Goal: Task Accomplishment & Management: Manage account settings

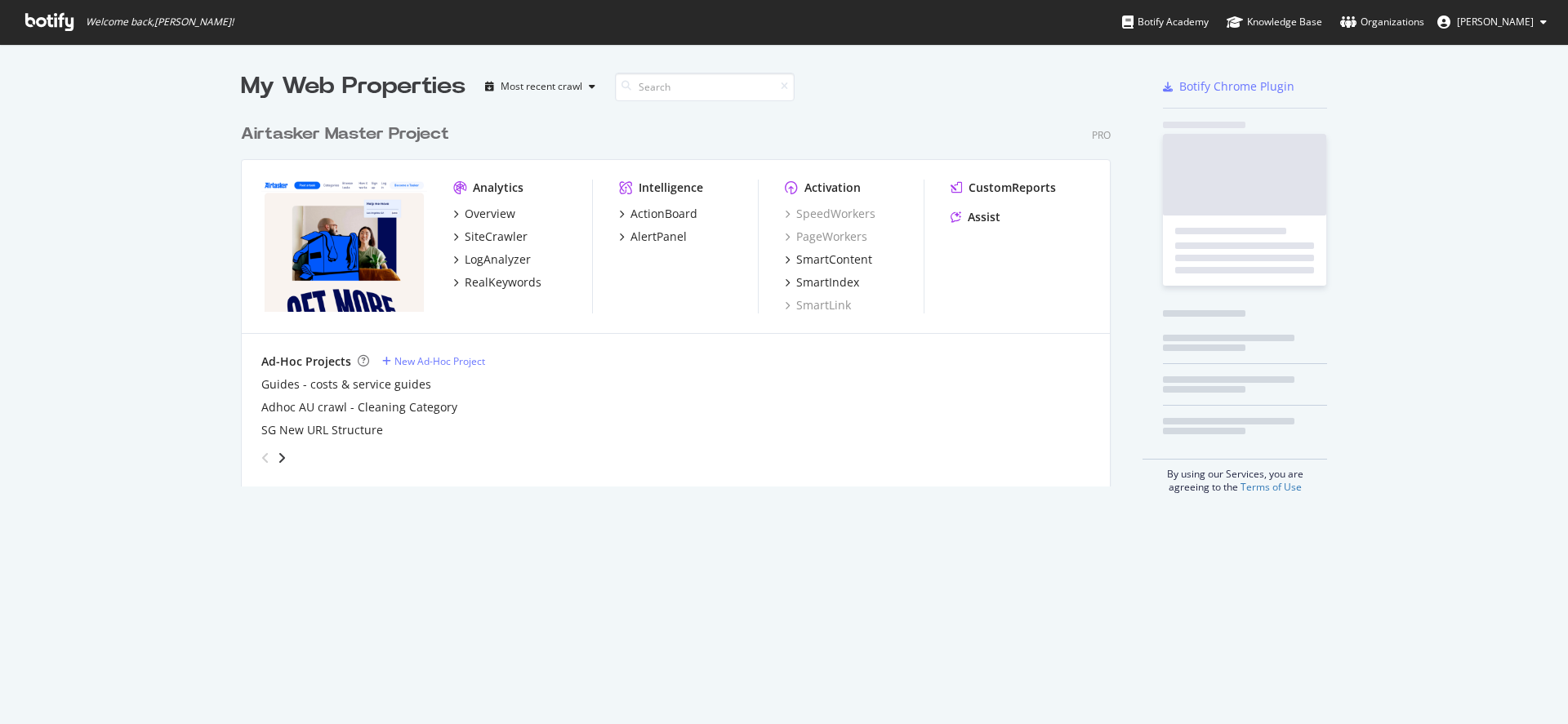
scroll to position [712, 1544]
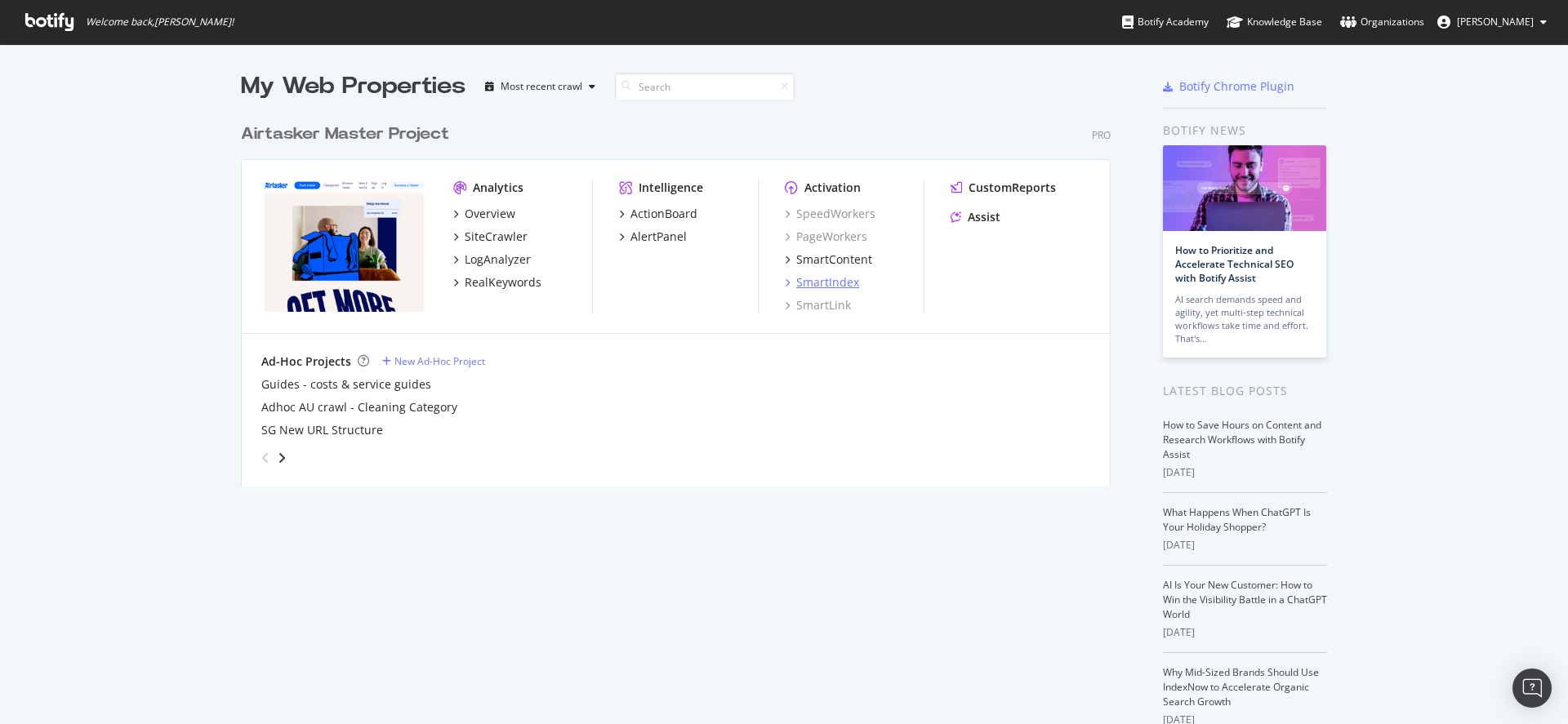
click at [833, 282] on div "SmartIndex" at bounding box center [827, 282] width 63 height 16
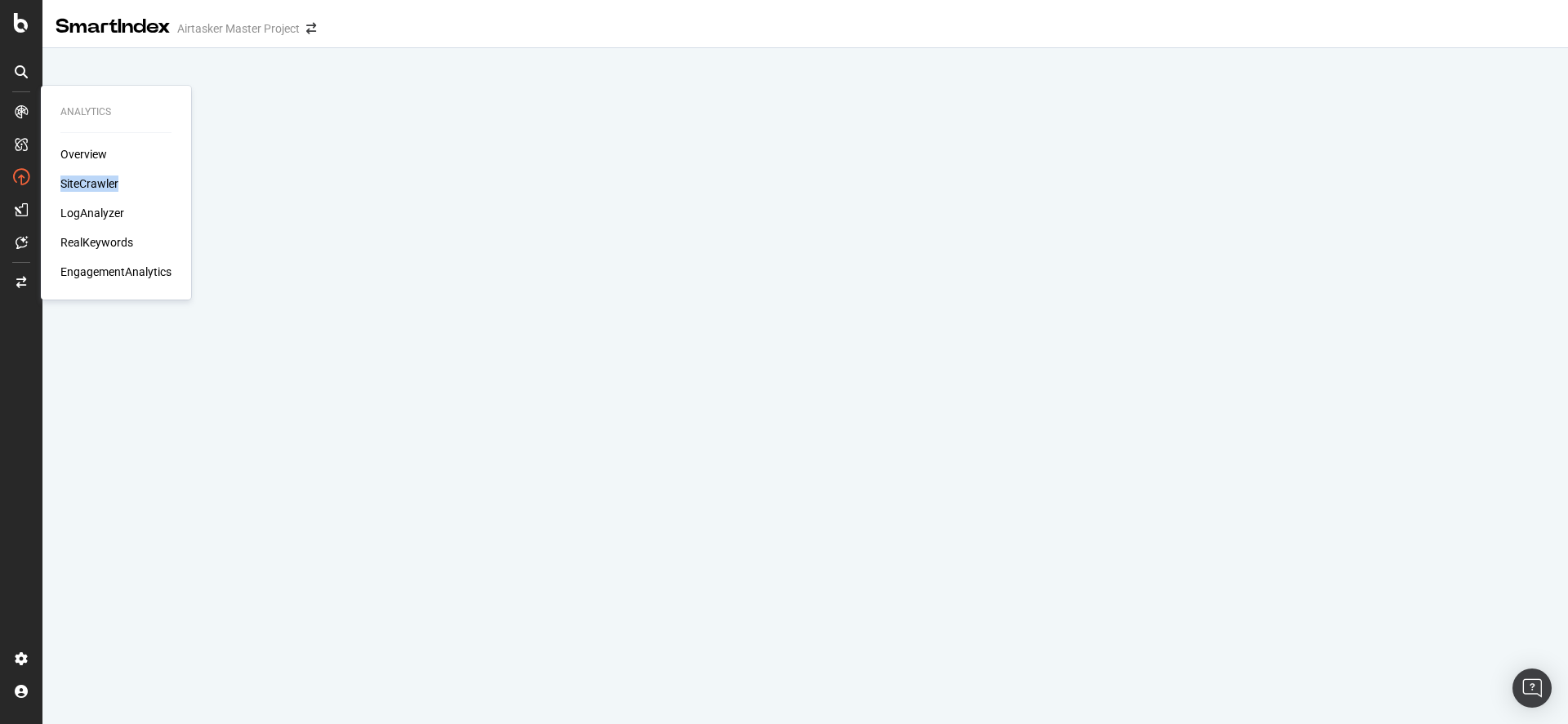
click at [56, 220] on div "Analytics Overview SiteCrawler LogAnalyzer RealKeywords EngagementAnalytics" at bounding box center [116, 192] width 137 height 207
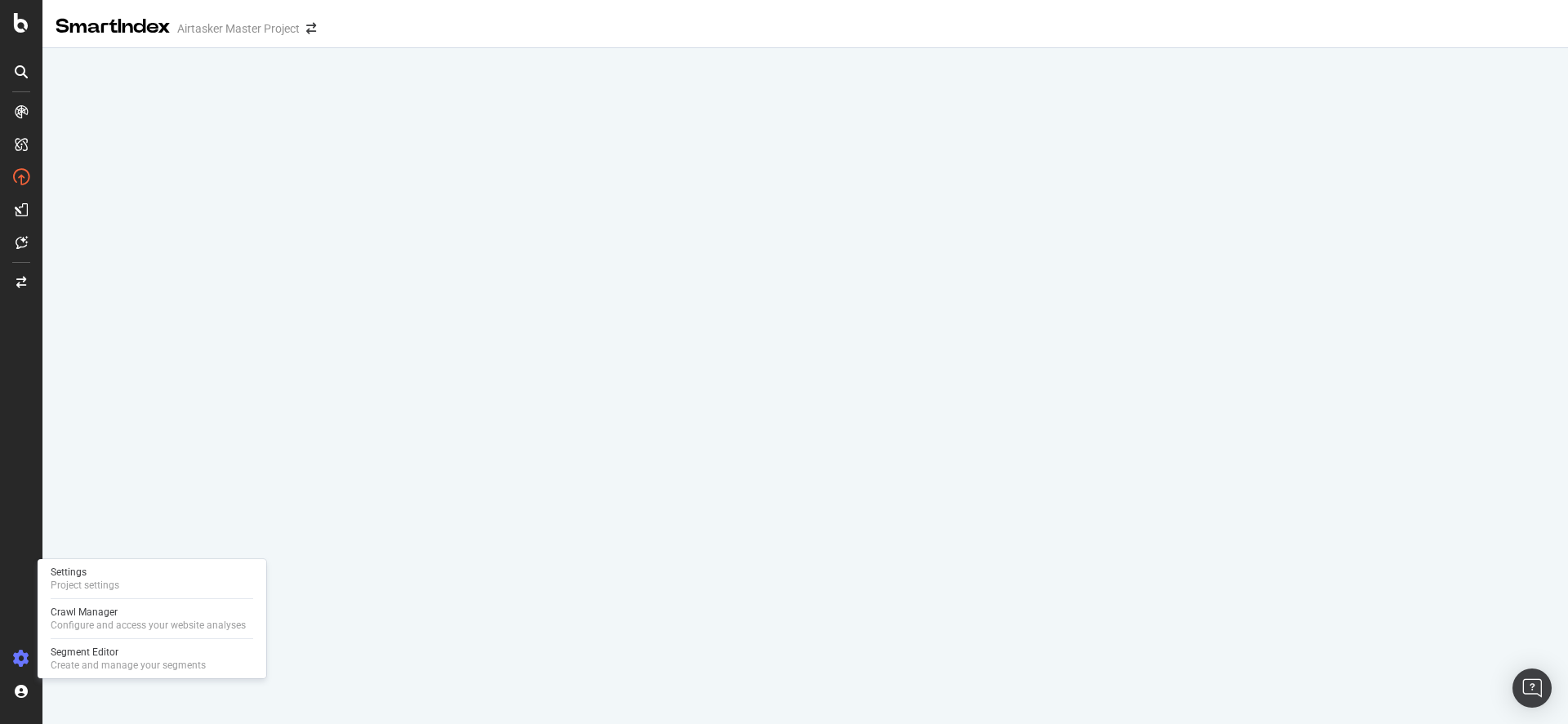
click at [21, 646] on div at bounding box center [21, 659] width 39 height 26
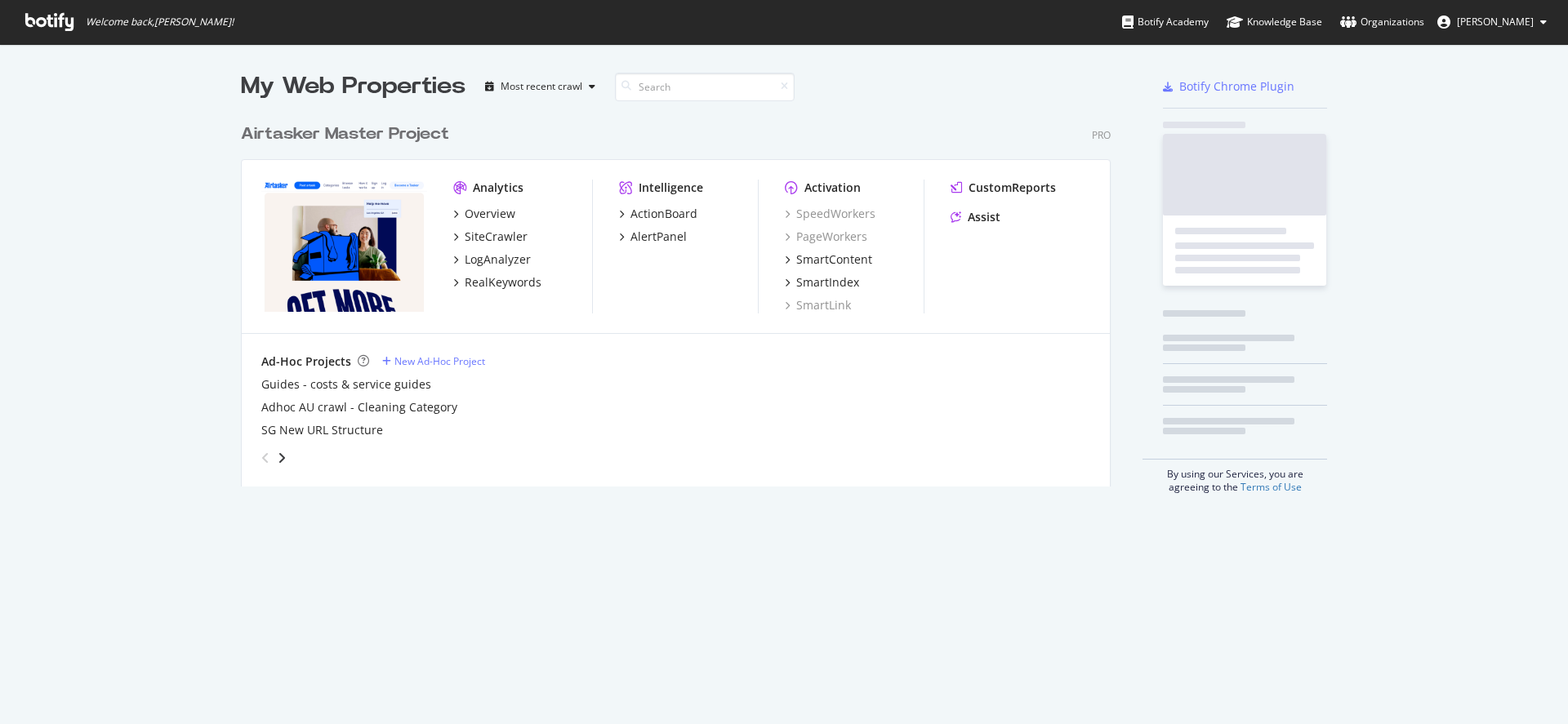
scroll to position [372, 871]
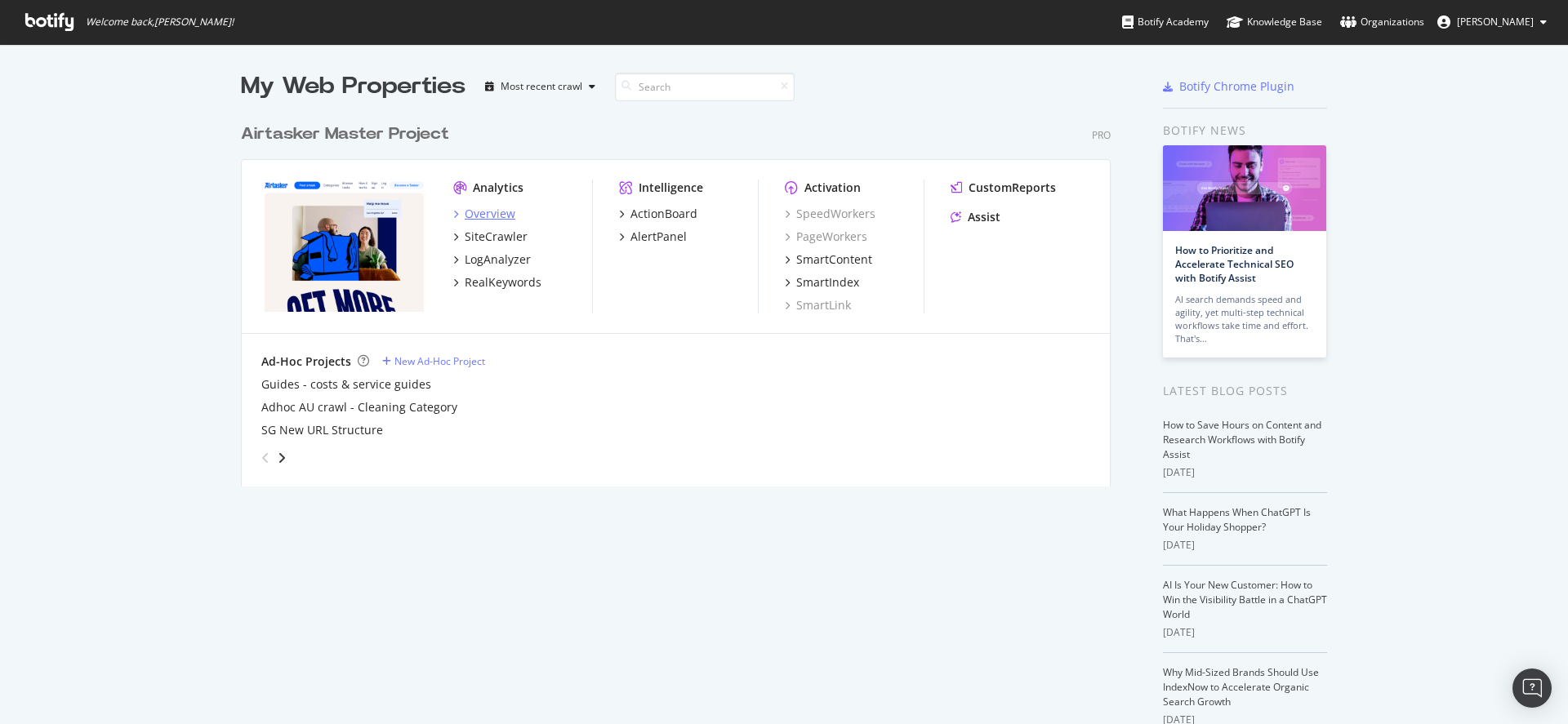
click at [478, 218] on div "Overview" at bounding box center [490, 213] width 50 height 16
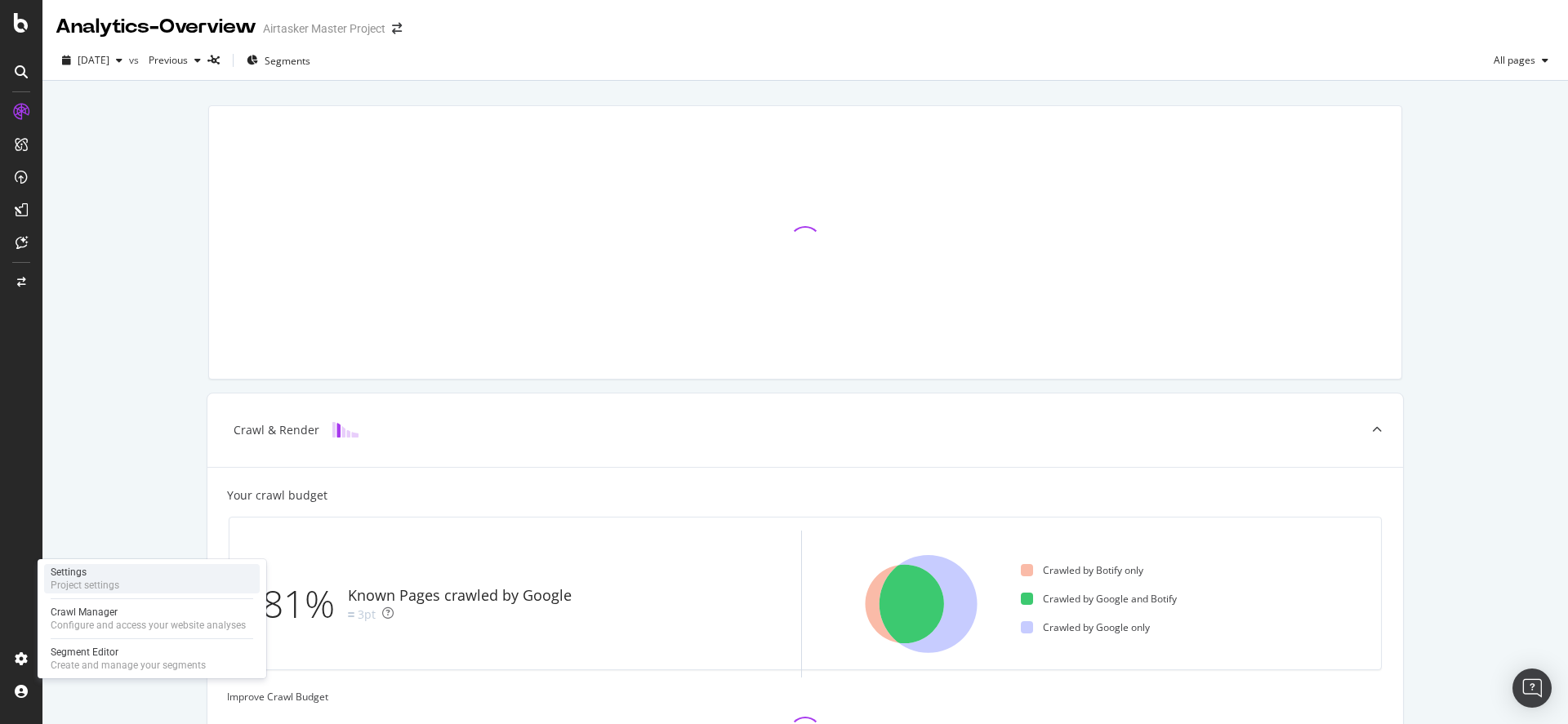
click at [107, 569] on div "Settings" at bounding box center [84, 573] width 68 height 13
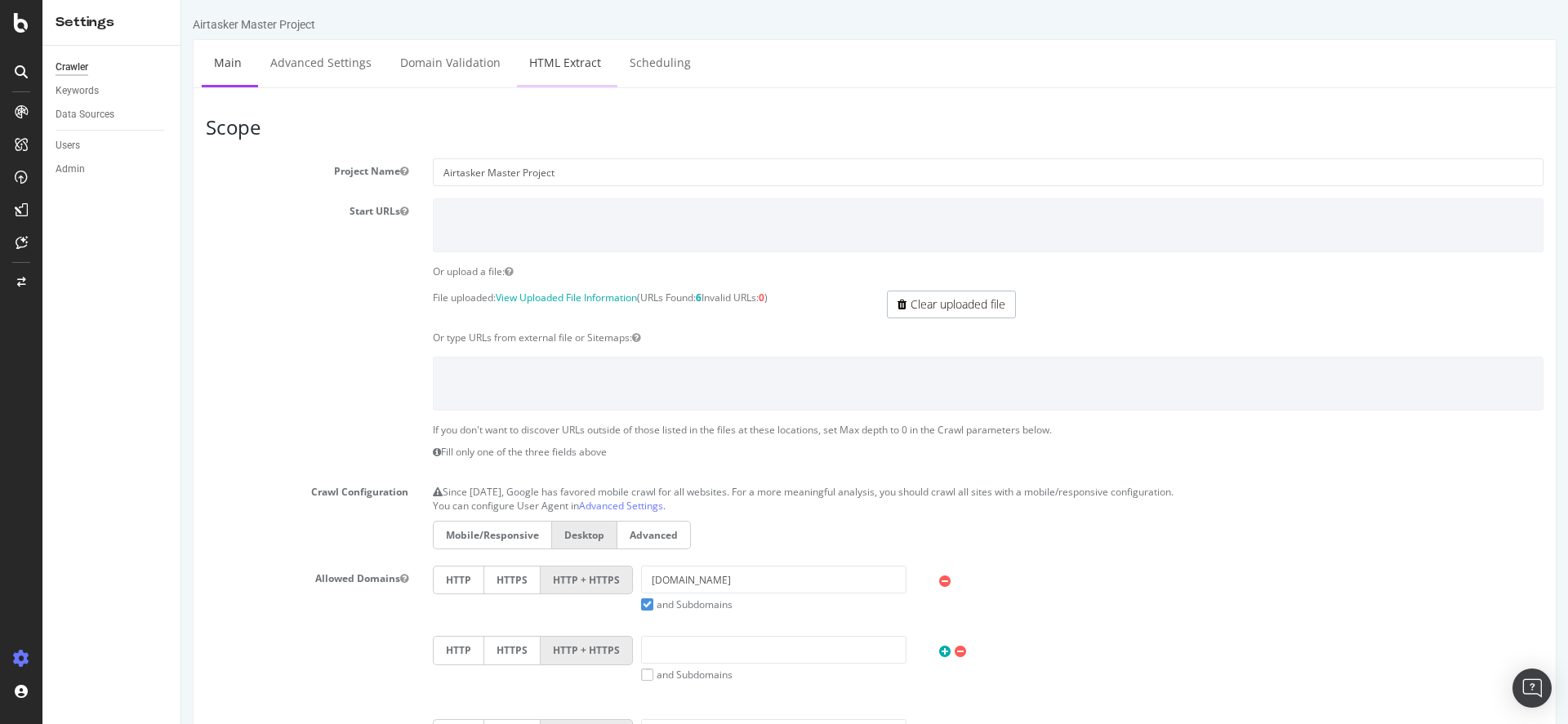
click at [568, 62] on link "HTML Extract" at bounding box center [564, 63] width 96 height 45
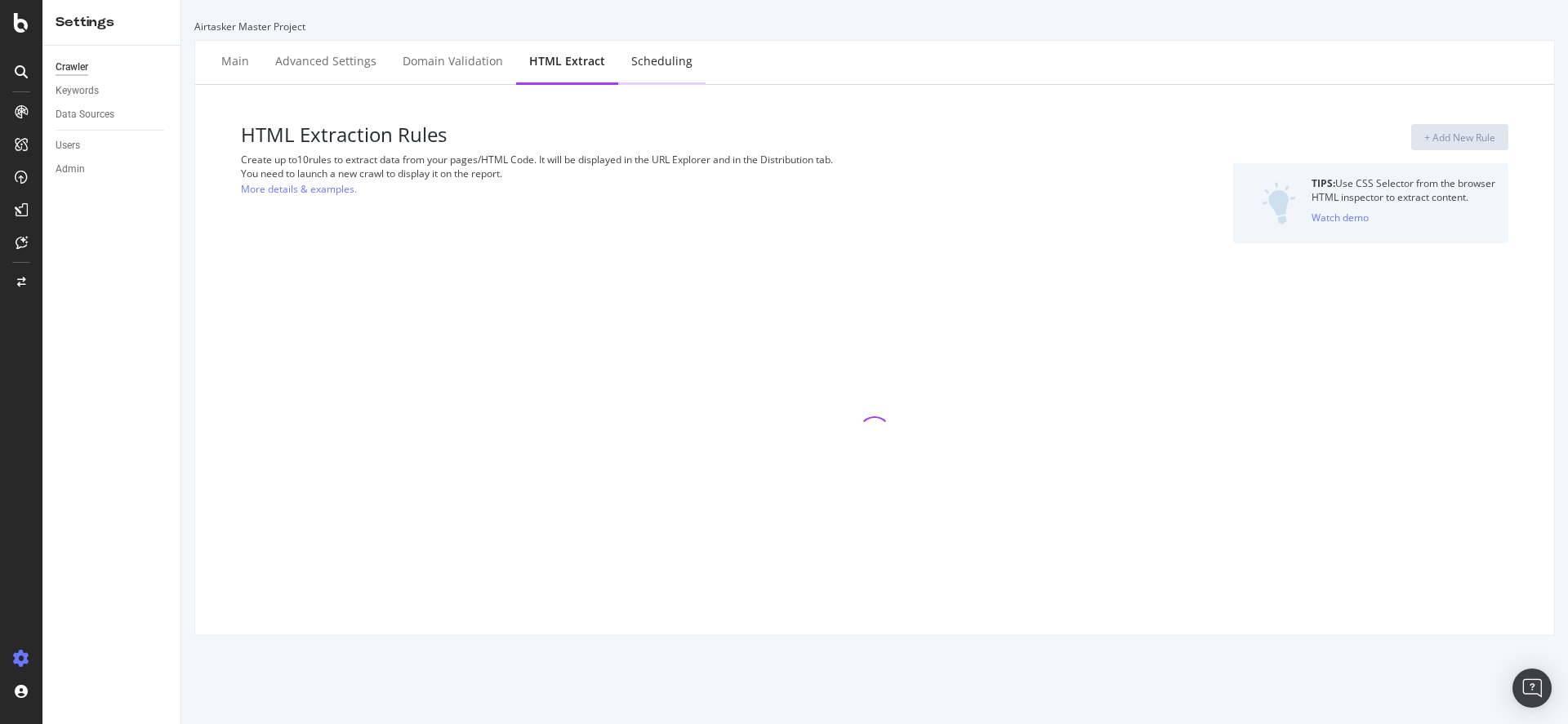
select select "count"
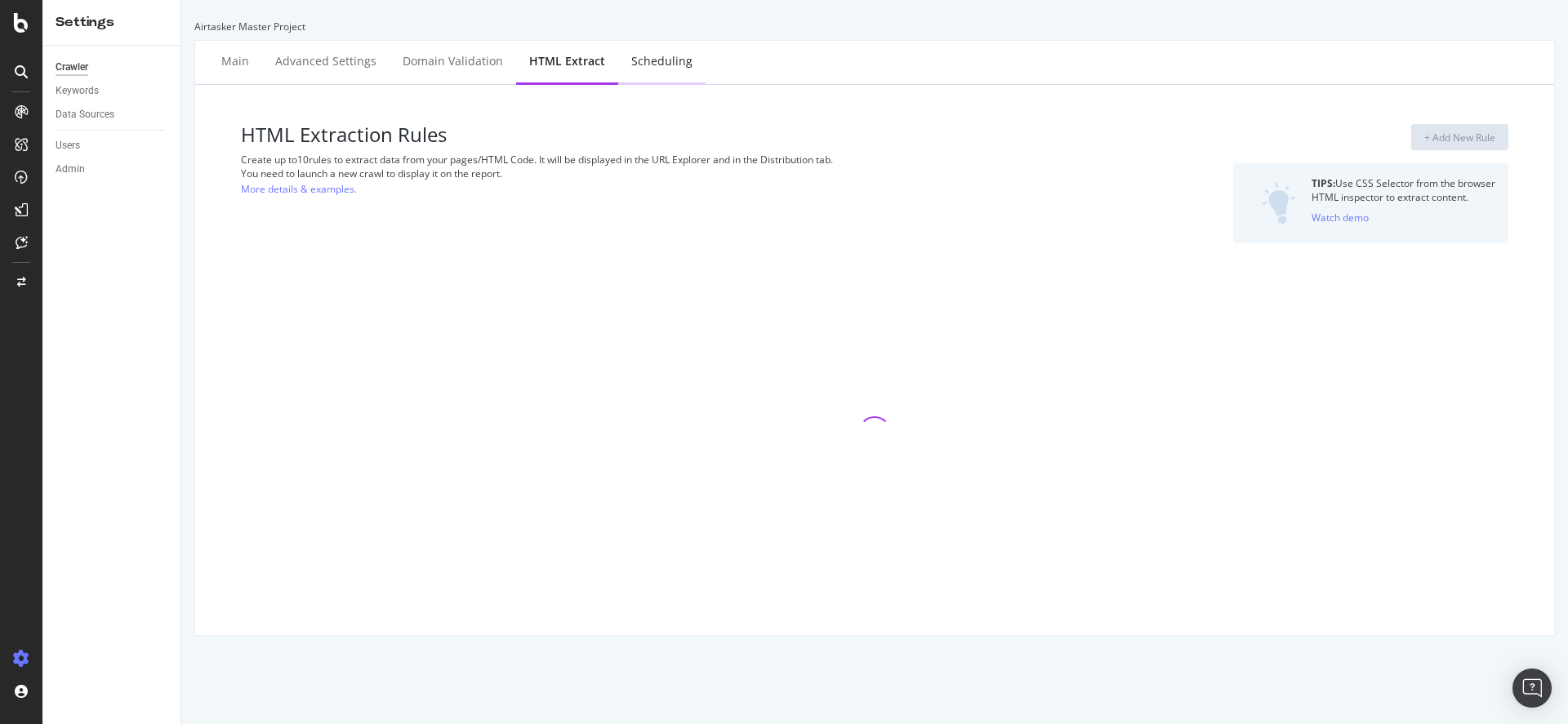
select select "d"
select select "exist"
select select "count"
select select "exist"
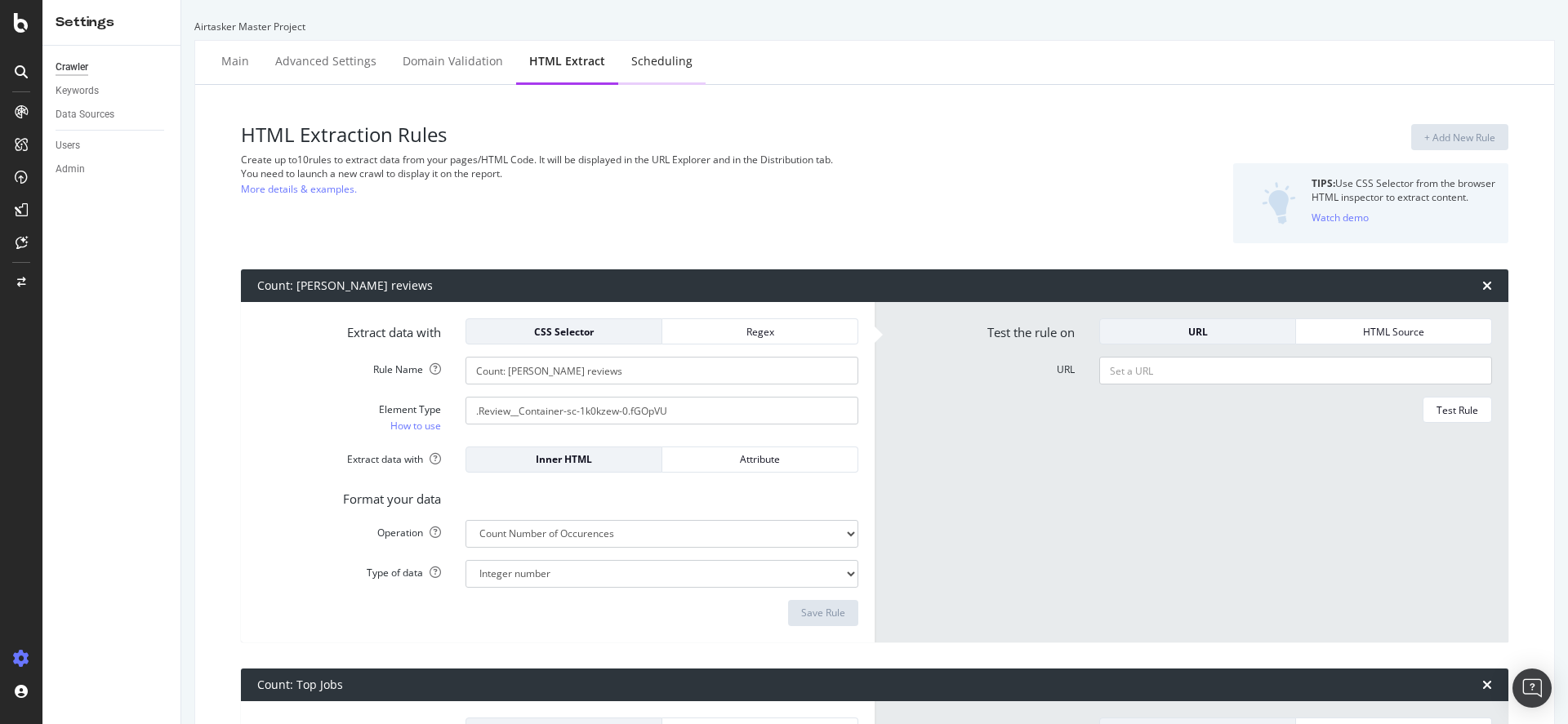
click at [632, 64] on div "Scheduling" at bounding box center [663, 61] width 62 height 16
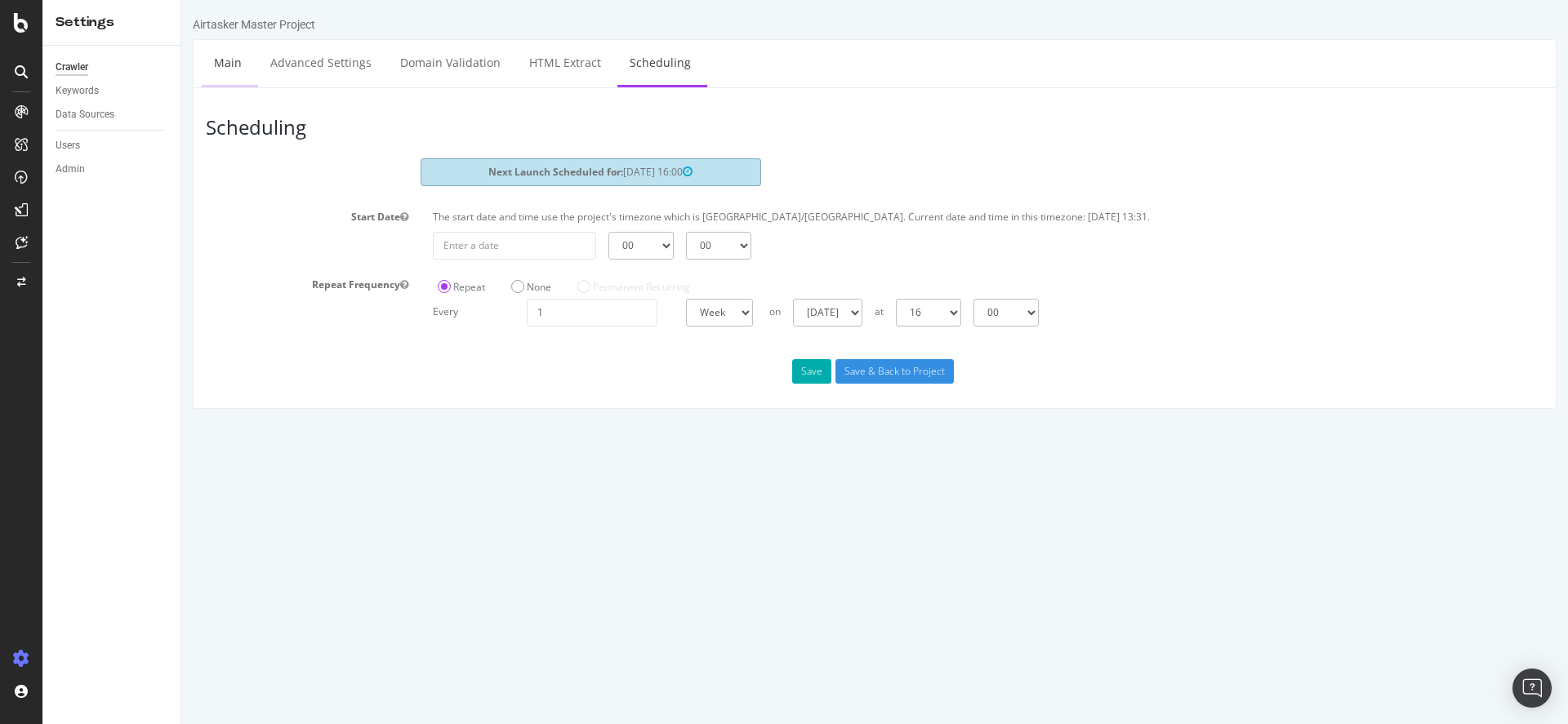
click at [236, 67] on link "Main" at bounding box center [228, 63] width 52 height 45
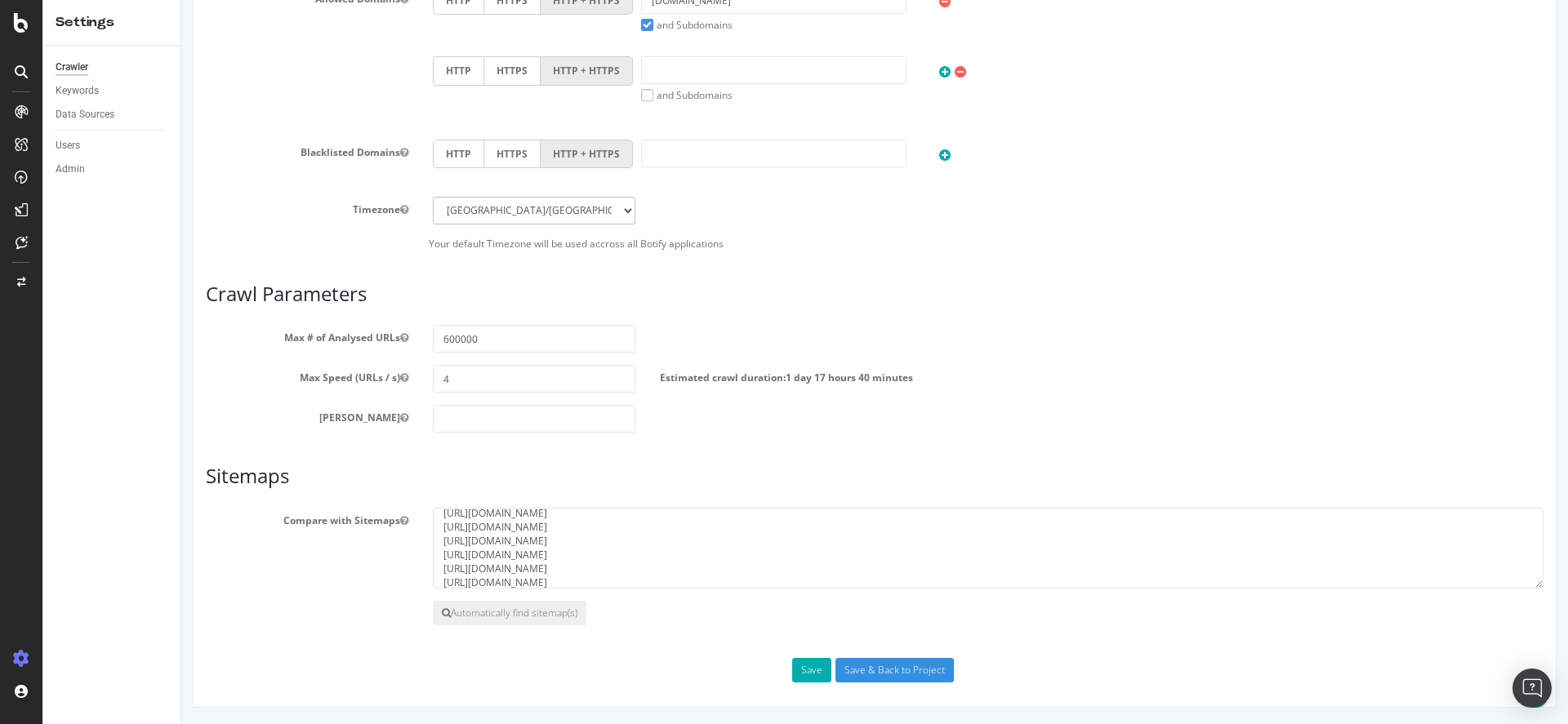
scroll to position [15, 0]
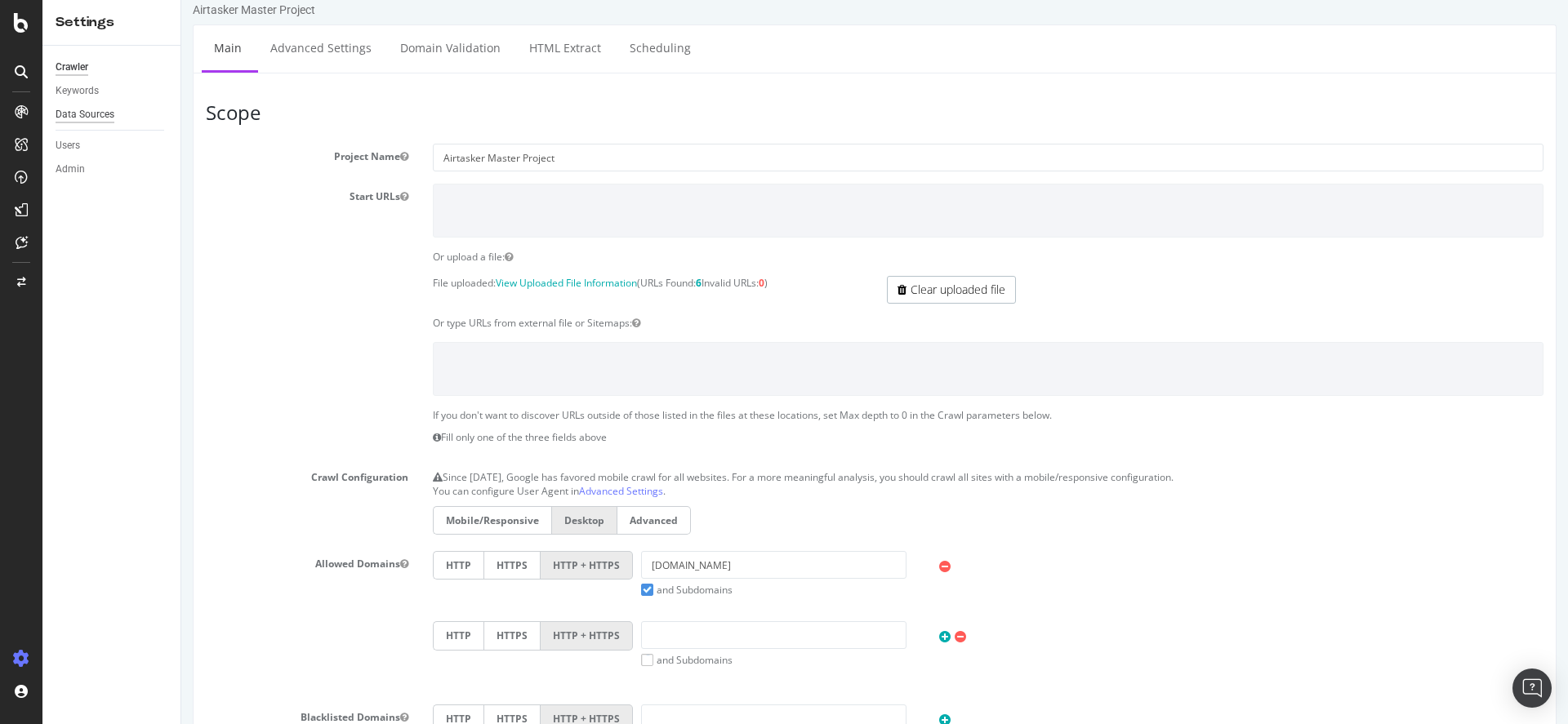
click at [82, 121] on div "Data Sources" at bounding box center [84, 115] width 59 height 17
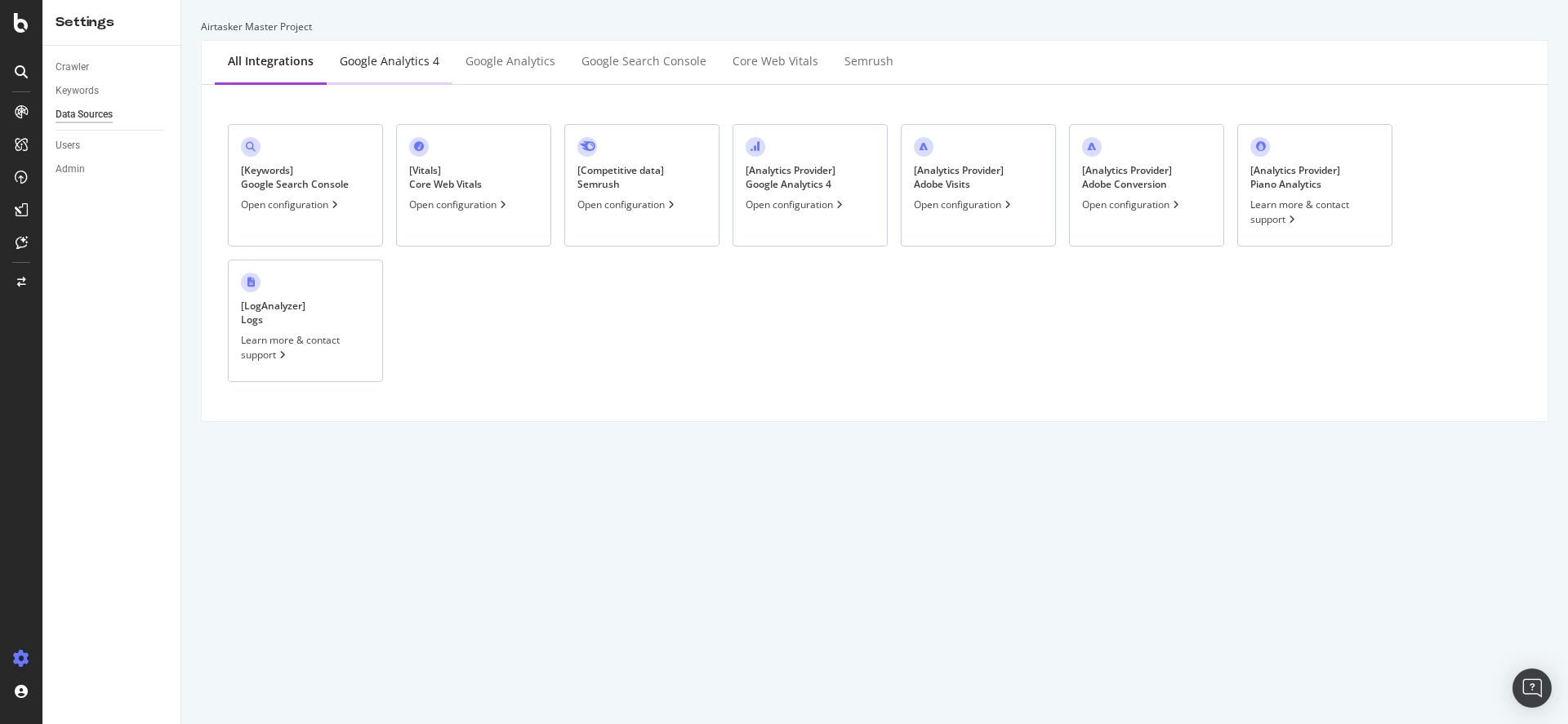
click at [386, 65] on div "Google Analytics 4" at bounding box center [390, 61] width 100 height 16
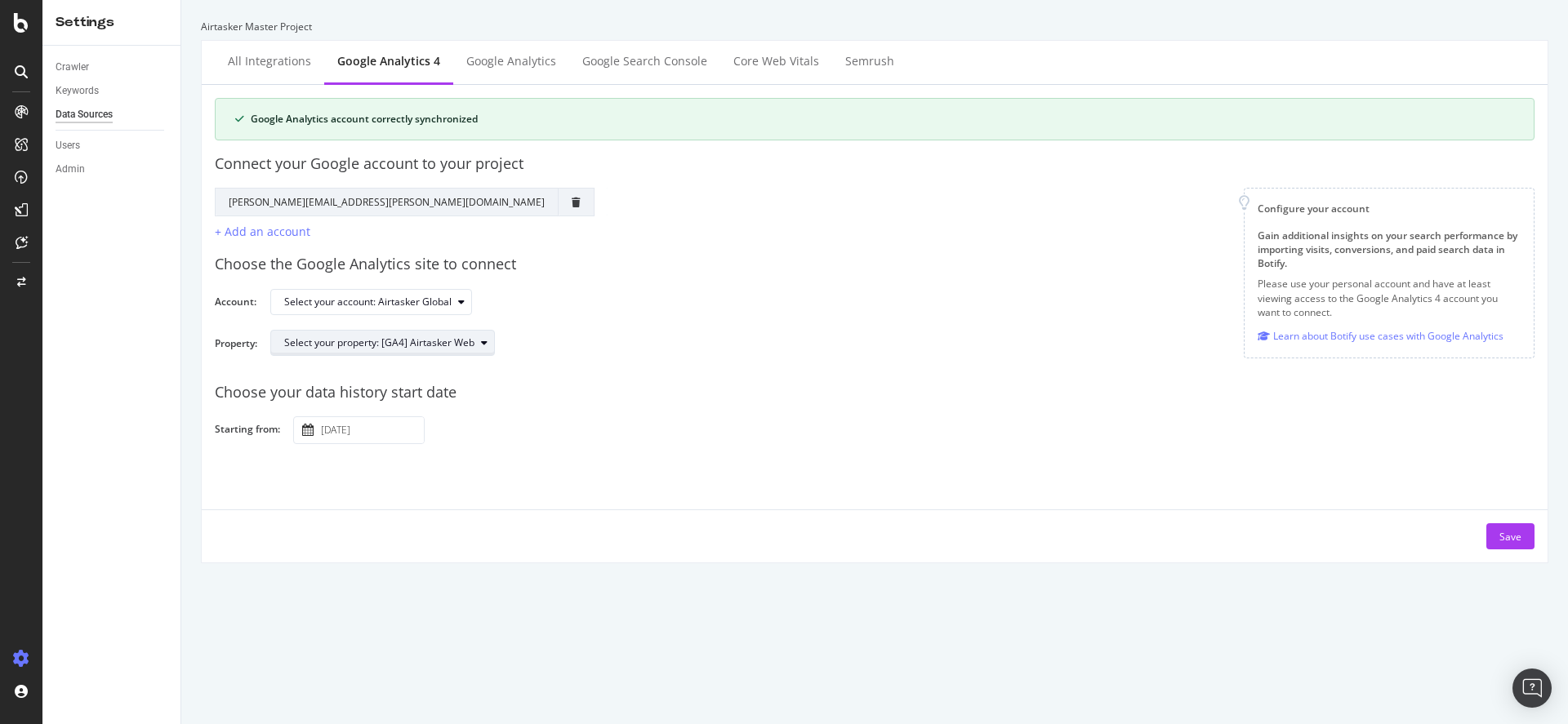
click at [470, 347] on div "Select your property: [GA4] Airtasker Web" at bounding box center [379, 343] width 191 height 9
click at [624, 327] on div "Choose the Google Analytics site to connect Account: Select your account: Airta…" at bounding box center [875, 305] width 1320 height 128
click at [490, 334] on div "Select your property: [GA4] Airtasker Web" at bounding box center [389, 343] width 210 height 22
click at [647, 344] on div "Select your property: [GA4] Airtasker Web" at bounding box center [895, 349] width 1251 height 39
click at [471, 342] on div "Select your property: [GA4] Airtasker Web" at bounding box center [379, 343] width 191 height 9
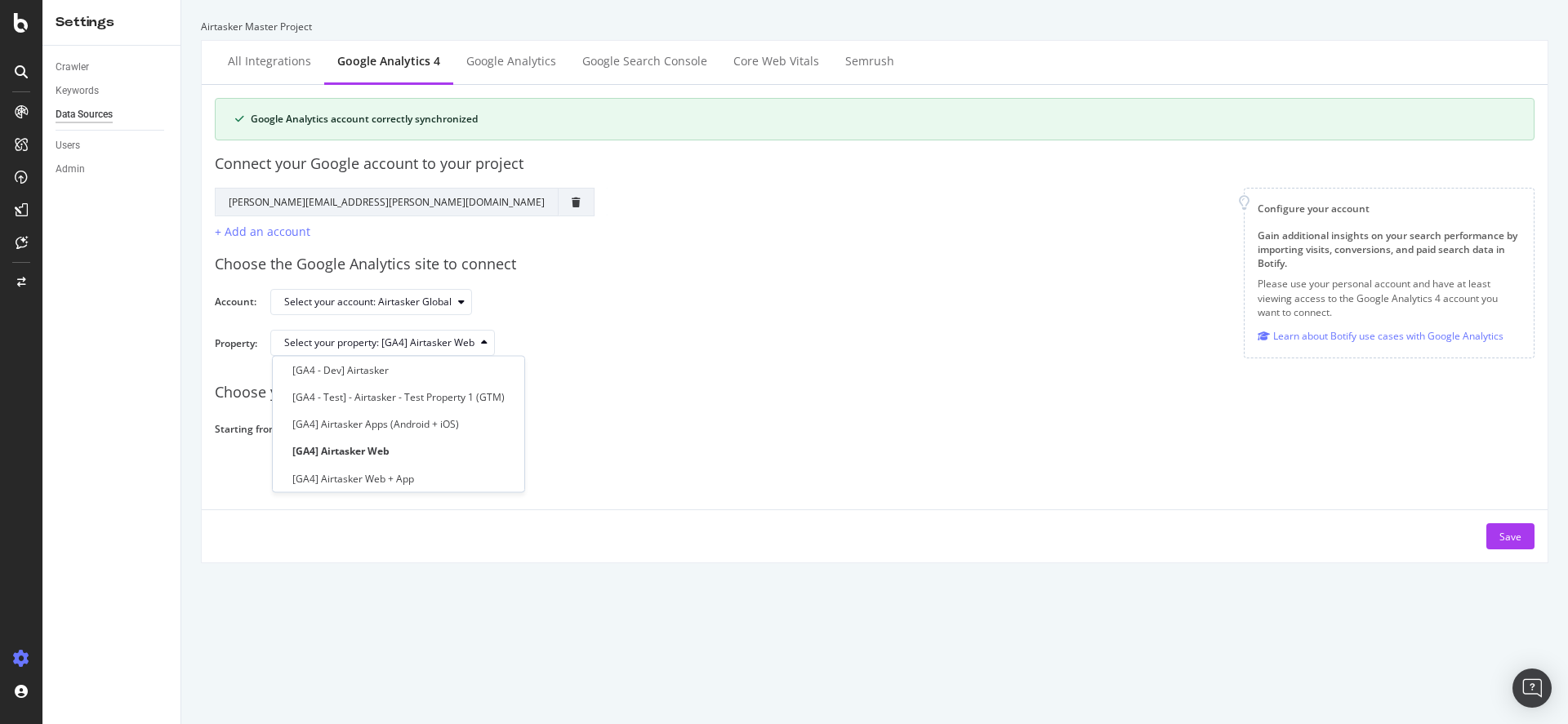
click at [665, 435] on div "[DATE] Navigate forward to interact with the calendar and select a date. Press …" at bounding box center [907, 430] width 1229 height 29
click at [496, 81] on div "Google Analytics" at bounding box center [511, 63] width 116 height 45
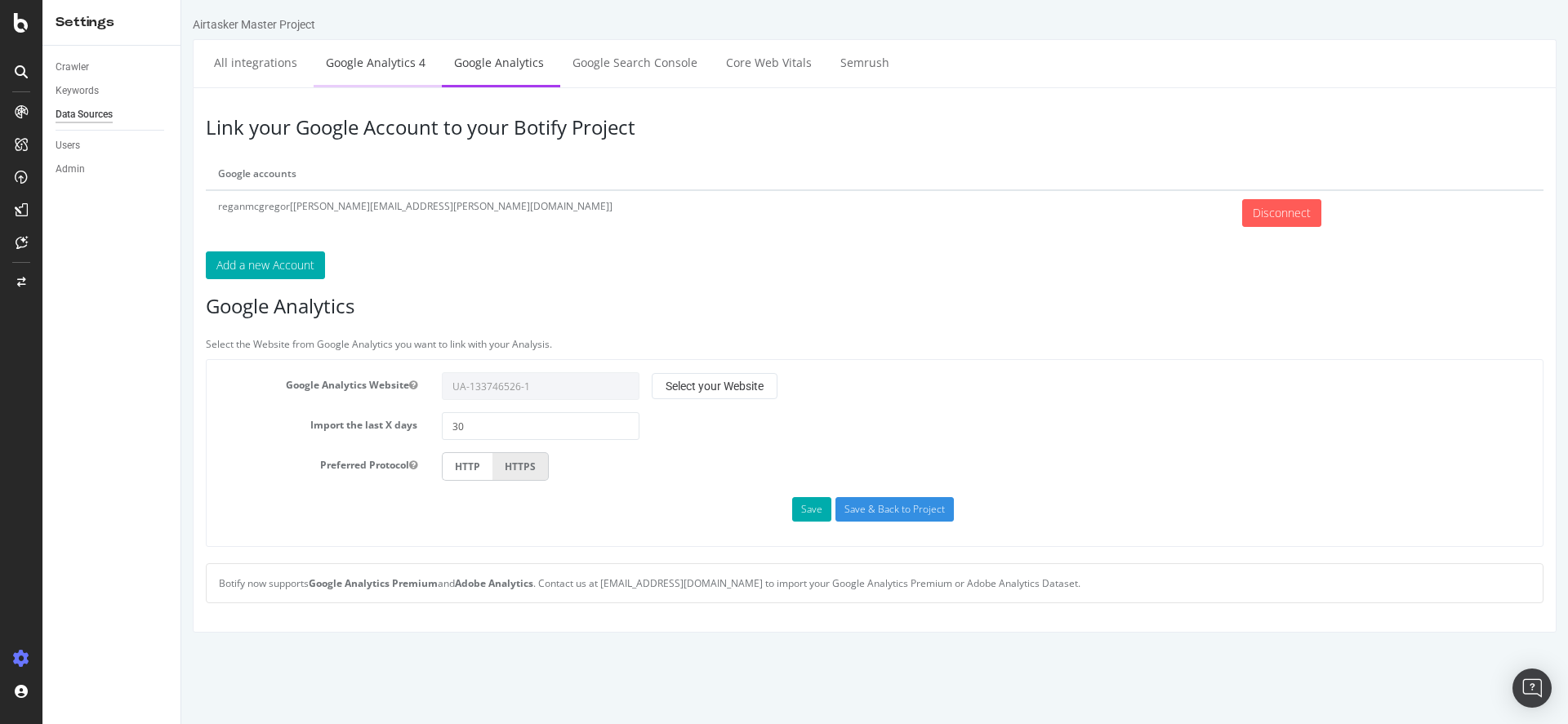
click at [380, 83] on link "Google Analytics 4" at bounding box center [376, 63] width 124 height 45
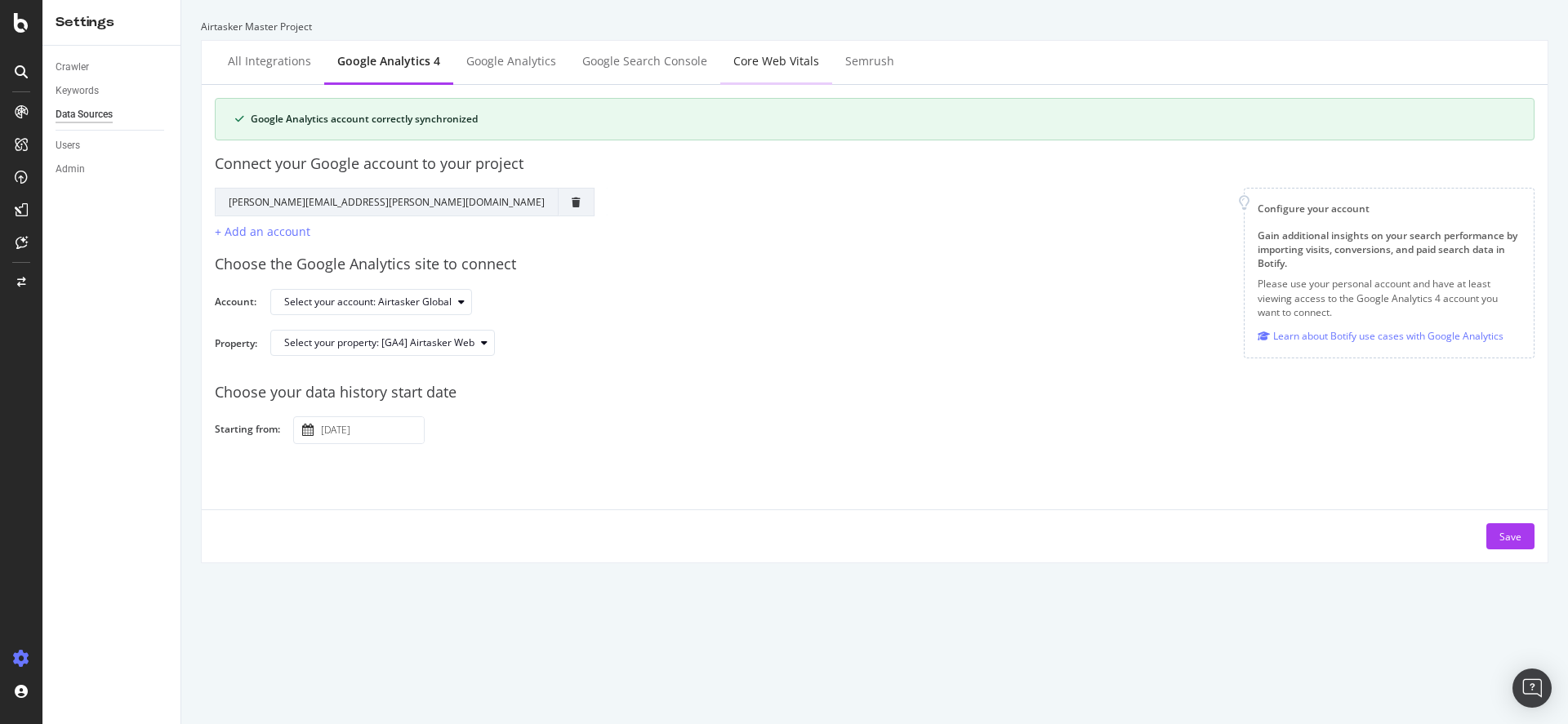
click at [736, 68] on div "Core Web Vitals" at bounding box center [777, 61] width 86 height 16
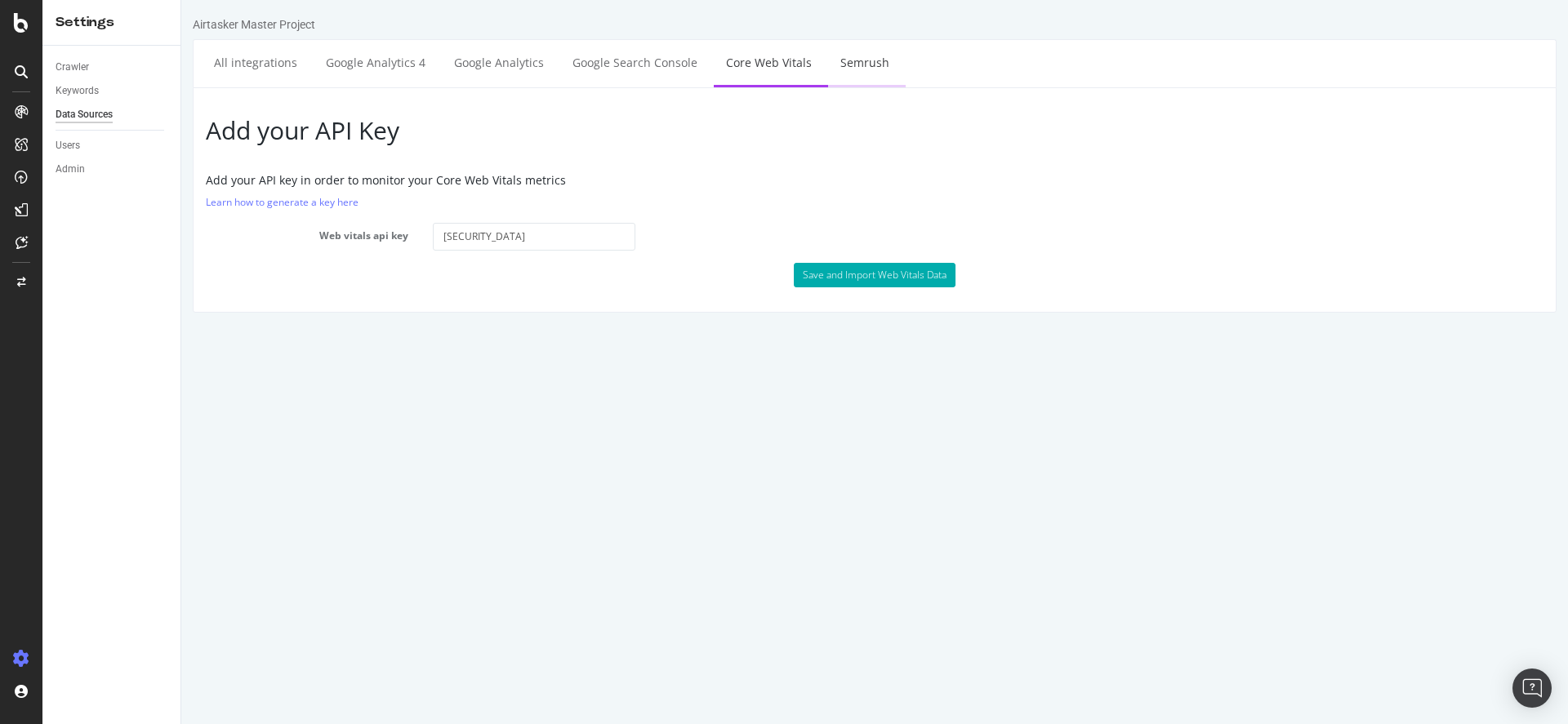
click at [842, 70] on link "Semrush" at bounding box center [864, 63] width 74 height 45
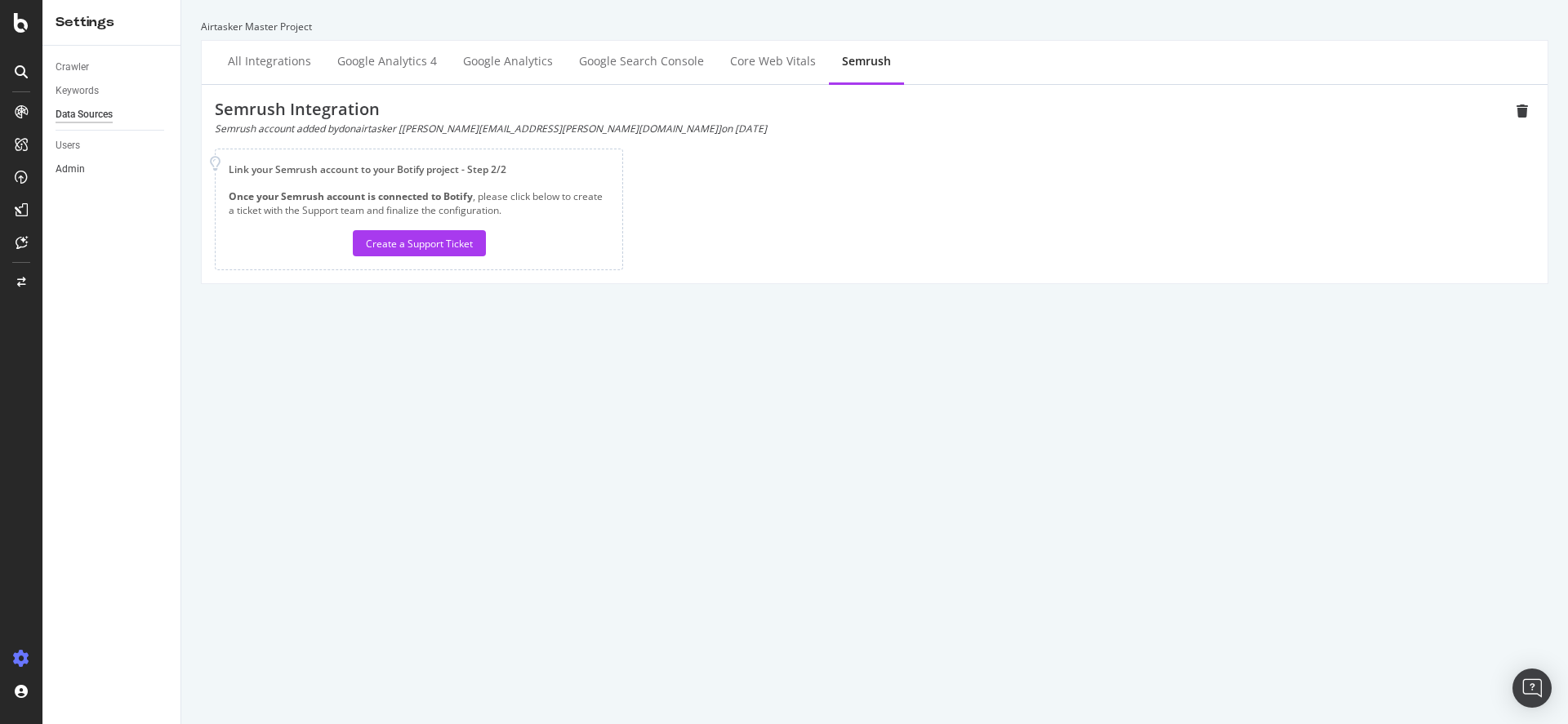
click at [149, 170] on link "Admin" at bounding box center [112, 169] width 114 height 17
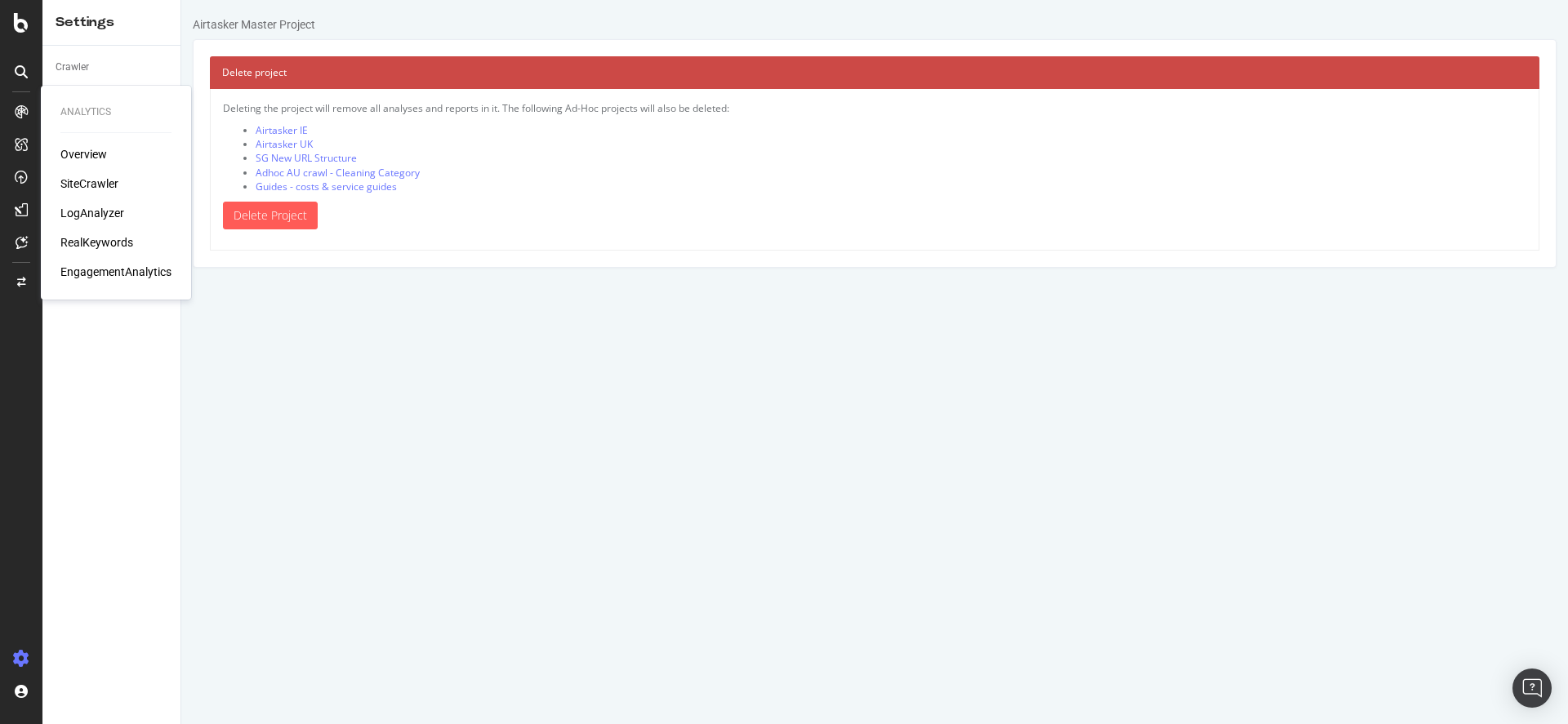
click at [161, 275] on div "EngagementAnalytics" at bounding box center [116, 271] width 111 height 16
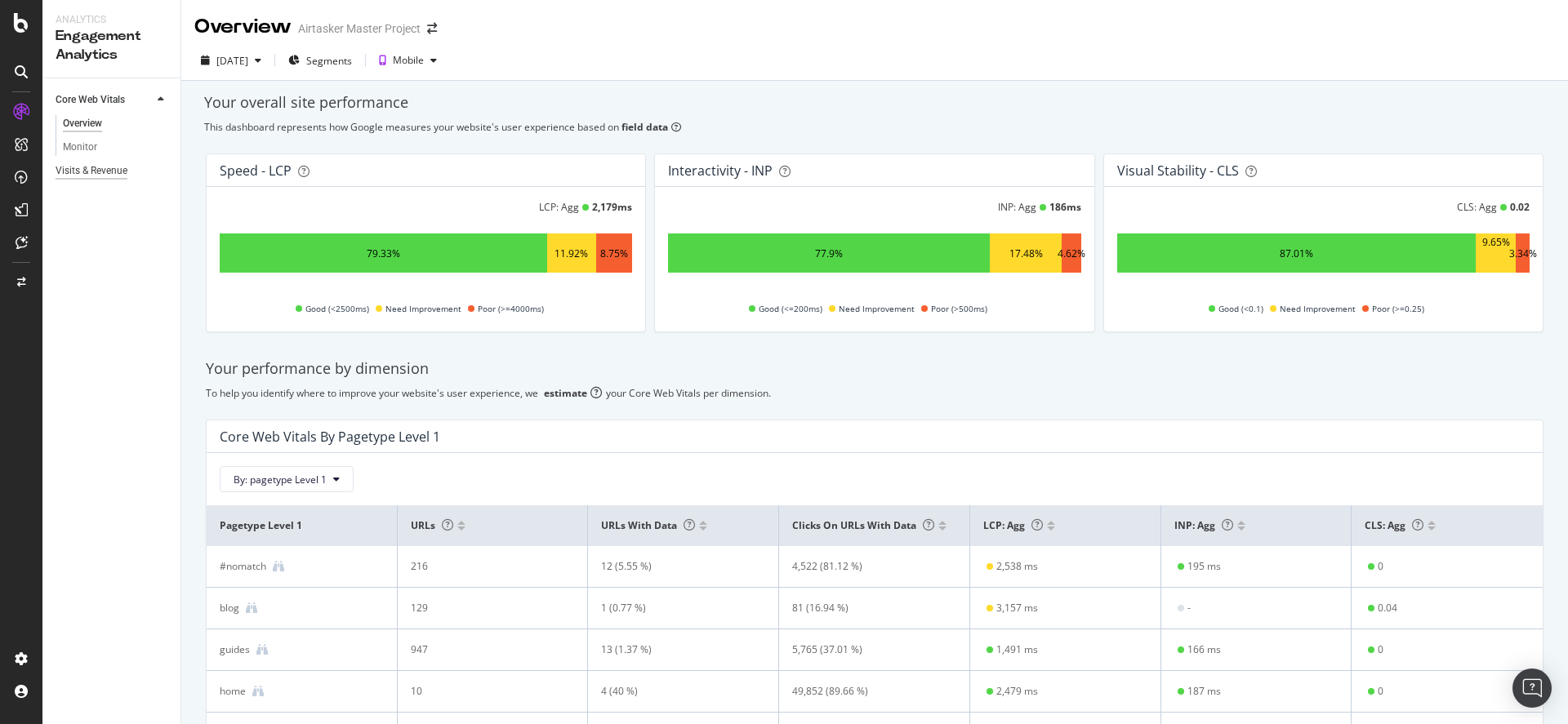
click at [96, 170] on div "Visits & Revenue" at bounding box center [91, 171] width 72 height 17
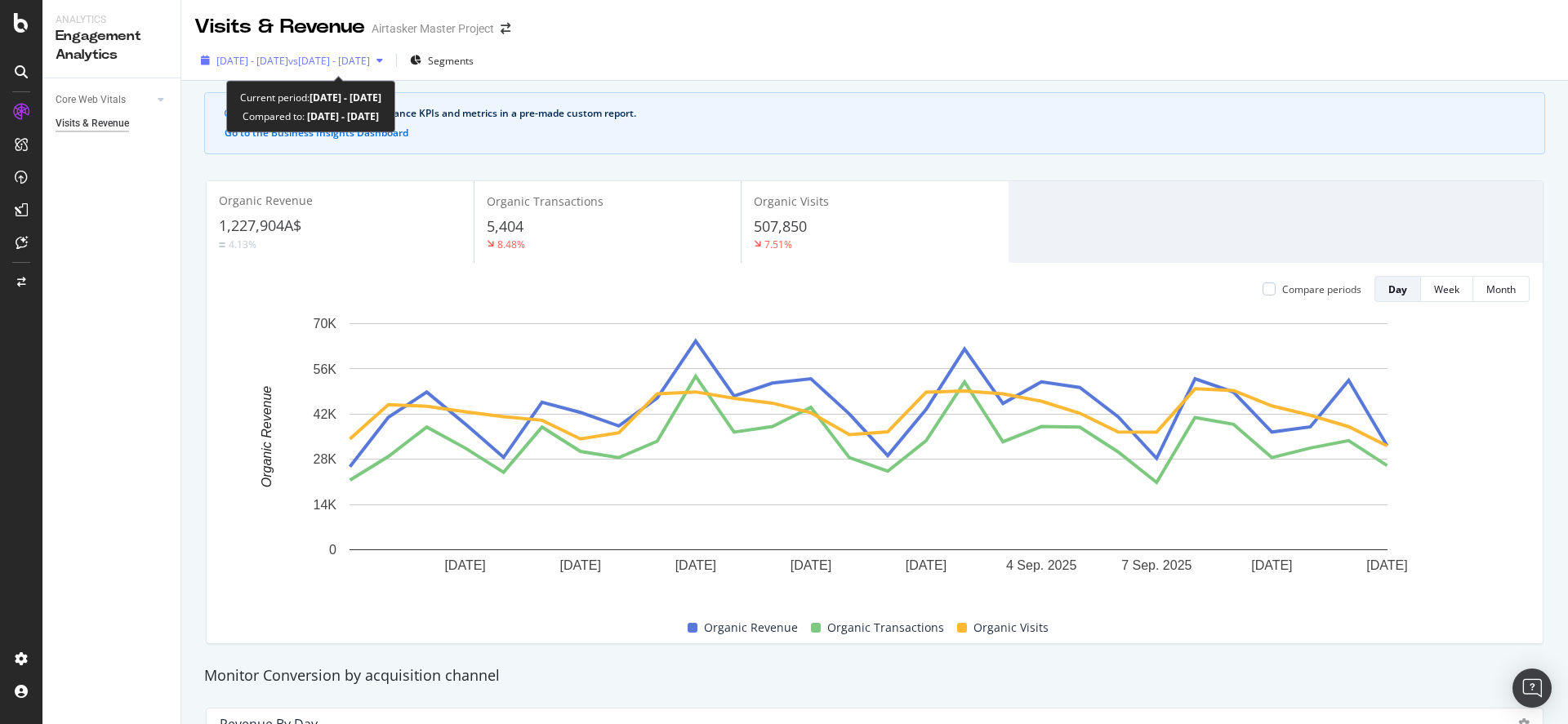
click at [370, 55] on span "vs [DATE] - [DATE]" at bounding box center [329, 61] width 81 height 14
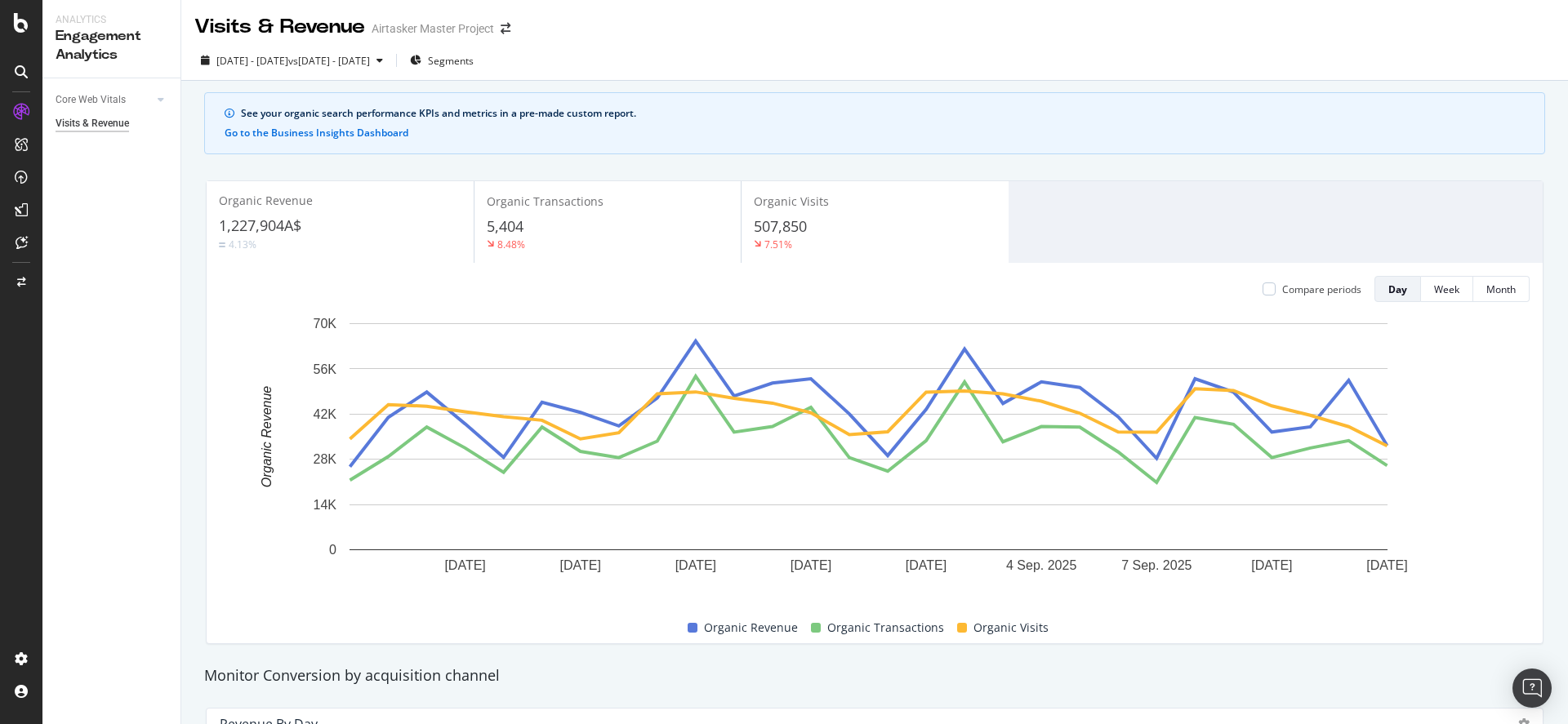
click at [723, 76] on div "[DATE] - [DATE] vs [DATE] - [DATE] Segments" at bounding box center [875, 64] width 1387 height 33
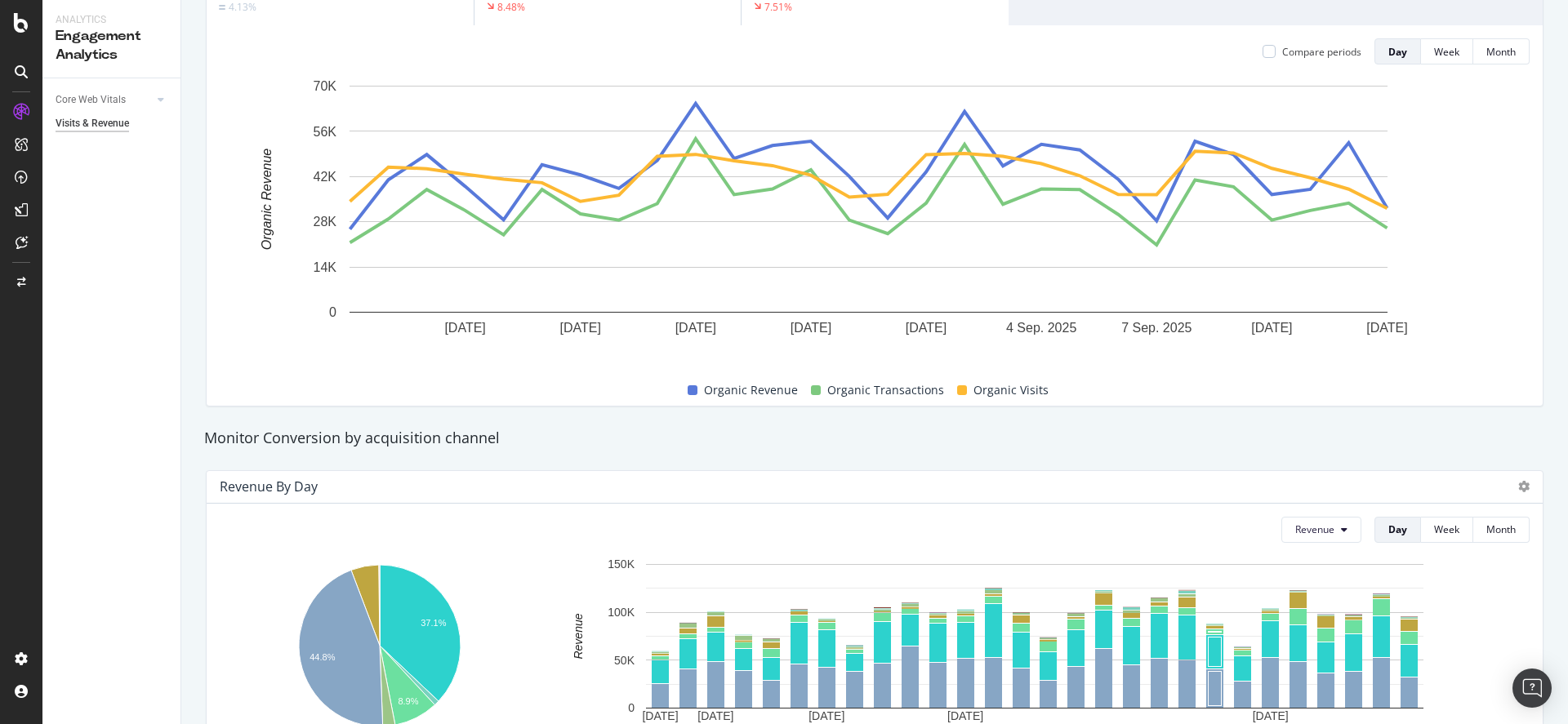
scroll to position [59, 0]
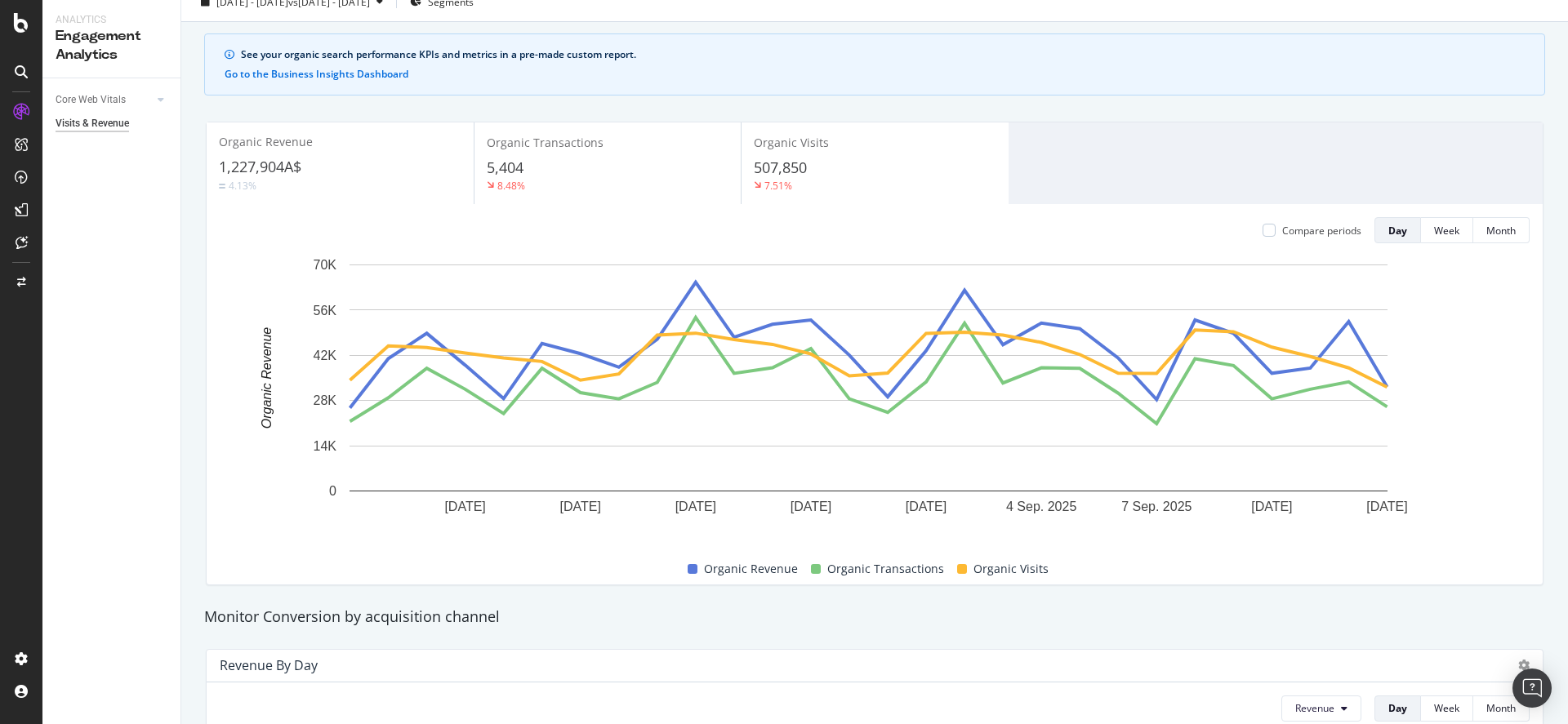
click at [566, 167] on div "5,404" at bounding box center [607, 168] width 242 height 21
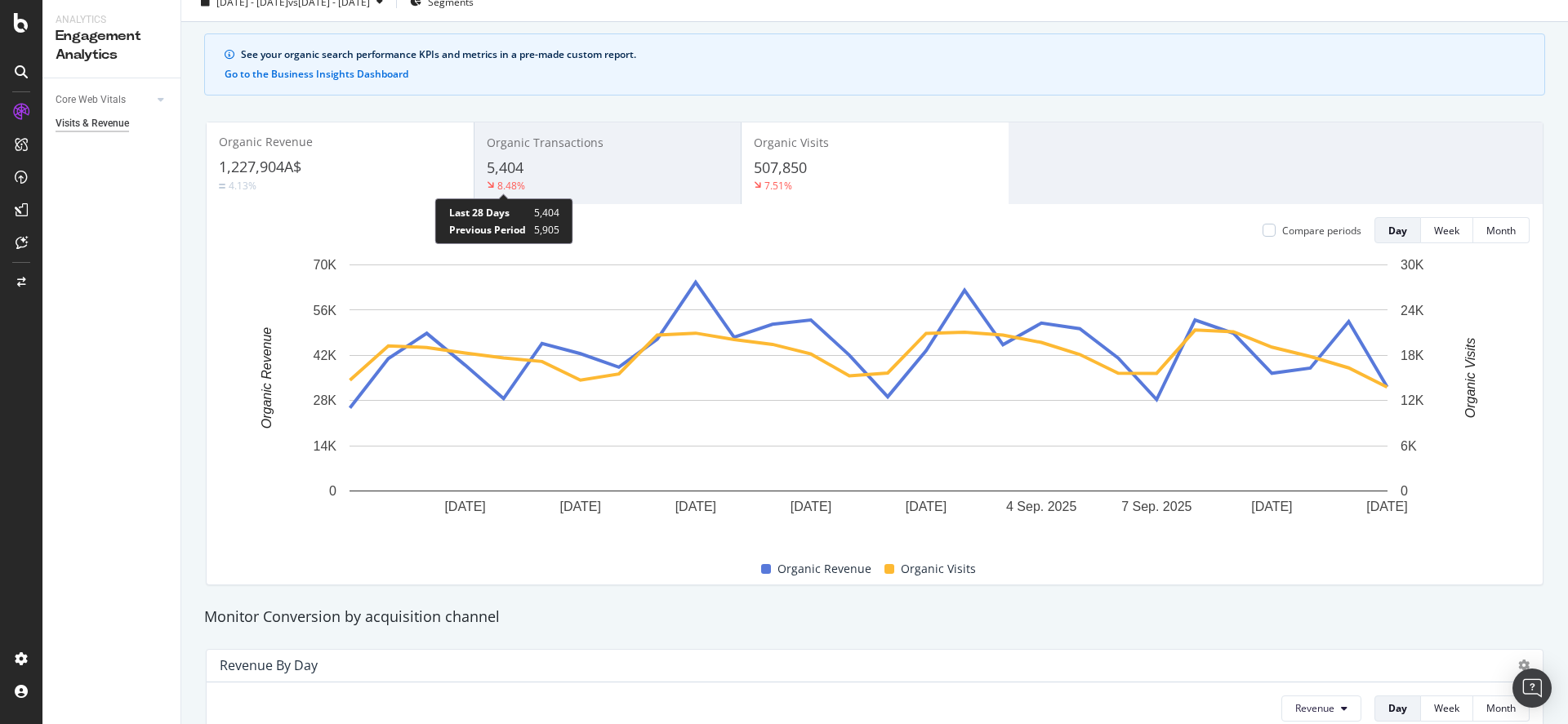
click at [520, 187] on div "8.48%" at bounding box center [511, 185] width 28 height 14
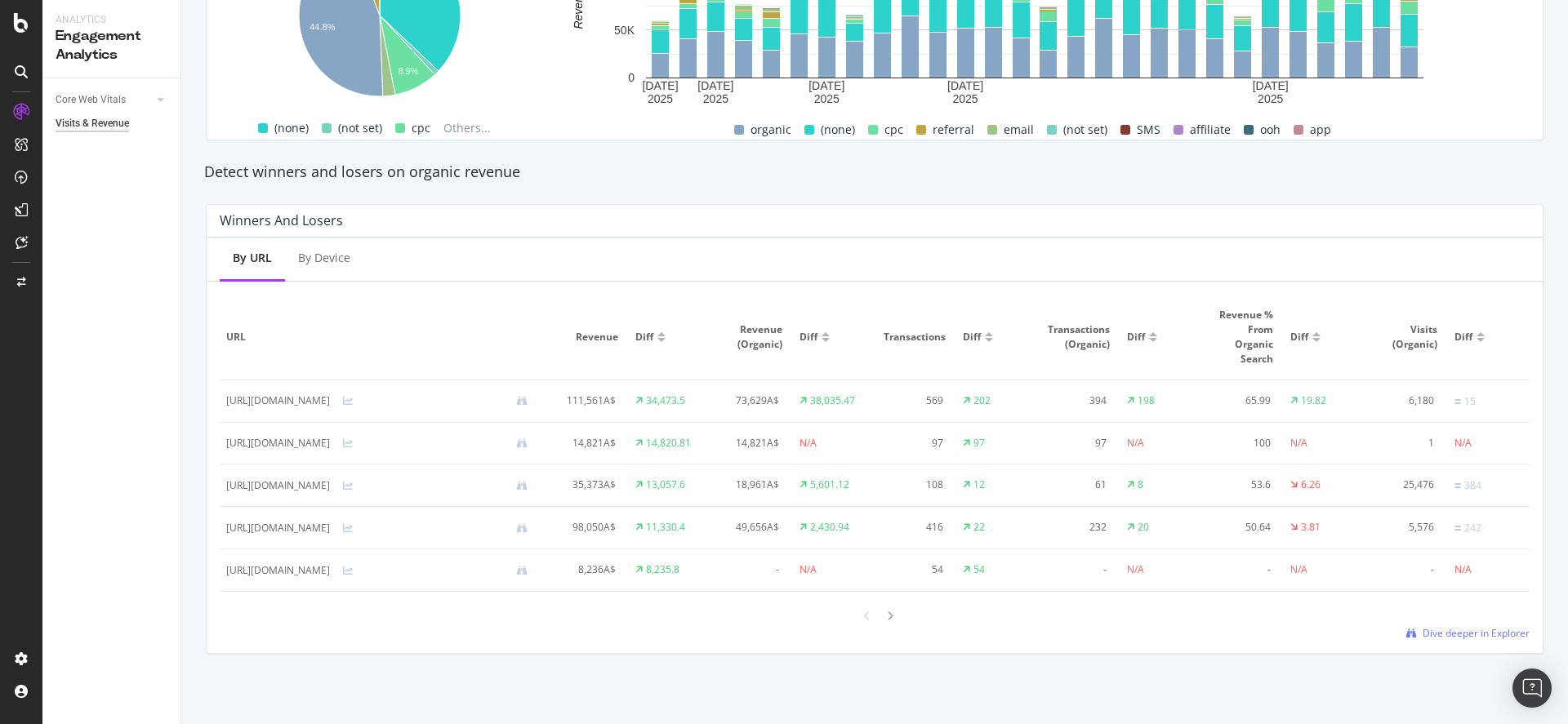
scroll to position [0, 0]
click at [887, 616] on icon at bounding box center [890, 617] width 7 height 9
click at [328, 262] on div "By Device" at bounding box center [324, 259] width 78 height 45
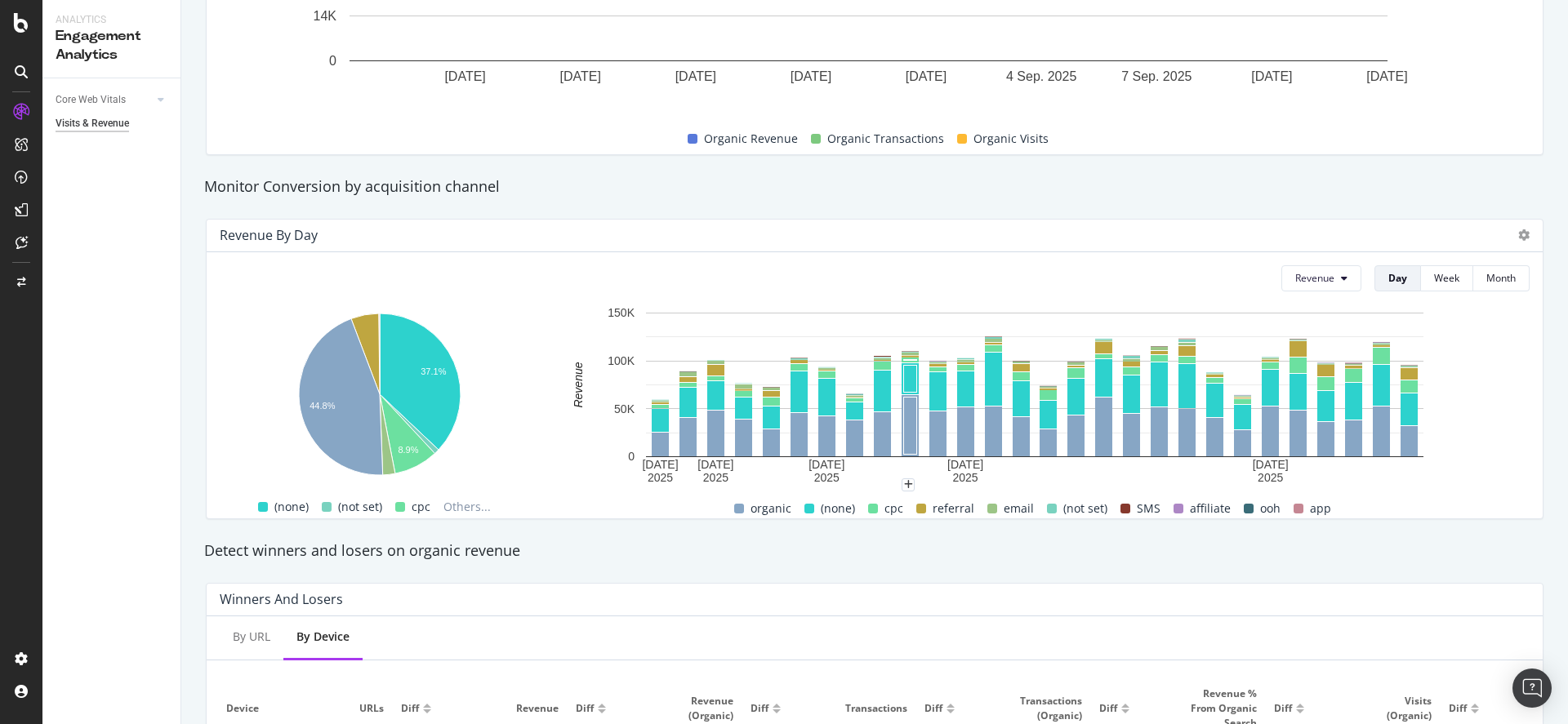
scroll to position [674, 0]
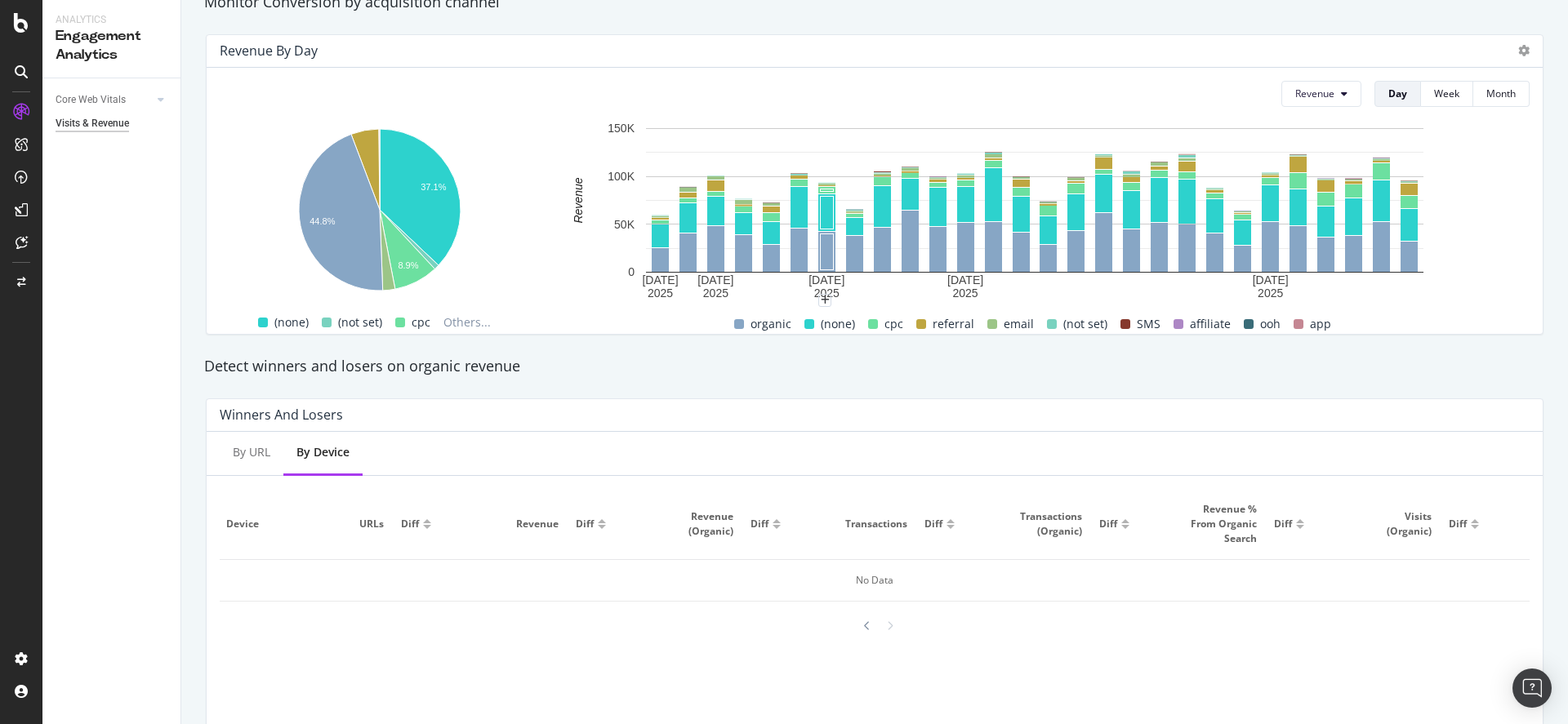
click at [894, 327] on span "cpc" at bounding box center [894, 324] width 19 height 20
click at [933, 329] on span "referral" at bounding box center [953, 324] width 42 height 20
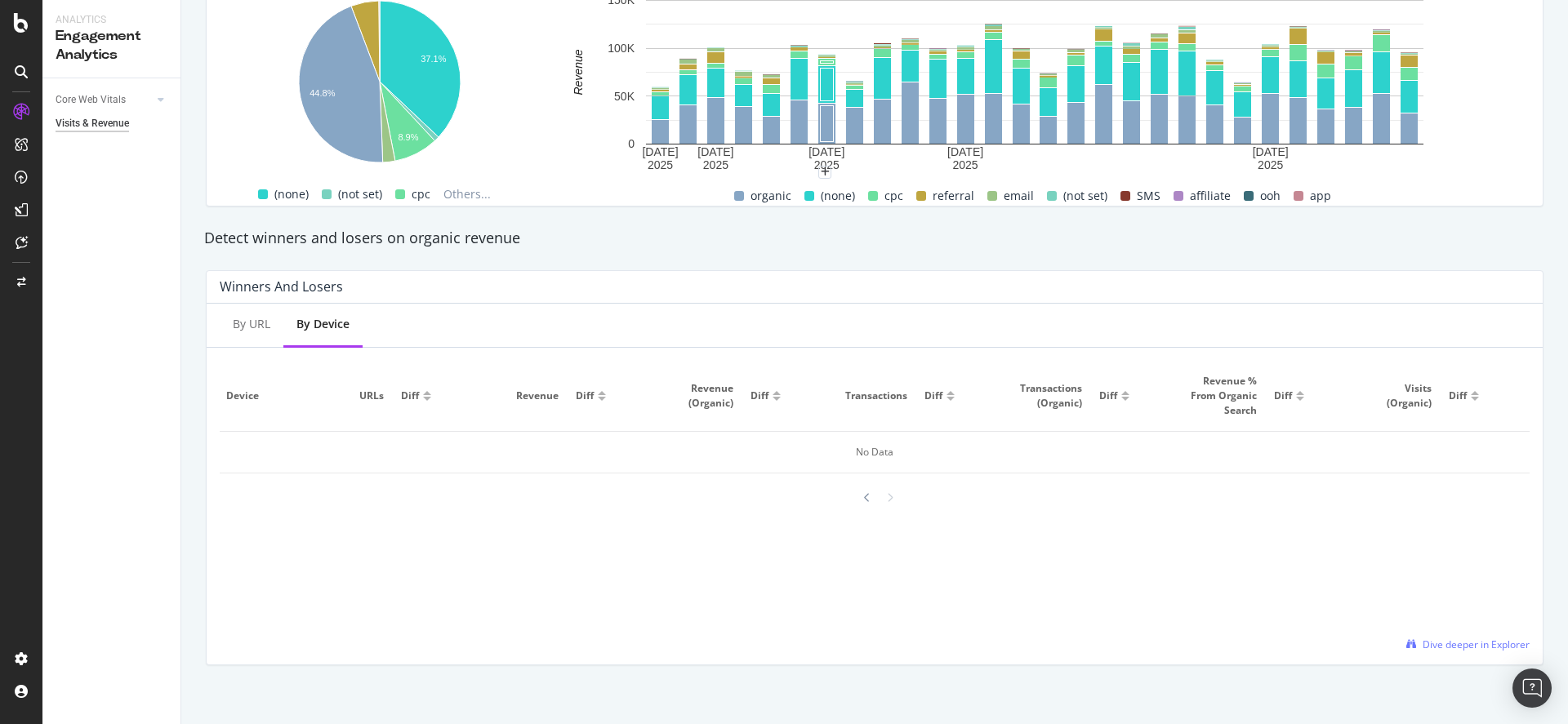
scroll to position [813, 0]
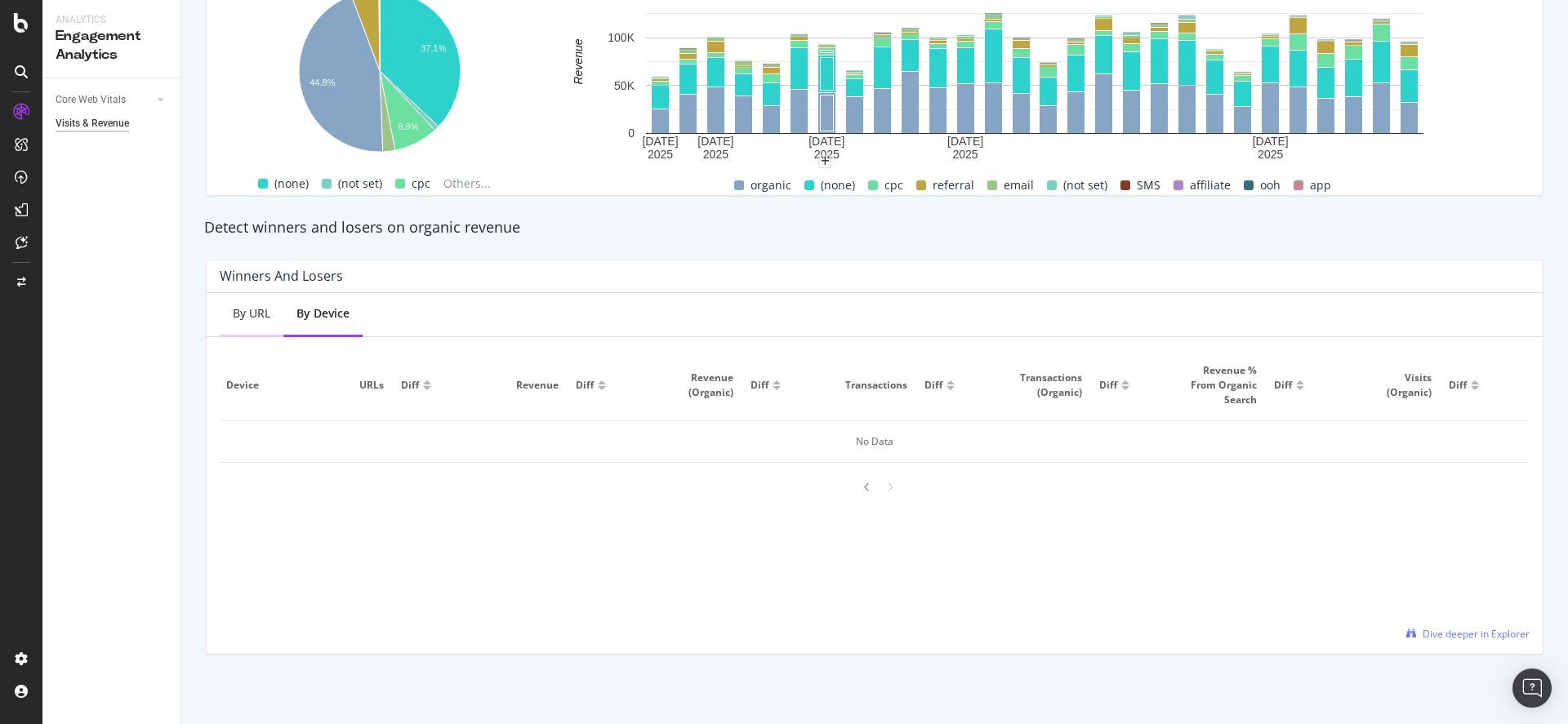
click at [264, 311] on div "By URL" at bounding box center [251, 313] width 37 height 16
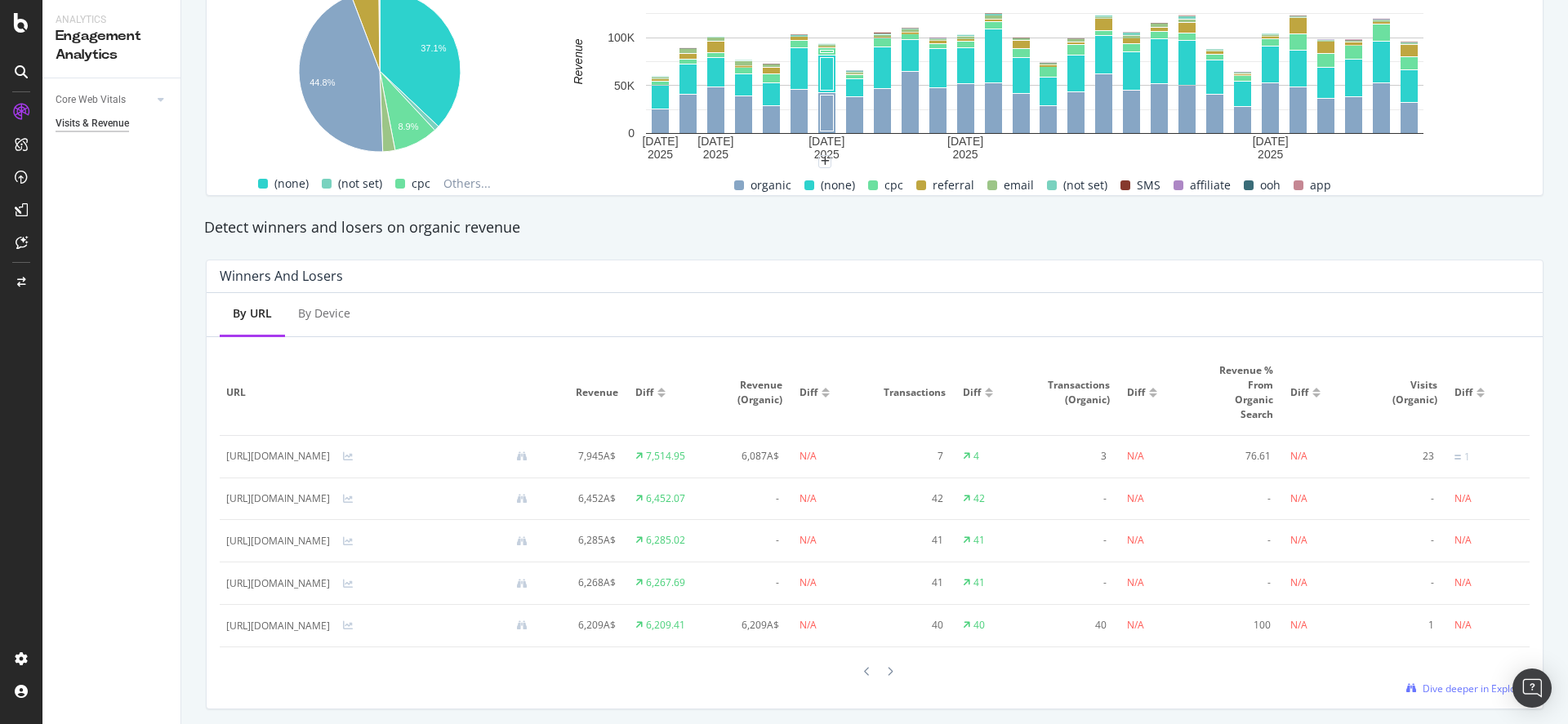
scroll to position [0, 0]
drag, startPoint x: 155, startPoint y: 307, endPoint x: 113, endPoint y: 238, distance: 80.8
click at [155, 306] on div "Core Web Vitals Overview Monitor Visits & Revenue" at bounding box center [111, 401] width 138 height 646
click at [83, 178] on div "SiteCrawler" at bounding box center [90, 183] width 58 height 16
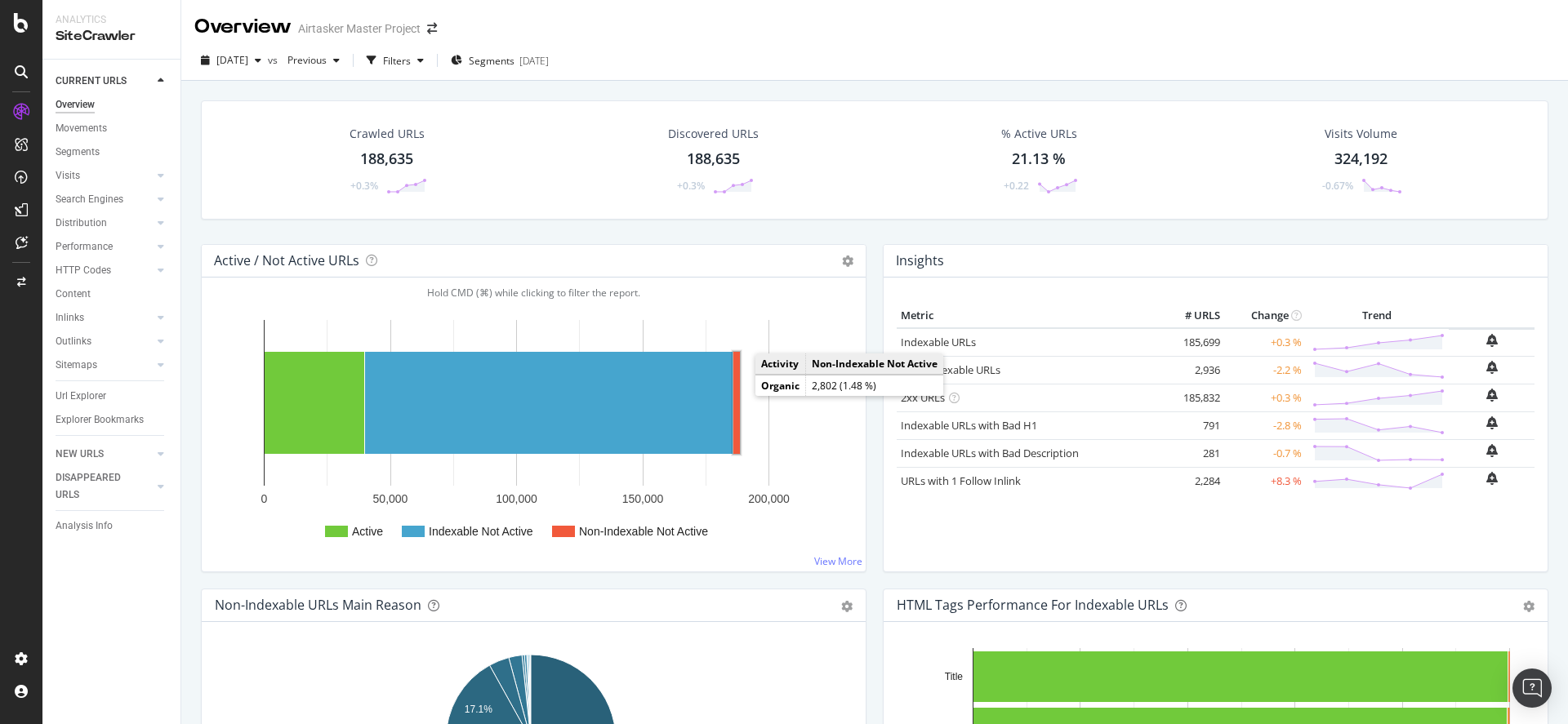
click at [736, 393] on rect "A chart." at bounding box center [736, 403] width 7 height 102
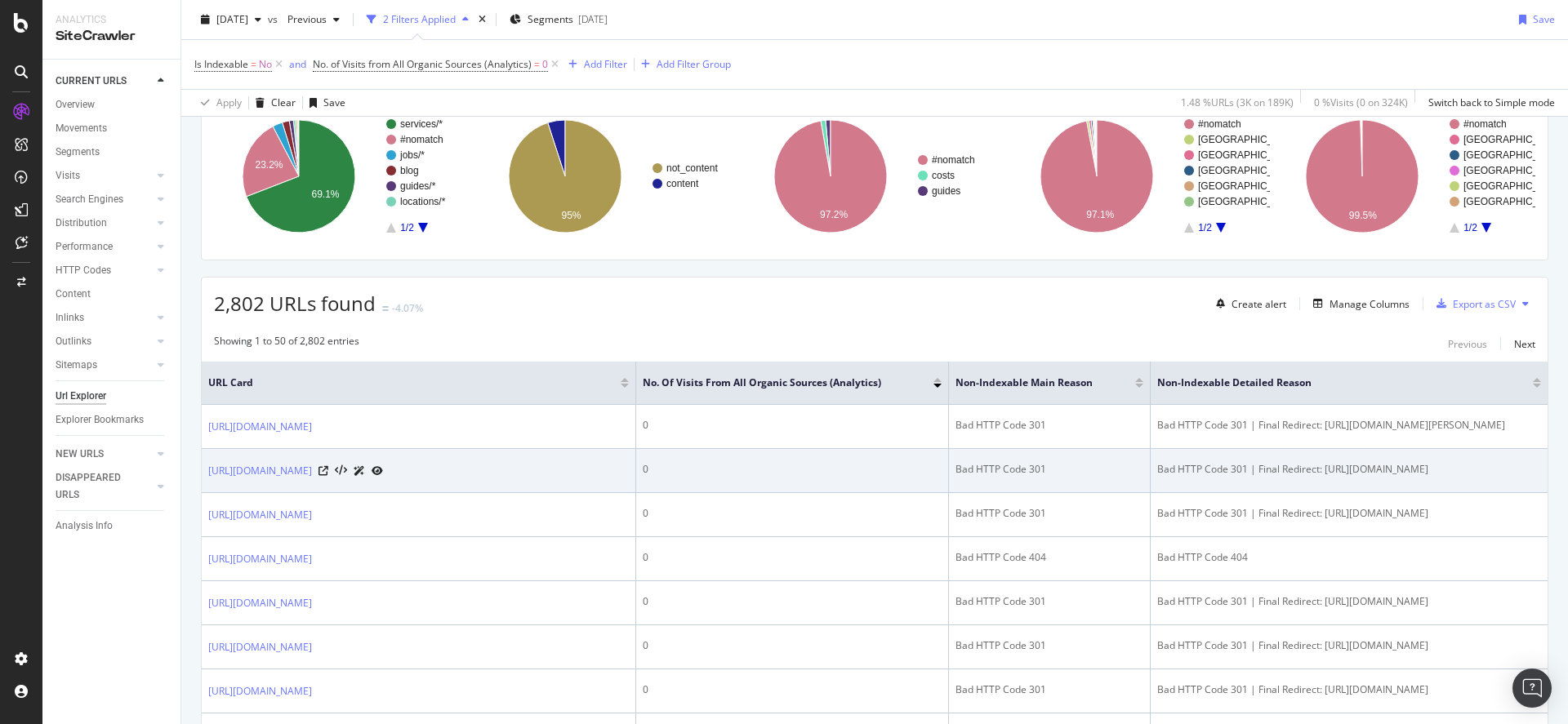
scroll to position [139, 0]
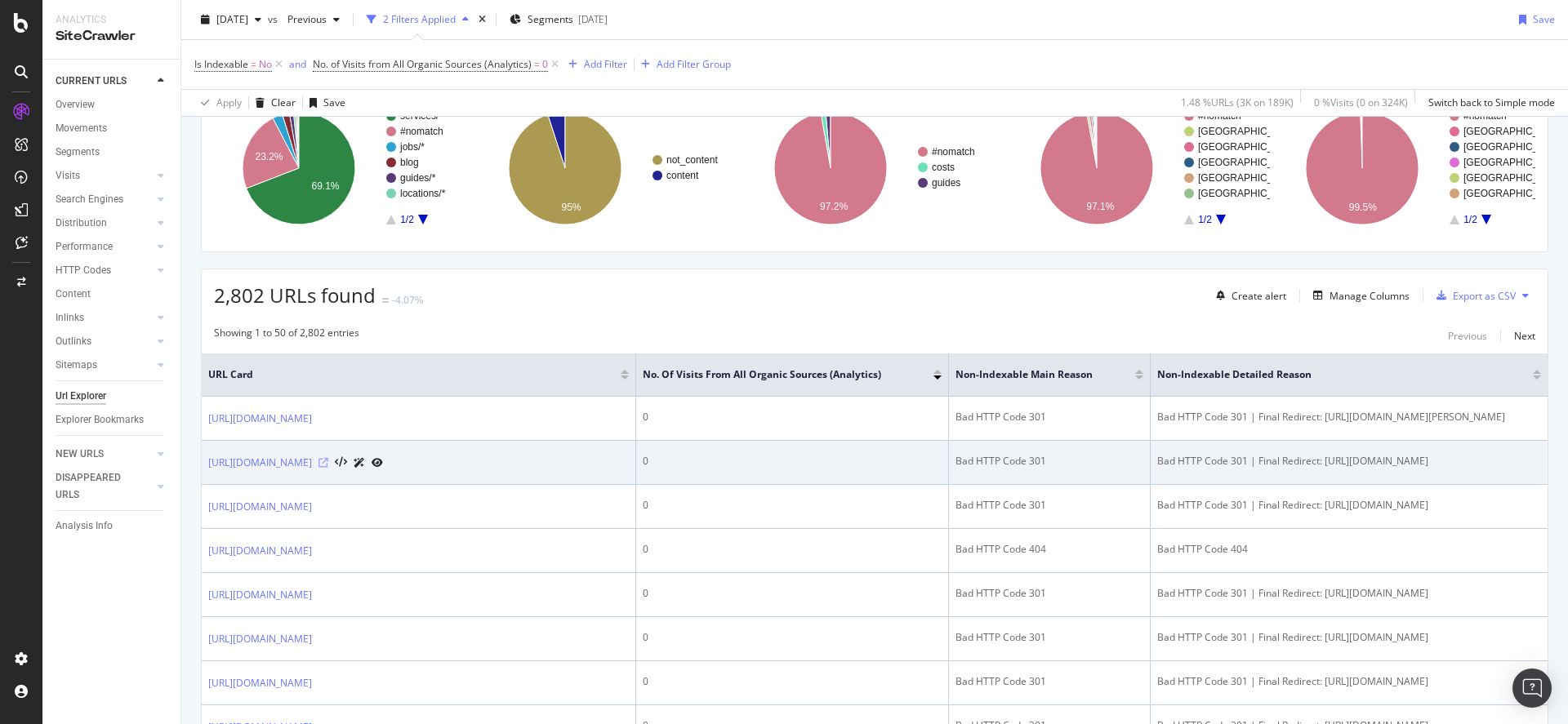
click at [328, 468] on icon at bounding box center [323, 462] width 9 height 9
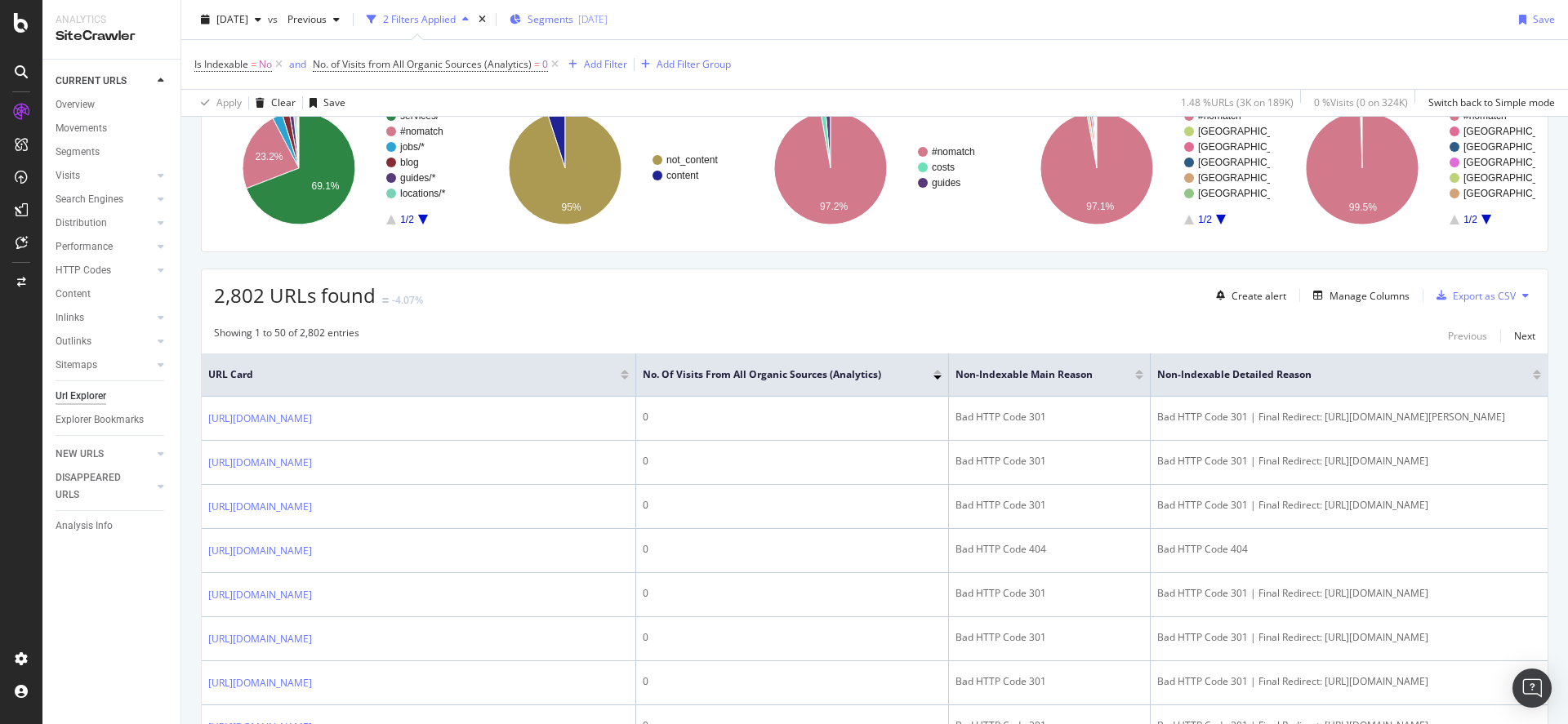
click at [585, 29] on div "Segments [DATE]" at bounding box center [558, 20] width 98 height 24
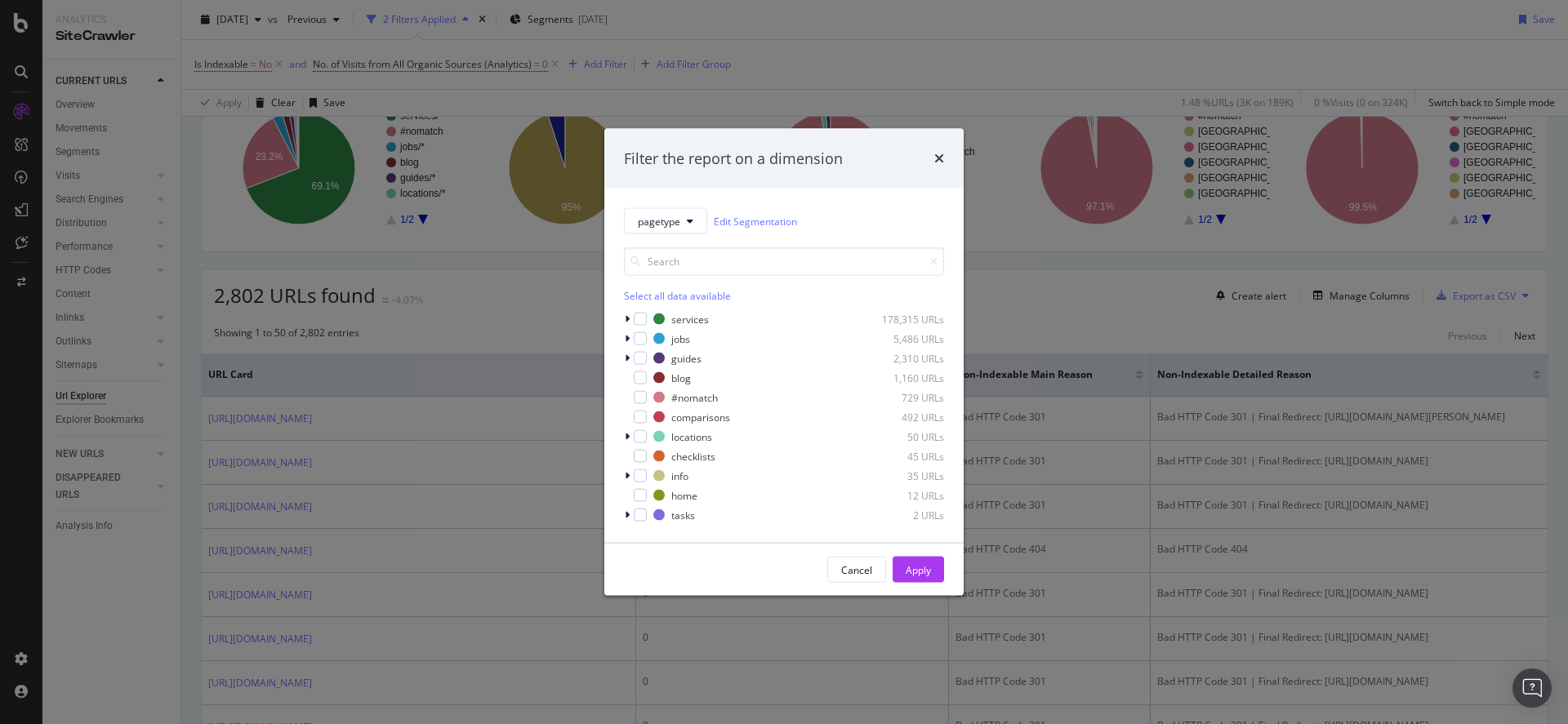
click at [622, 319] on div "pagetype Edit Segmentation Select all data available services 178,315 URLs jobs…" at bounding box center [784, 365] width 360 height 354
click at [625, 319] on icon "modal" at bounding box center [627, 319] width 5 height 9
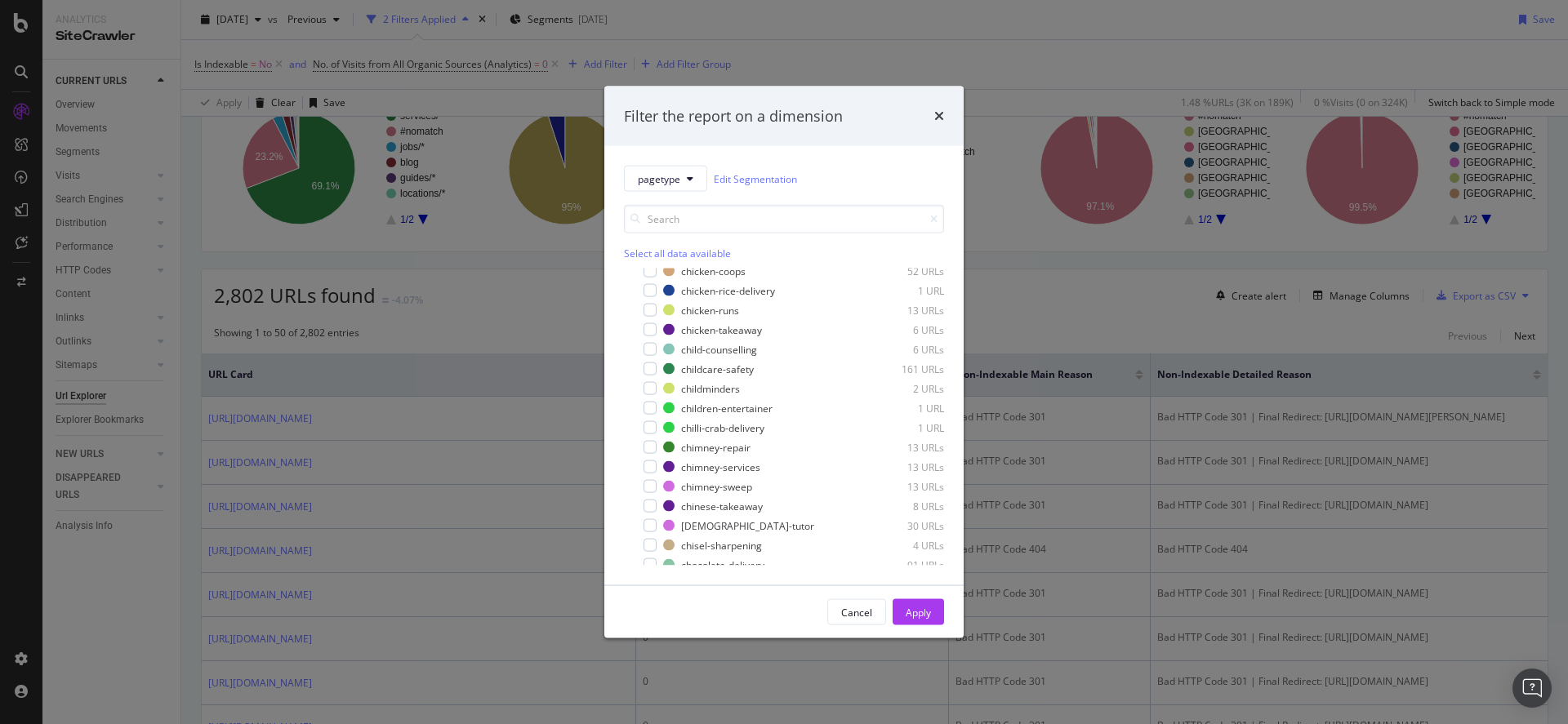
scroll to position [0, 0]
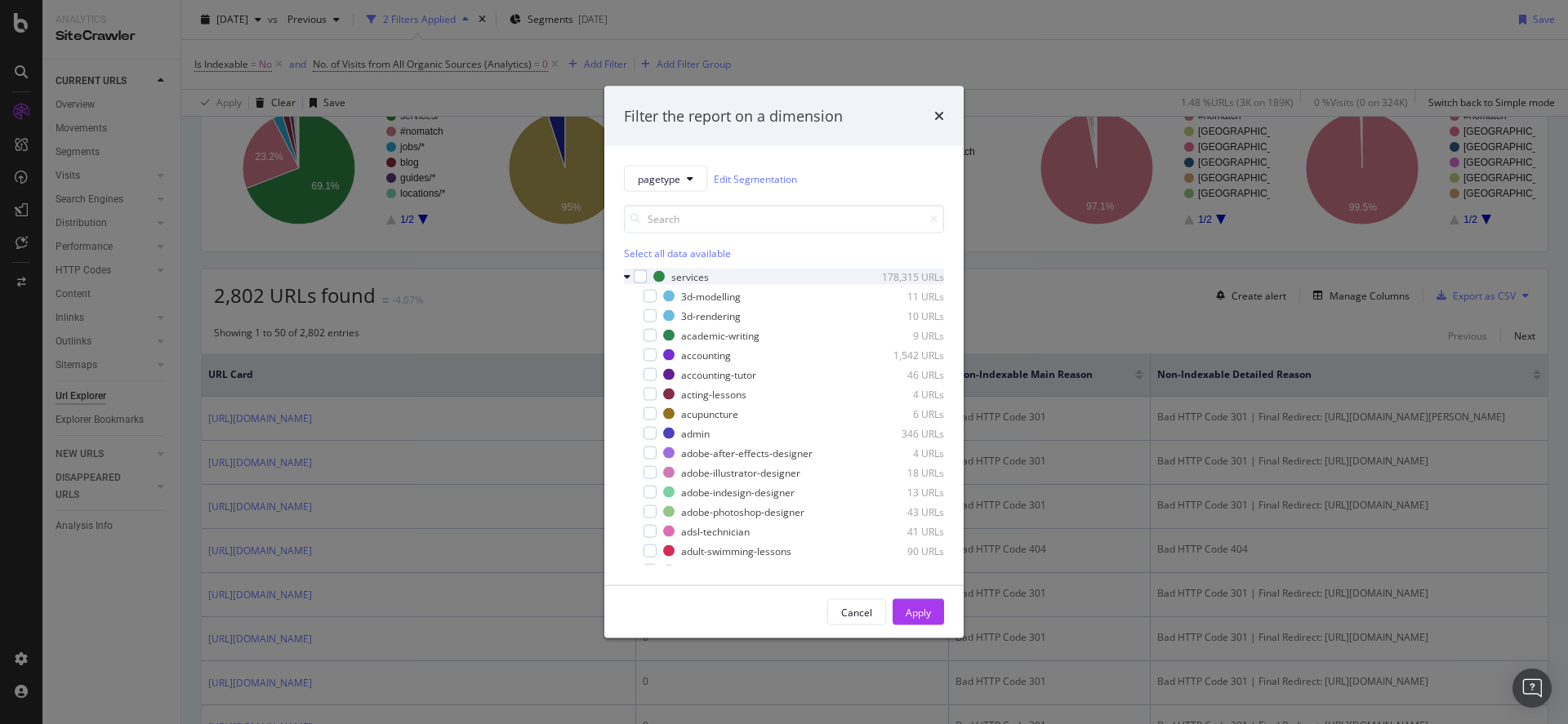
click at [627, 280] on icon "modal" at bounding box center [627, 277] width 7 height 9
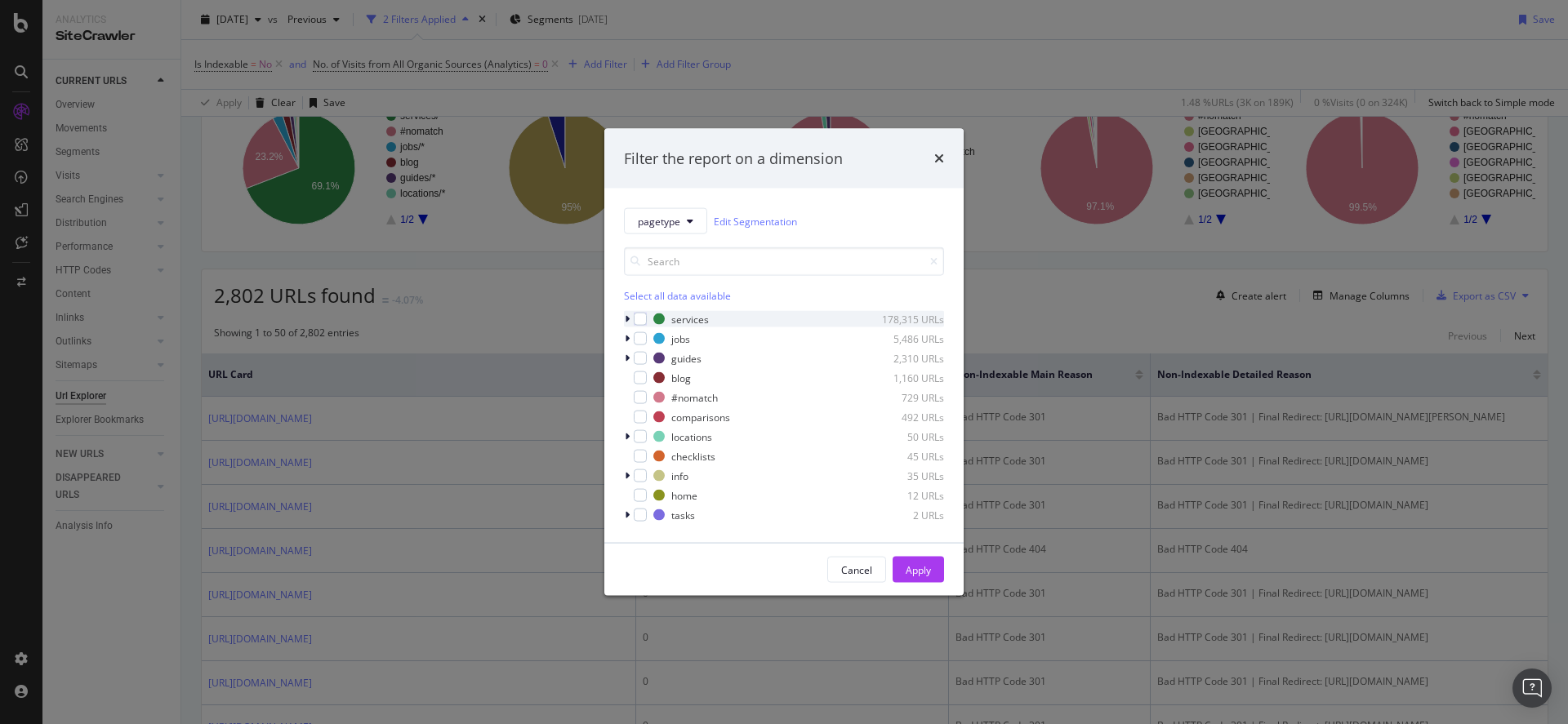
click at [625, 324] on icon "modal" at bounding box center [627, 319] width 5 height 9
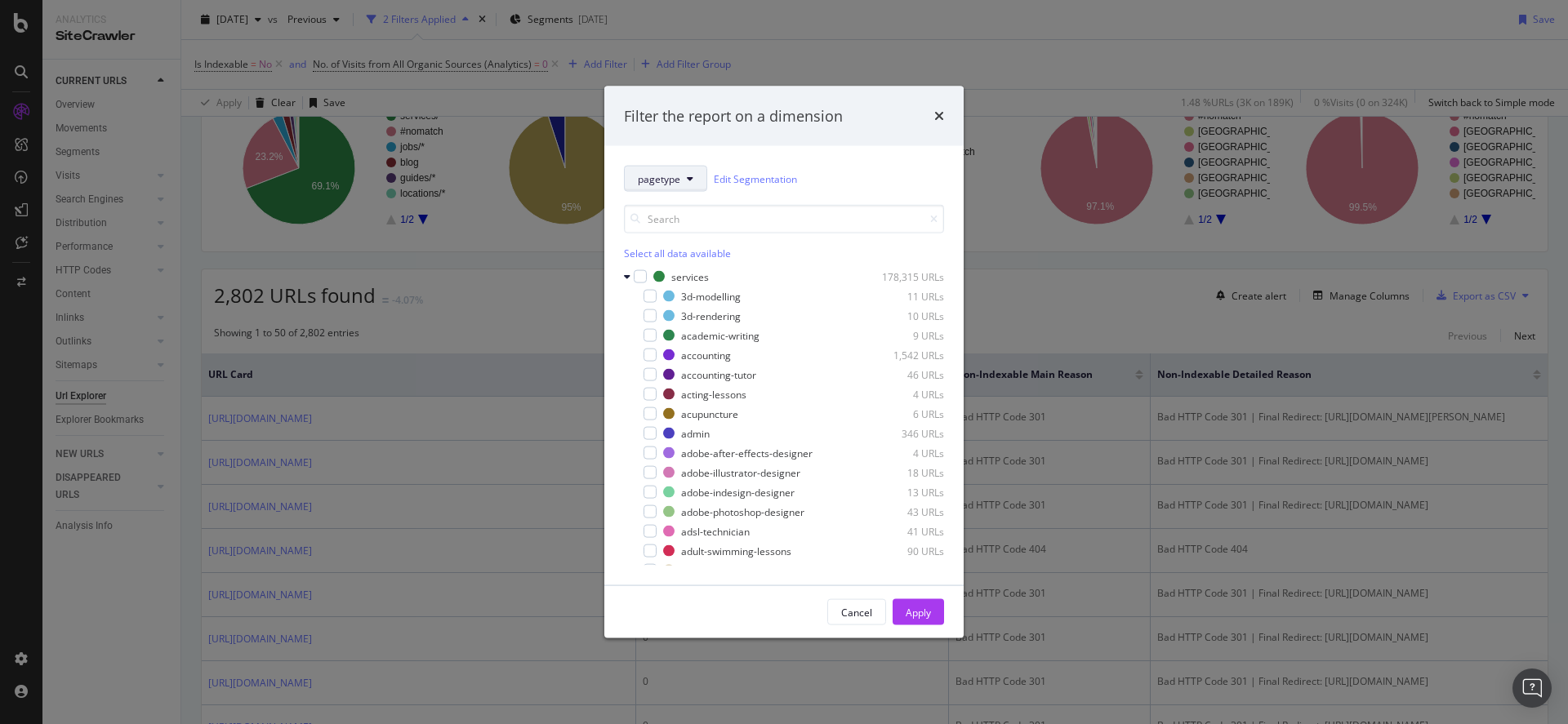
click at [674, 176] on span "pagetype" at bounding box center [659, 178] width 42 height 14
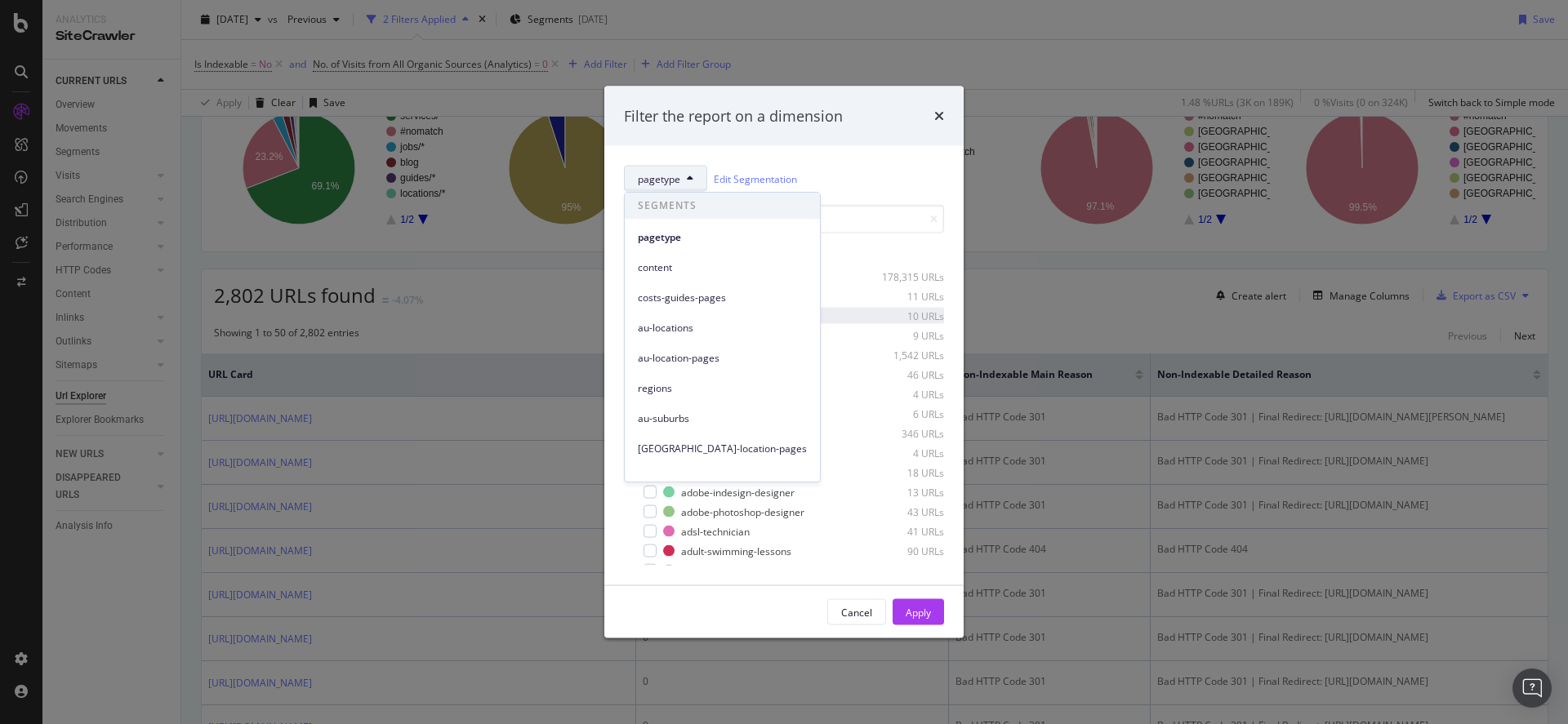
drag, startPoint x: 759, startPoint y: 264, endPoint x: 761, endPoint y: 313, distance: 49.0
click at [761, 313] on body "Analytics SiteCrawler CURRENT URLS Overview Movements Segments Visits Analysis …" at bounding box center [784, 362] width 1568 height 724
drag, startPoint x: 792, startPoint y: 249, endPoint x: 749, endPoint y: 314, distance: 77.9
click at [792, 249] on div "Select all data available" at bounding box center [784, 253] width 321 height 14
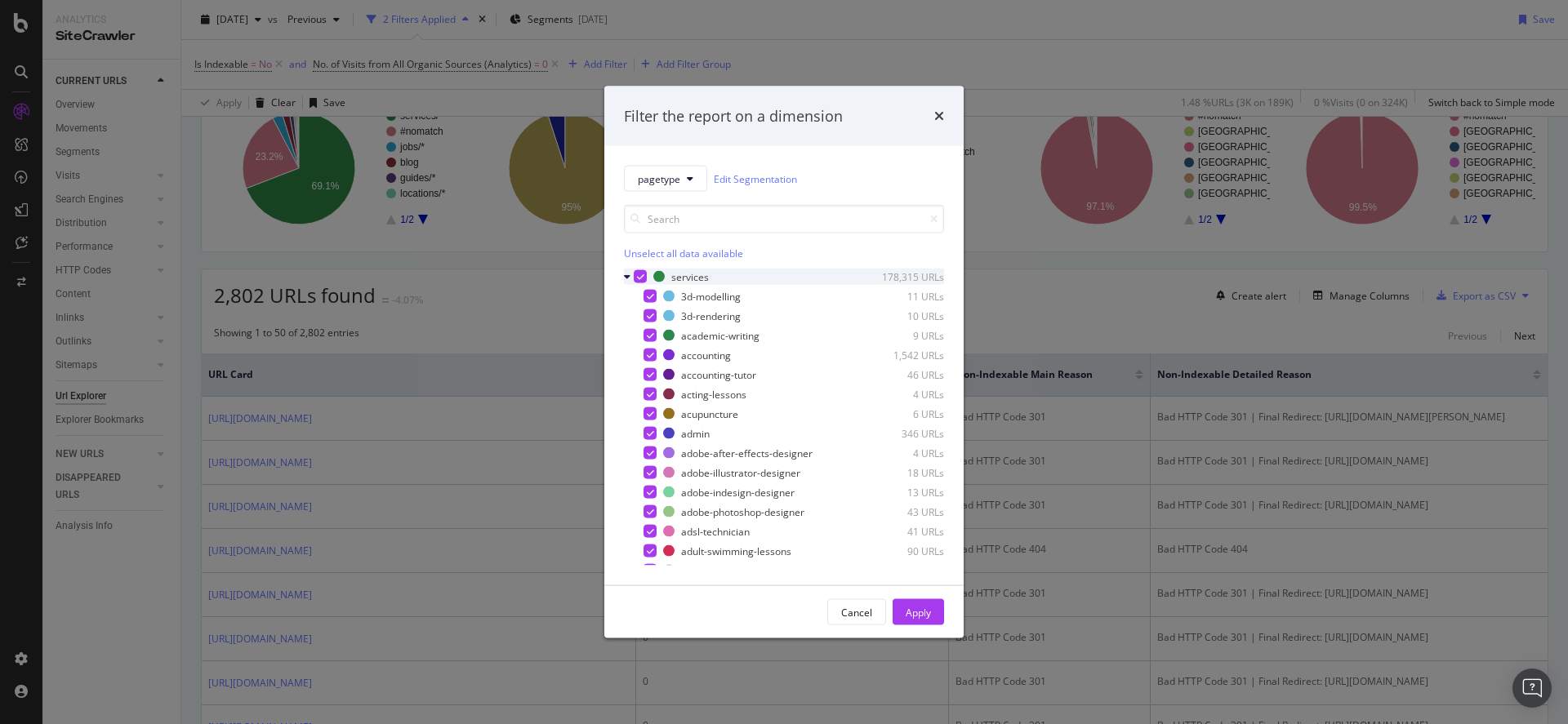
click at [639, 276] on icon "modal" at bounding box center [641, 277] width 7 height 8
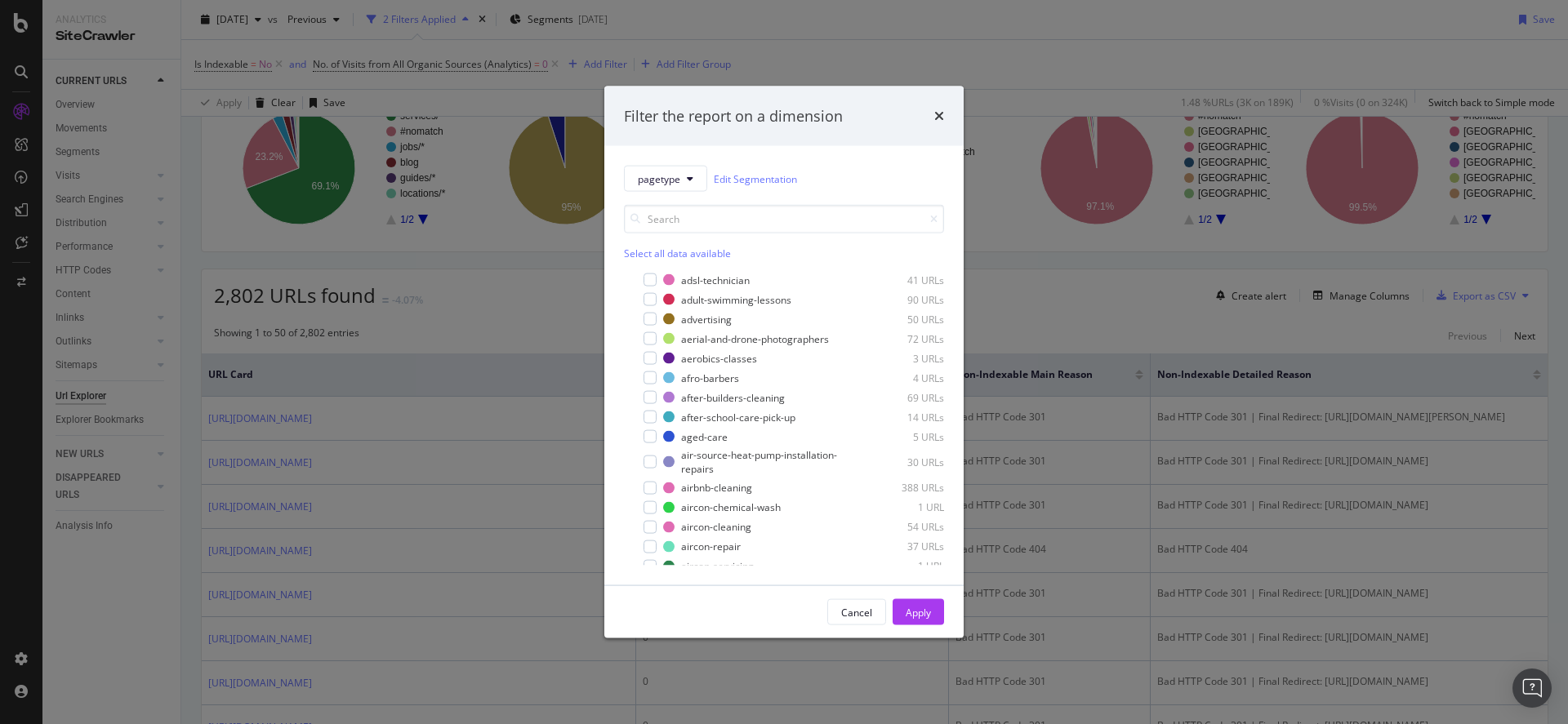
scroll to position [0, 0]
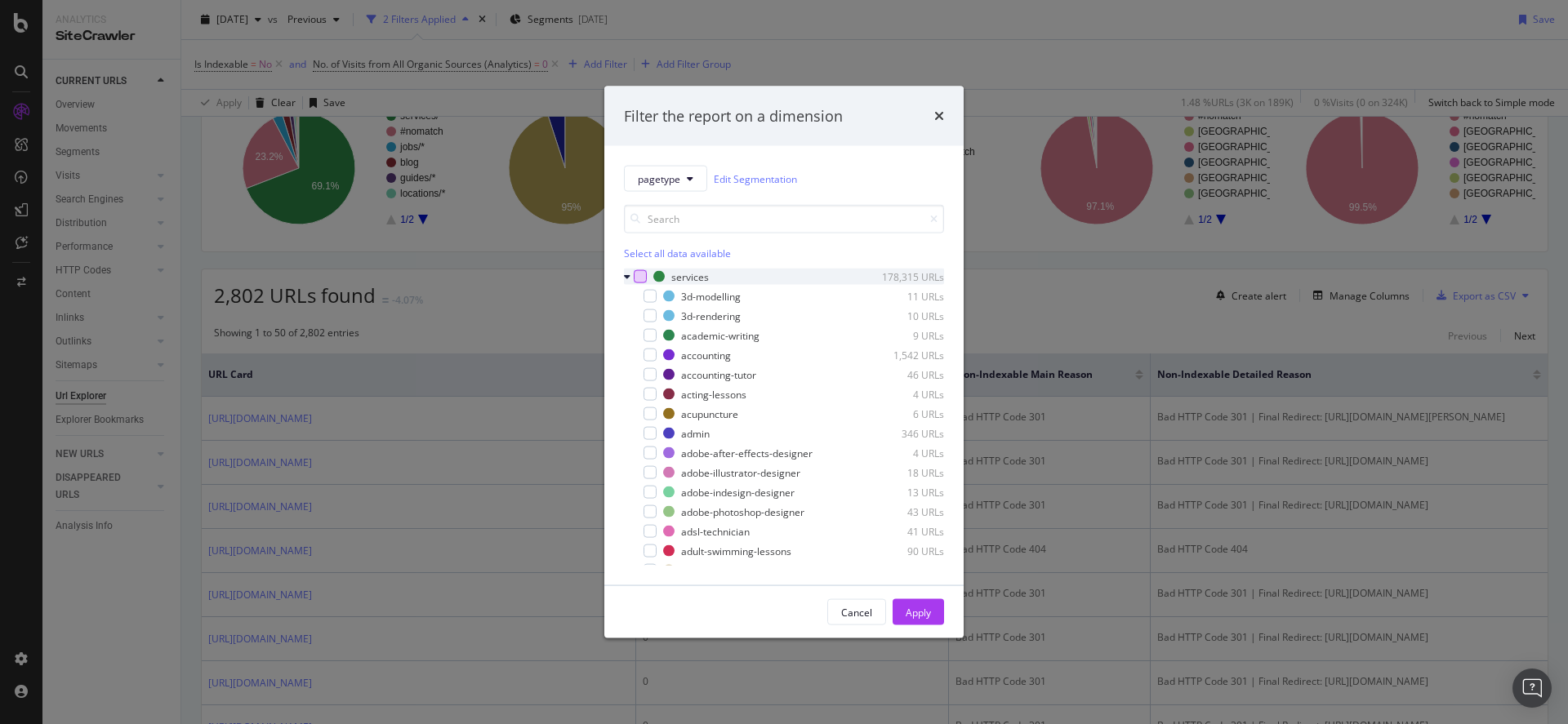
click at [624, 278] on icon "modal" at bounding box center [627, 277] width 7 height 9
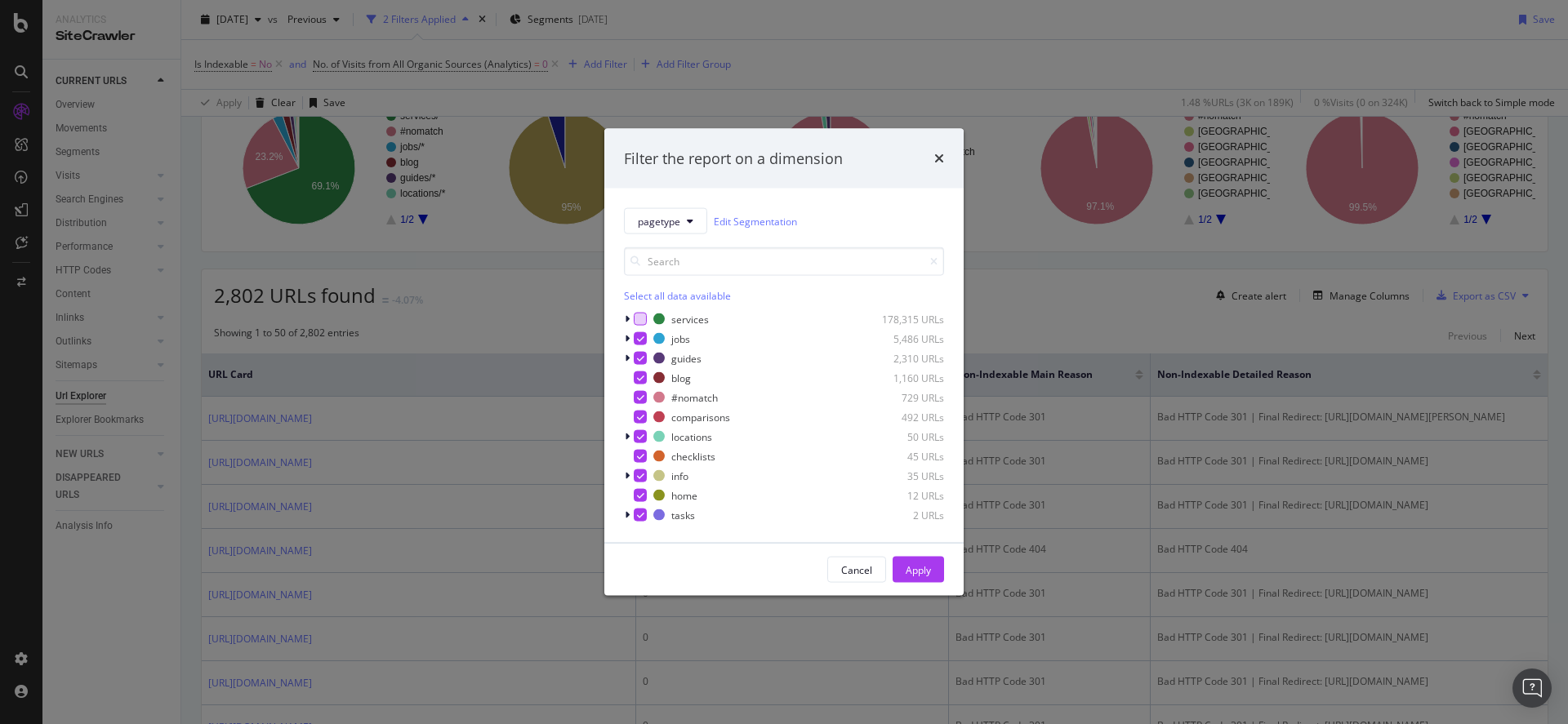
click at [643, 321] on div "modal" at bounding box center [640, 319] width 13 height 13
click at [675, 223] on span "pagetype" at bounding box center [659, 220] width 42 height 14
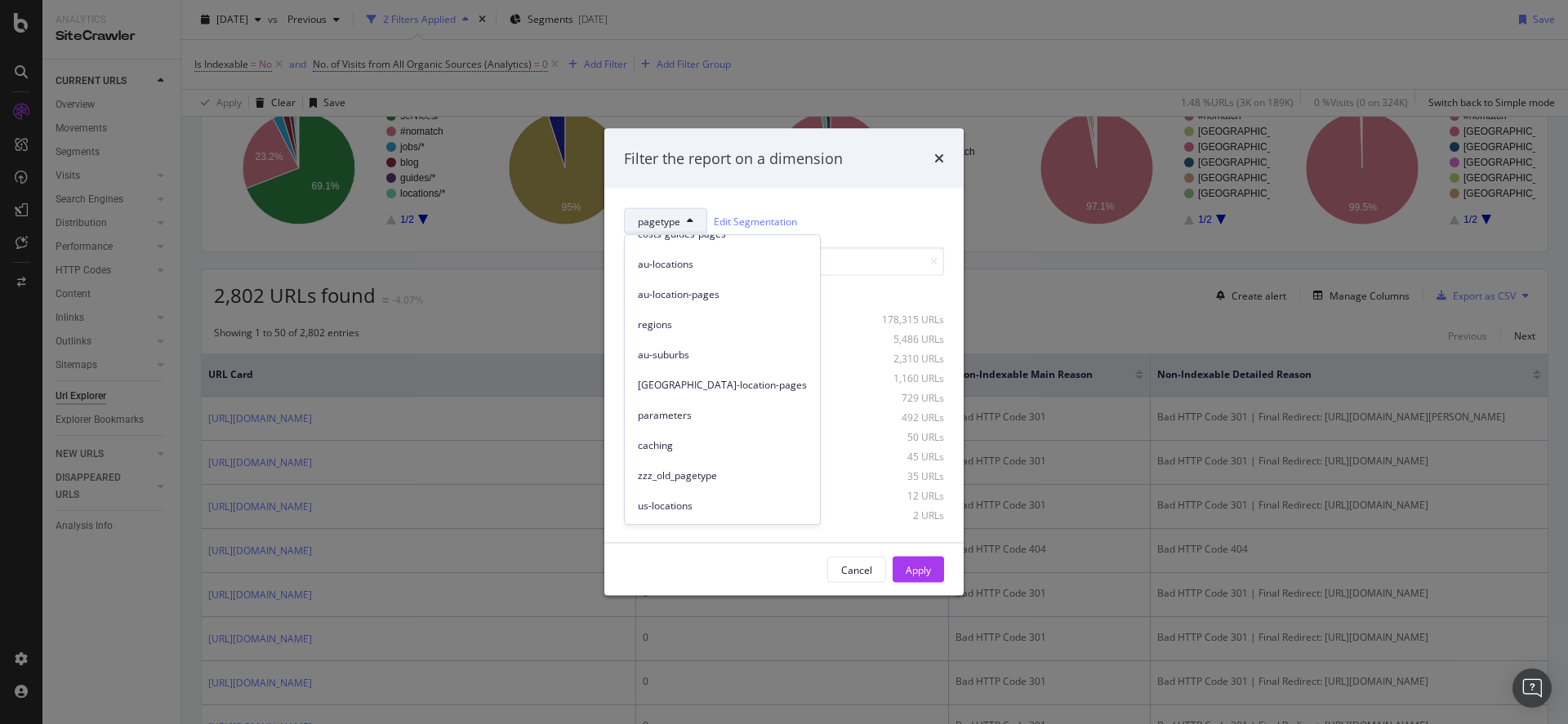
scroll to position [223, 0]
drag, startPoint x: 842, startPoint y: 576, endPoint x: 862, endPoint y: 211, distance: 365.5
click at [842, 576] on div "Cancel" at bounding box center [856, 570] width 31 height 22
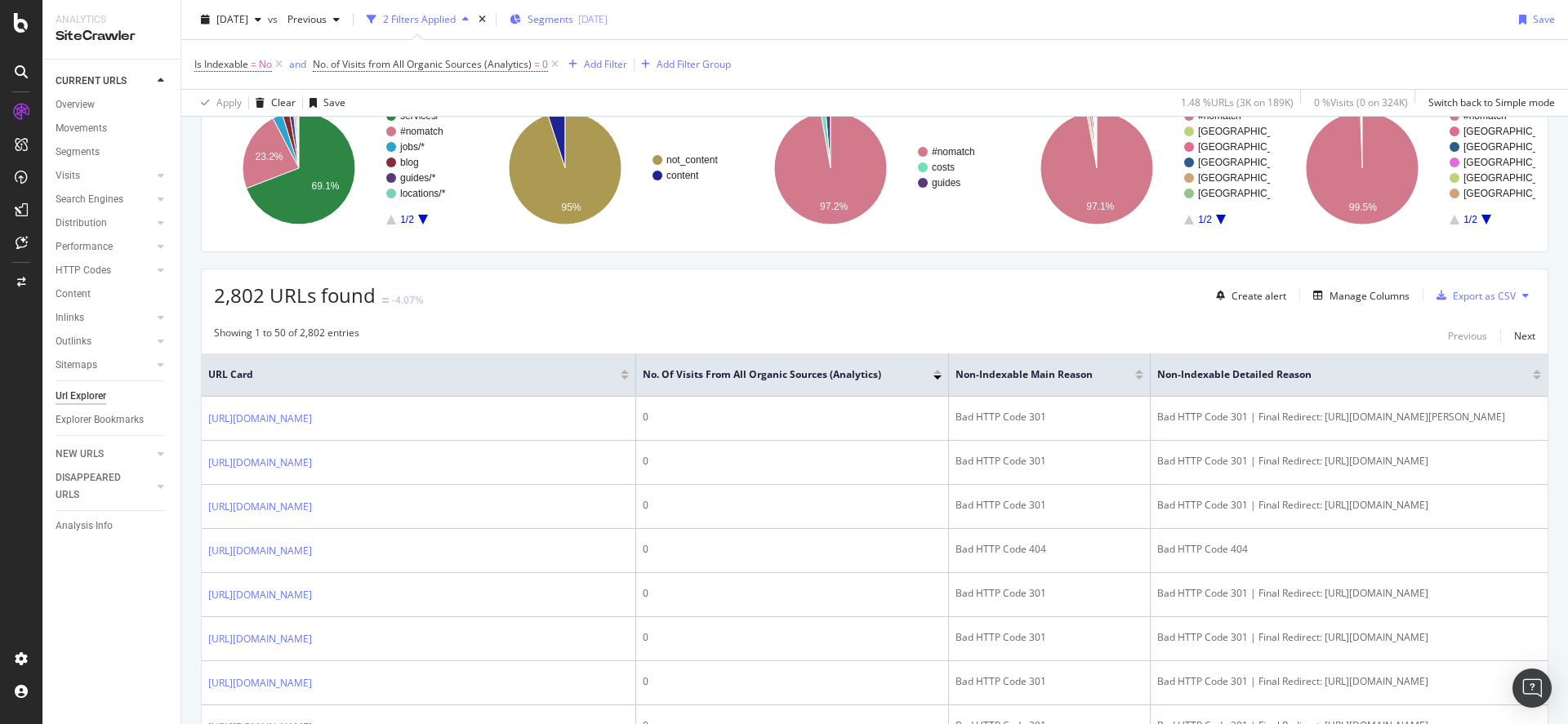
click at [562, 16] on span "Segments" at bounding box center [550, 19] width 46 height 14
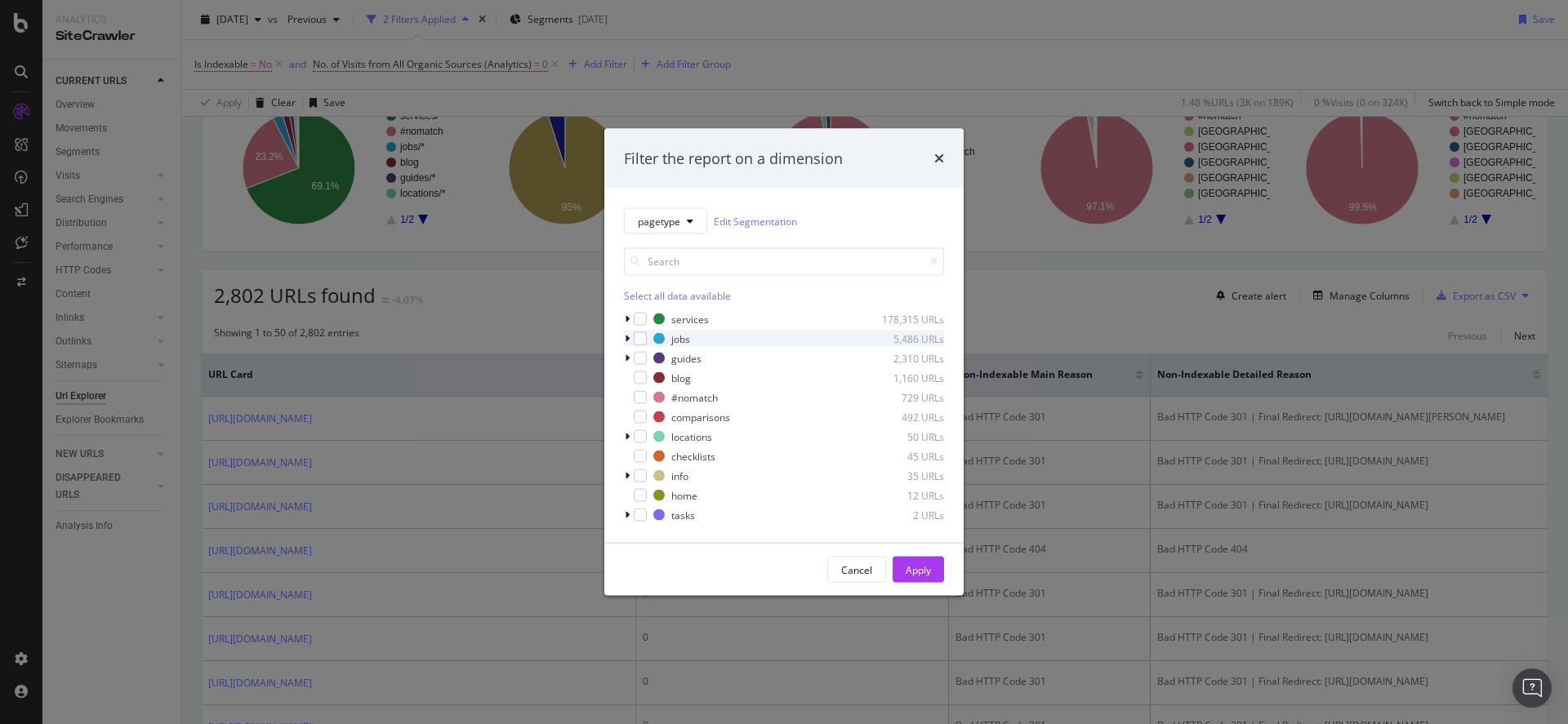
click at [626, 335] on icon "modal" at bounding box center [627, 339] width 5 height 9
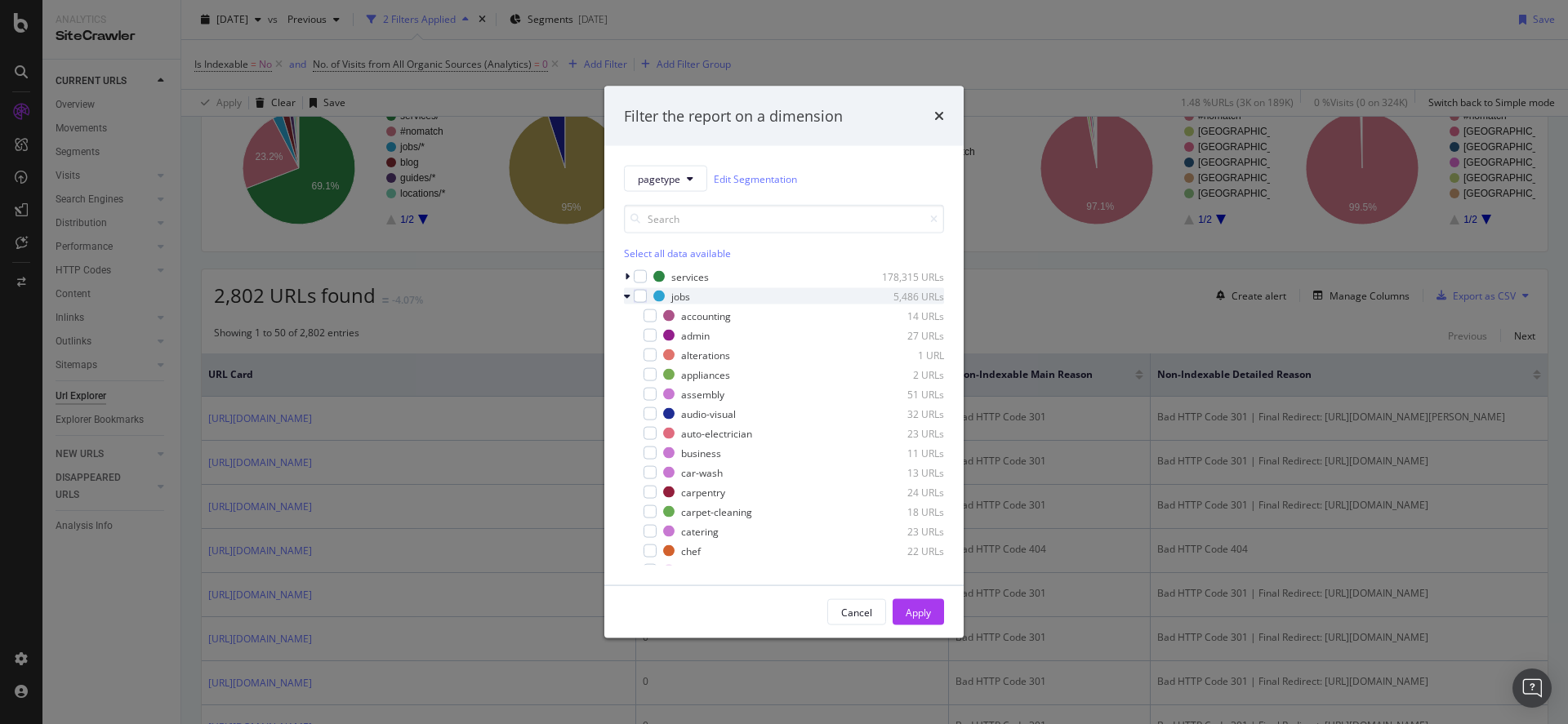
click at [630, 294] on icon "modal" at bounding box center [627, 296] width 7 height 9
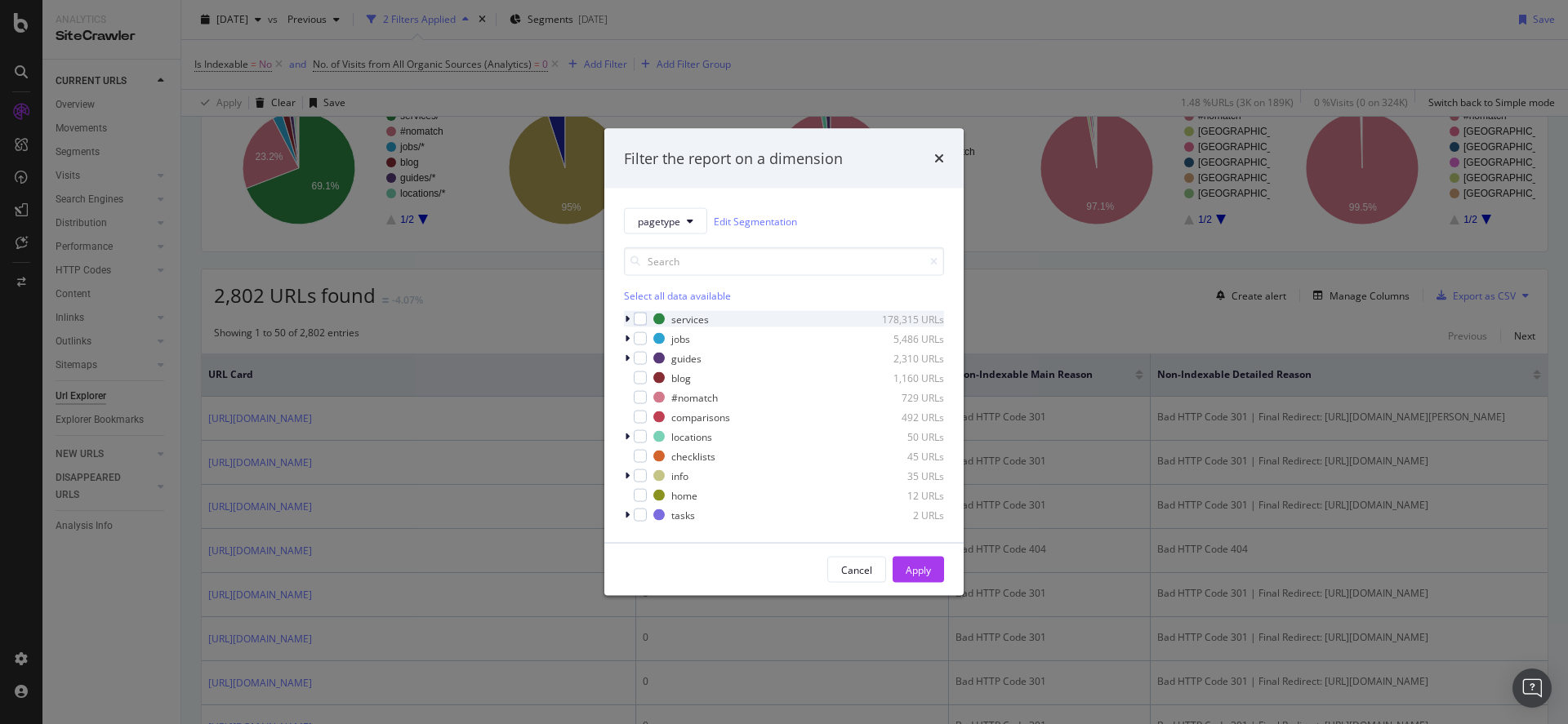
click at [626, 320] on icon "modal" at bounding box center [627, 319] width 5 height 9
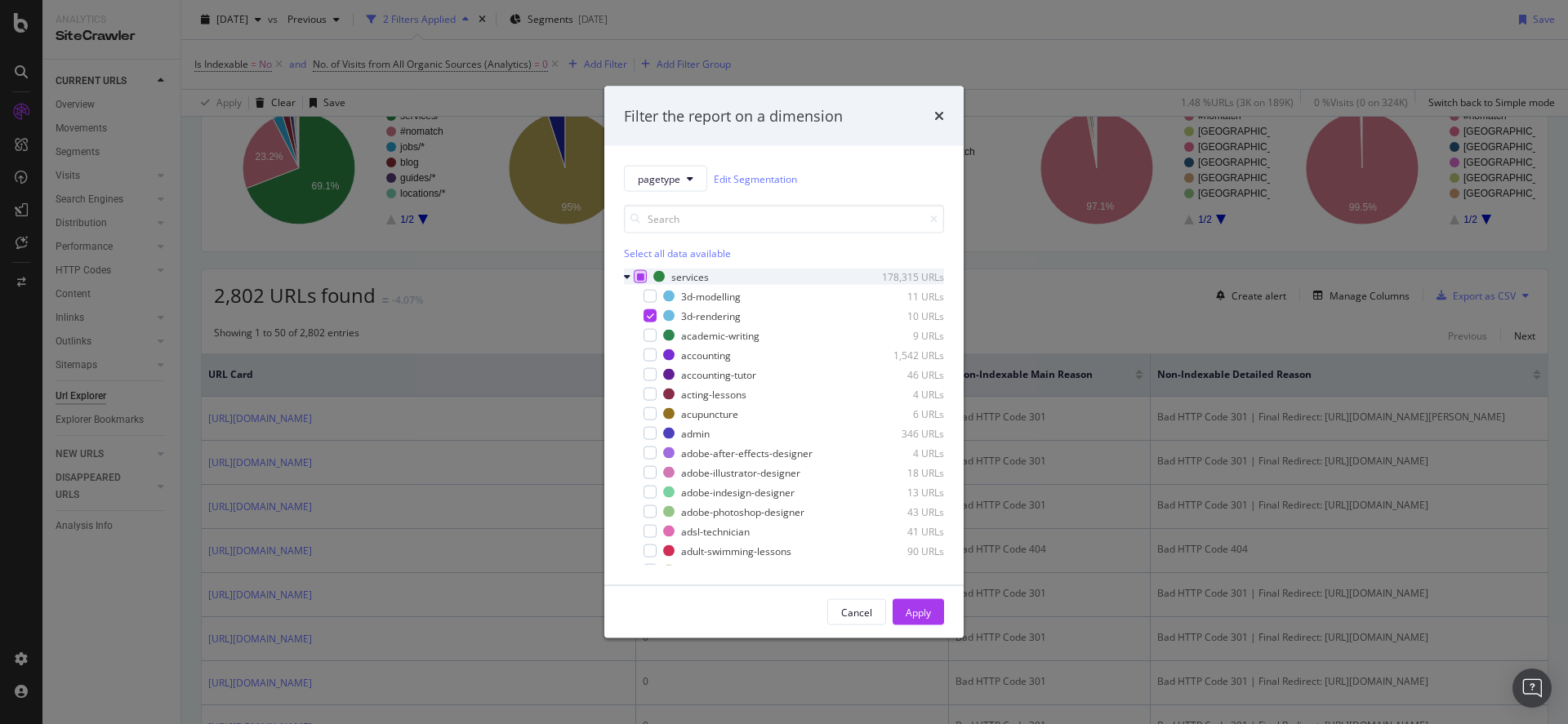
click at [643, 278] on icon "modal" at bounding box center [641, 277] width 7 height 8
click at [640, 279] on icon "modal" at bounding box center [641, 277] width 7 height 8
click at [628, 277] on icon "modal" at bounding box center [627, 277] width 7 height 9
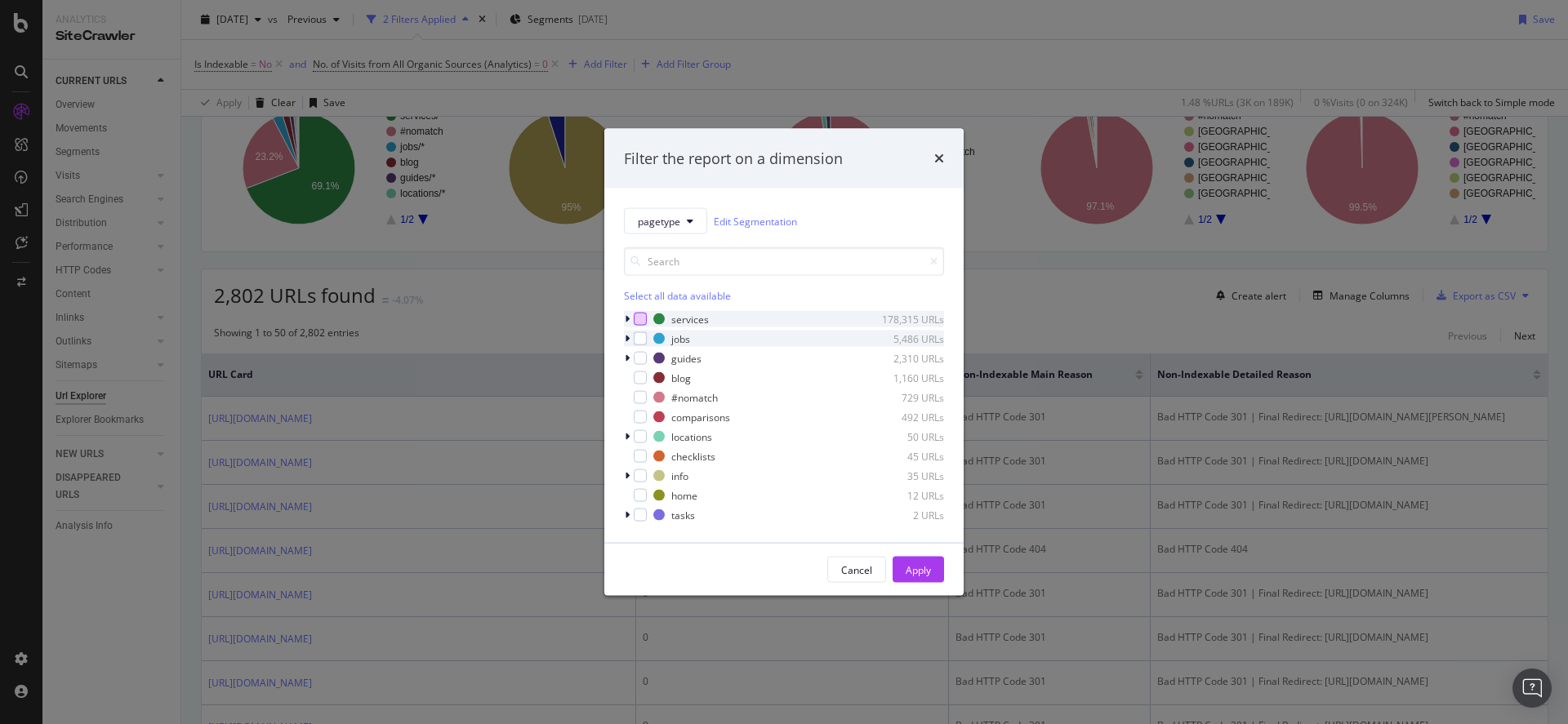
click at [628, 341] on icon "modal" at bounding box center [627, 339] width 5 height 9
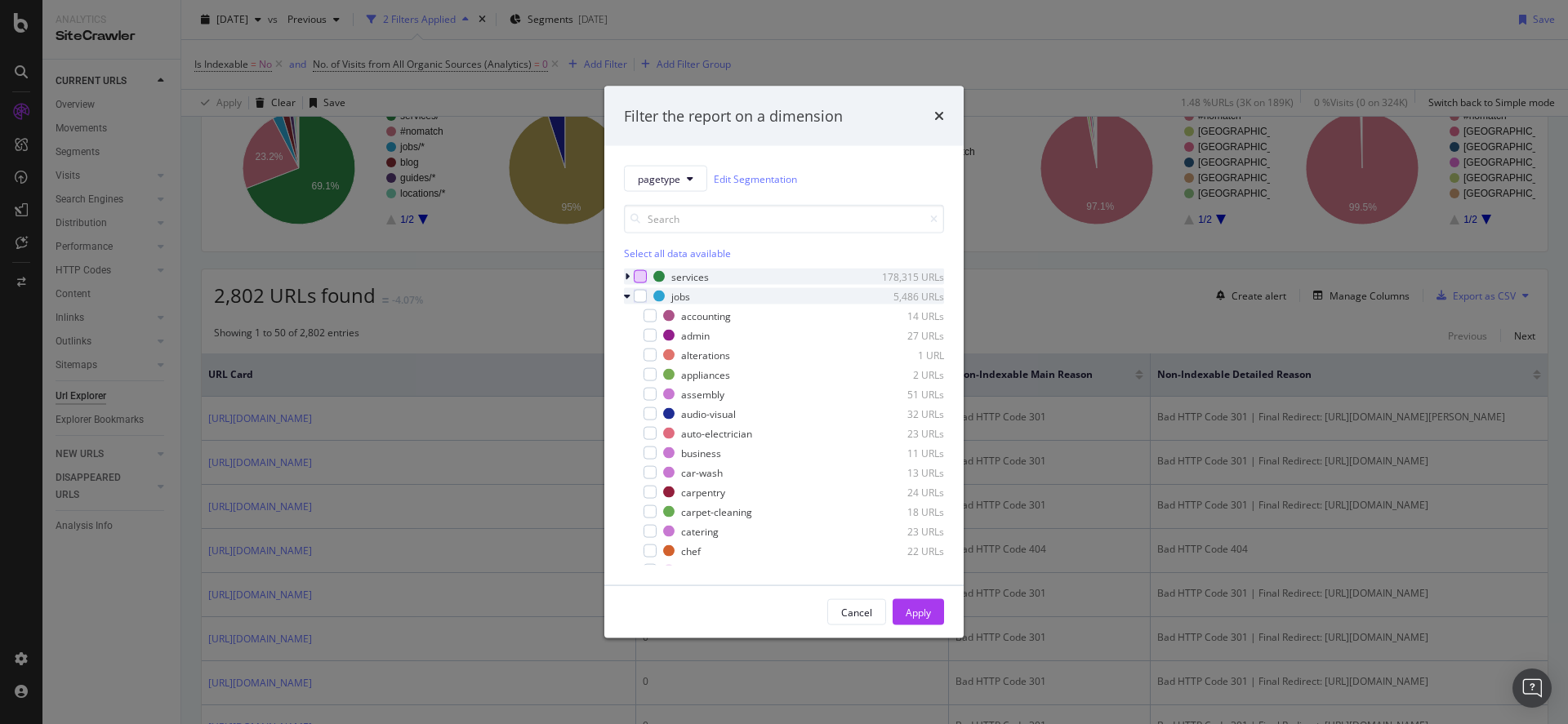
click at [629, 299] on icon "modal" at bounding box center [627, 296] width 7 height 9
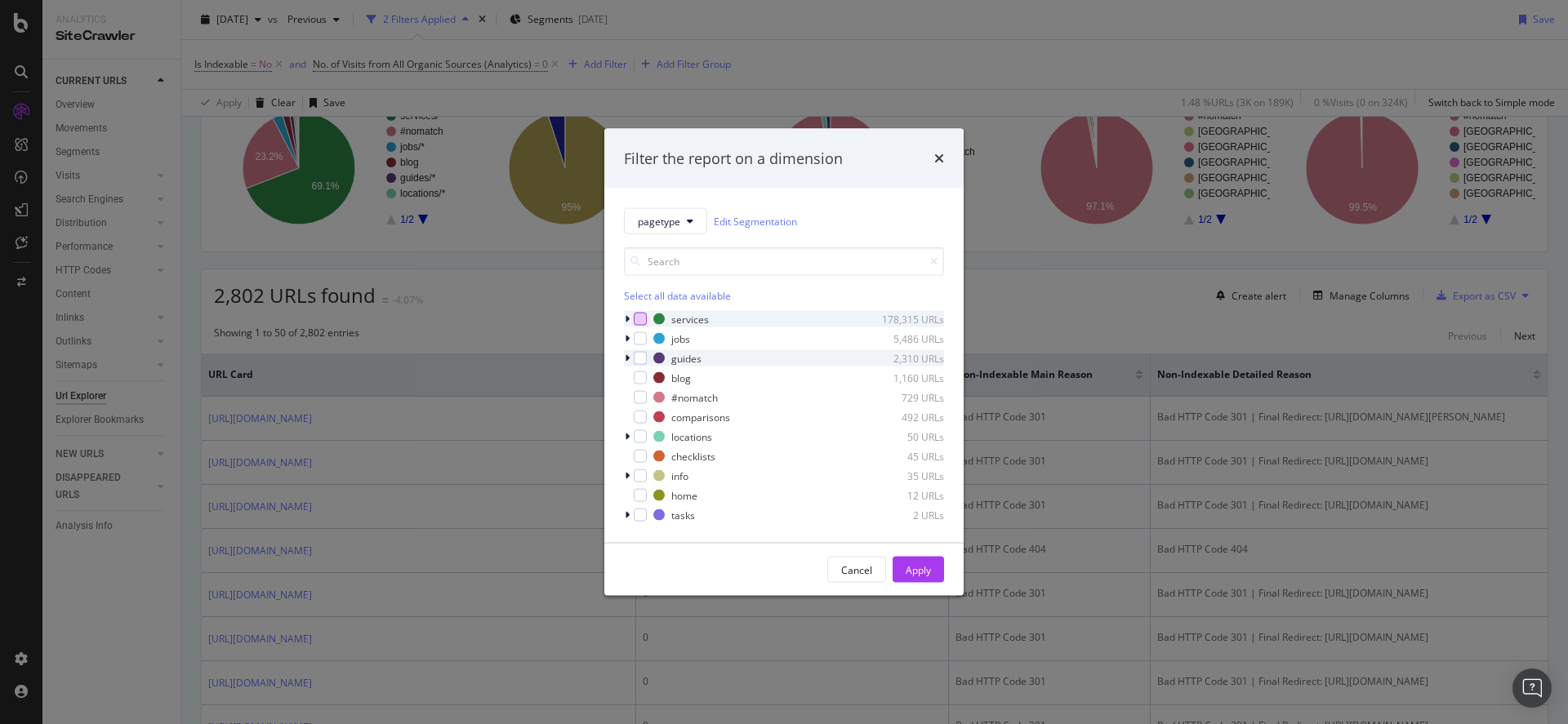
click at [626, 354] on icon "modal" at bounding box center [627, 358] width 5 height 9
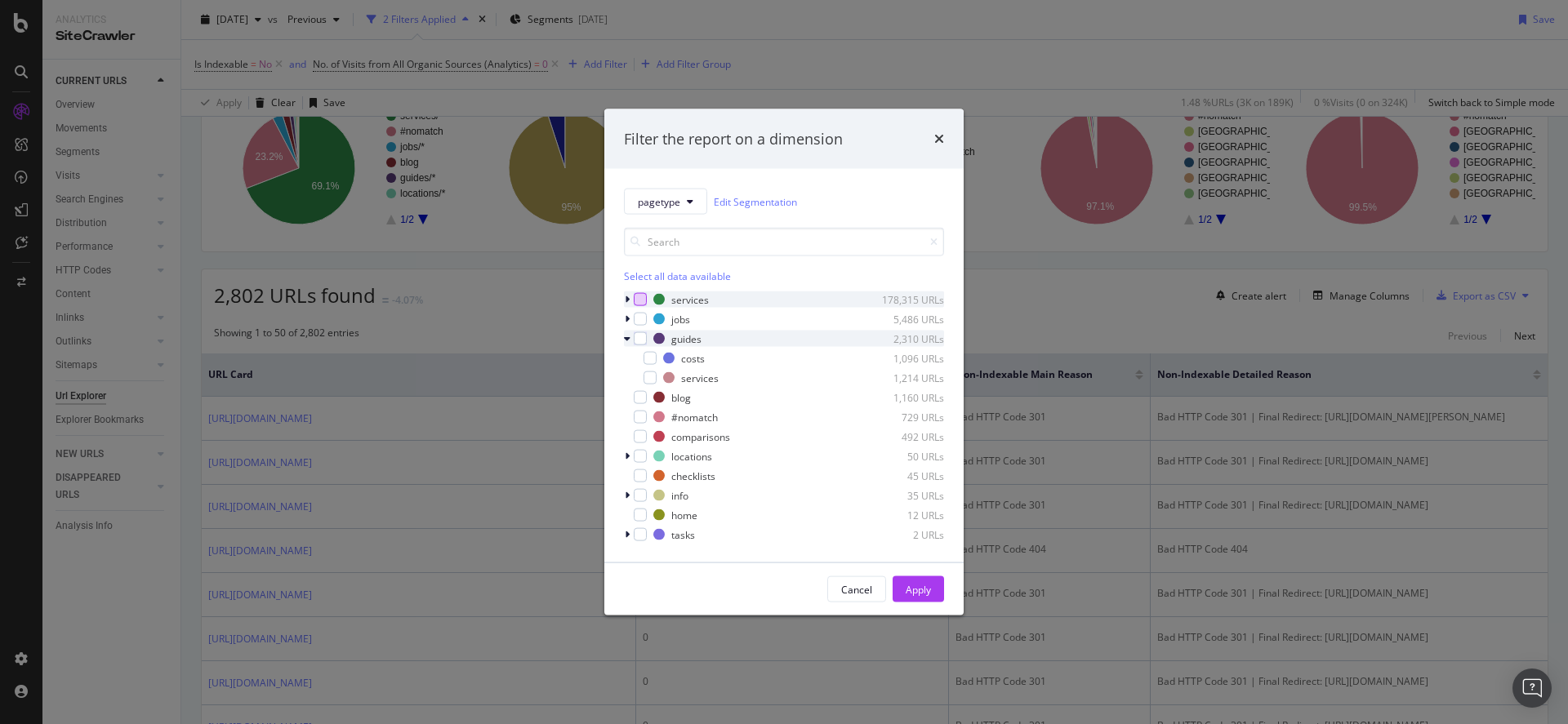
click at [626, 341] on icon "modal" at bounding box center [627, 339] width 7 height 9
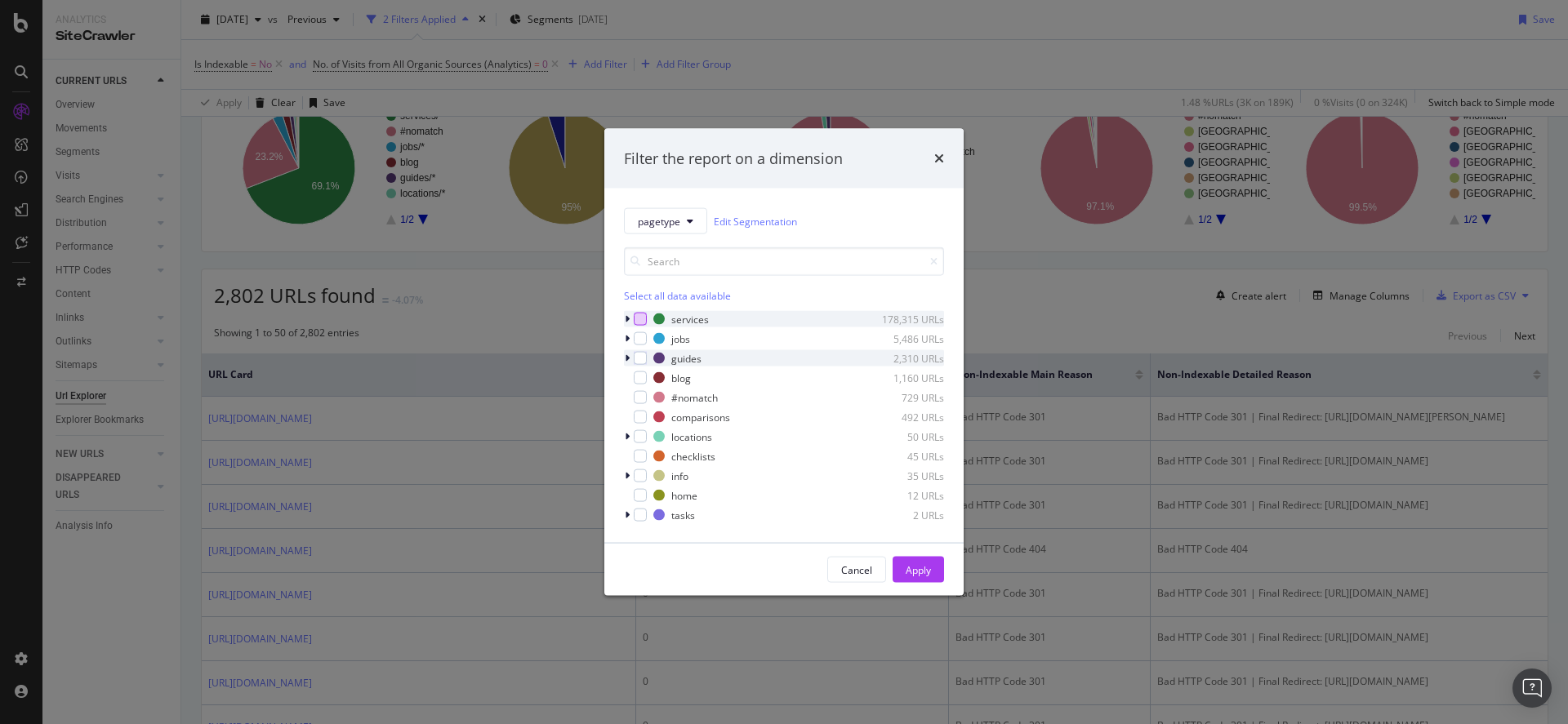
click at [626, 359] on icon "modal" at bounding box center [627, 358] width 5 height 9
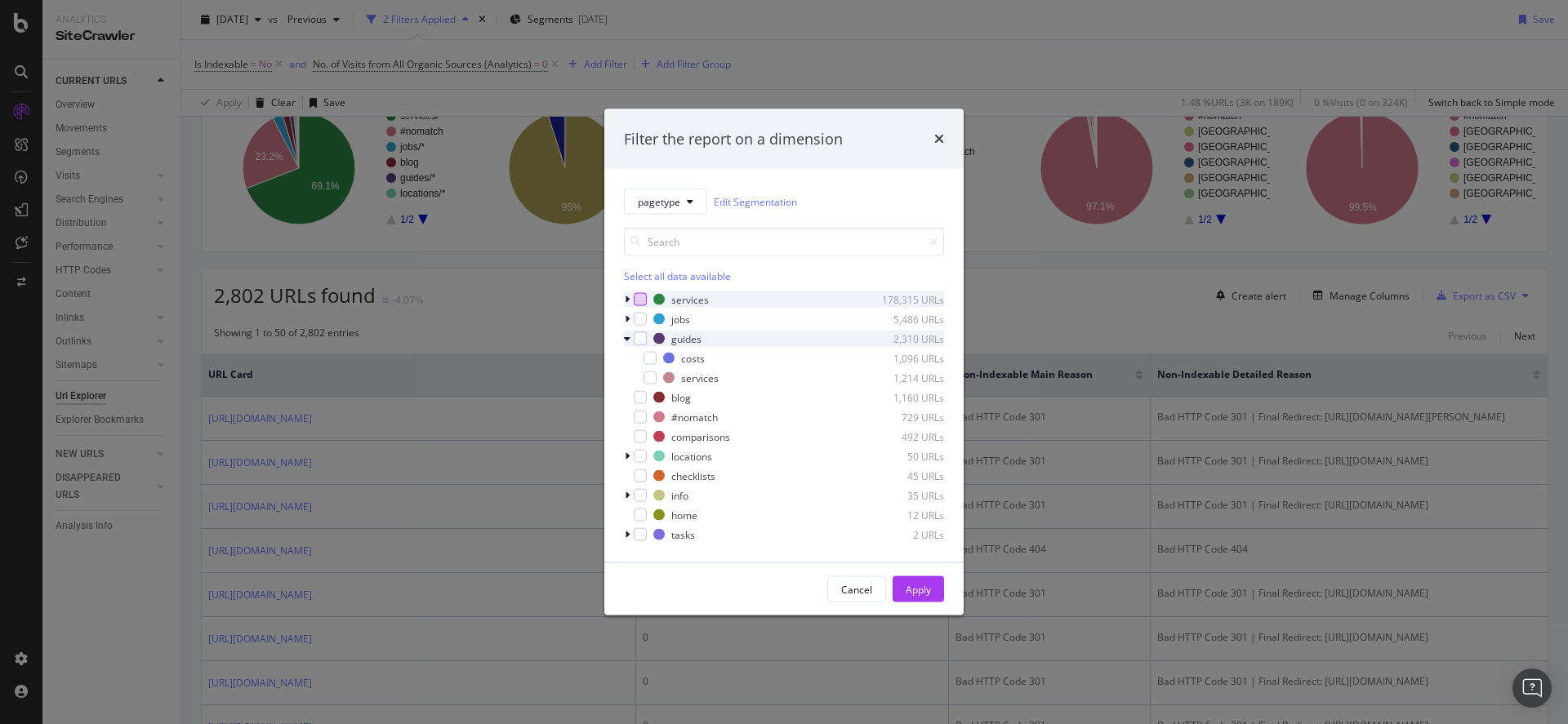
click at [629, 335] on icon "modal" at bounding box center [627, 339] width 7 height 9
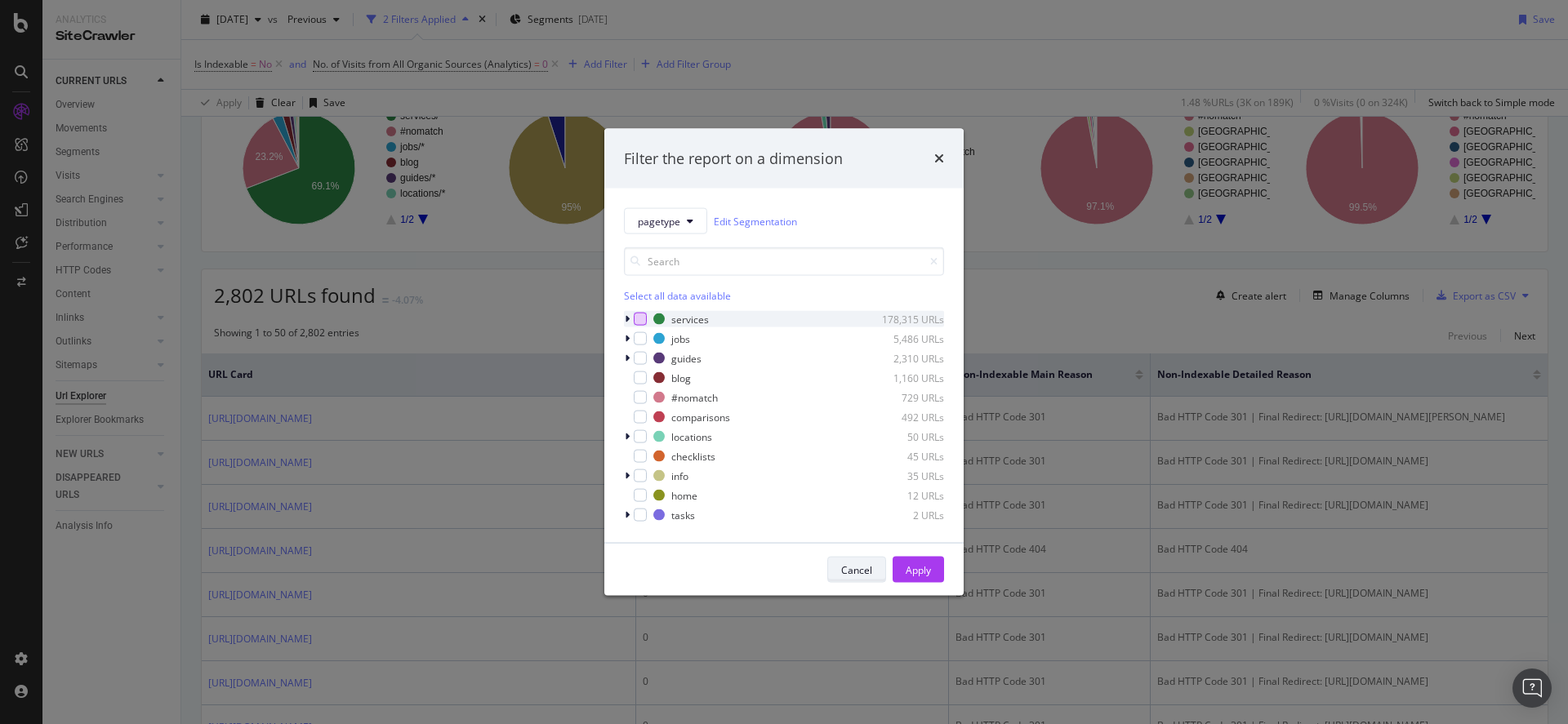
click at [848, 565] on div "Cancel" at bounding box center [856, 569] width 31 height 14
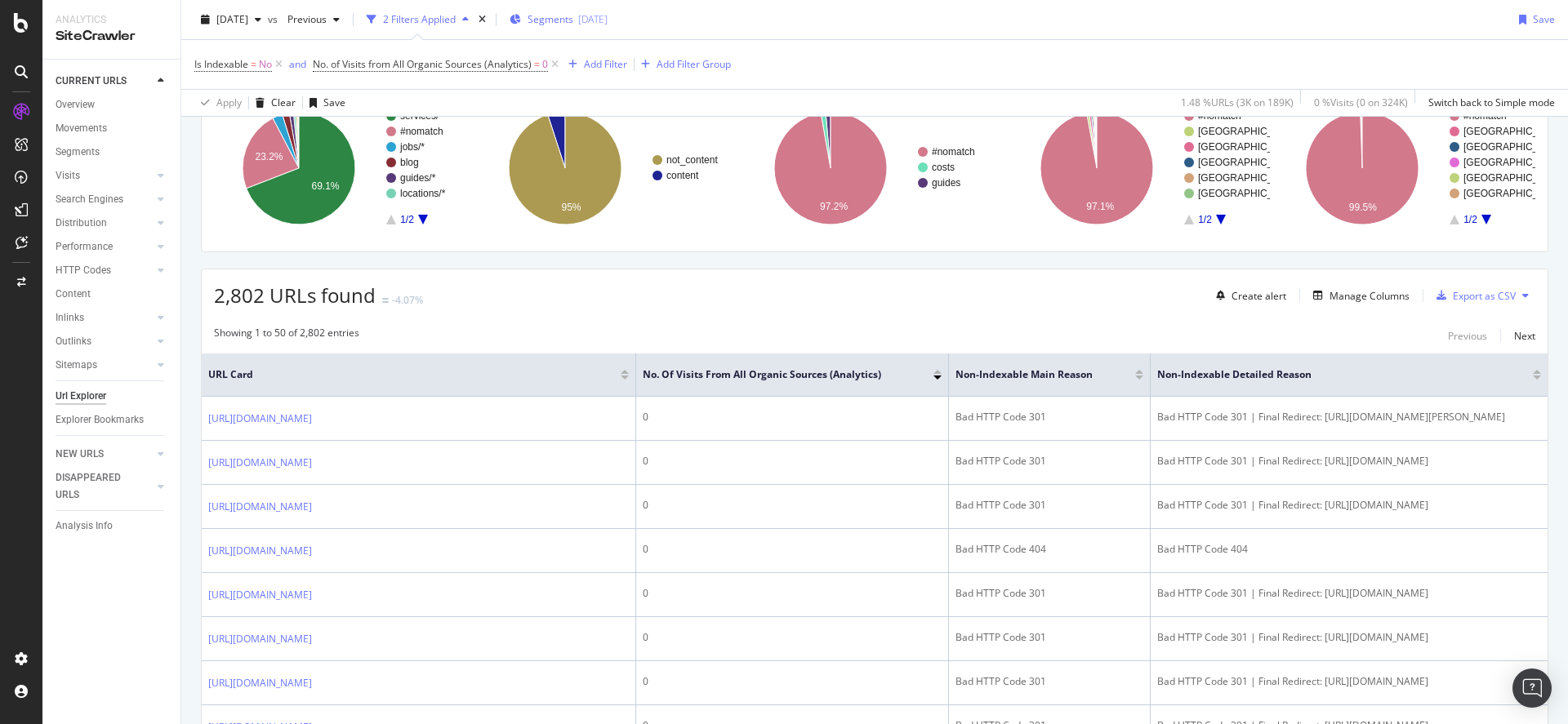
click at [572, 17] on span "Segments" at bounding box center [550, 19] width 46 height 14
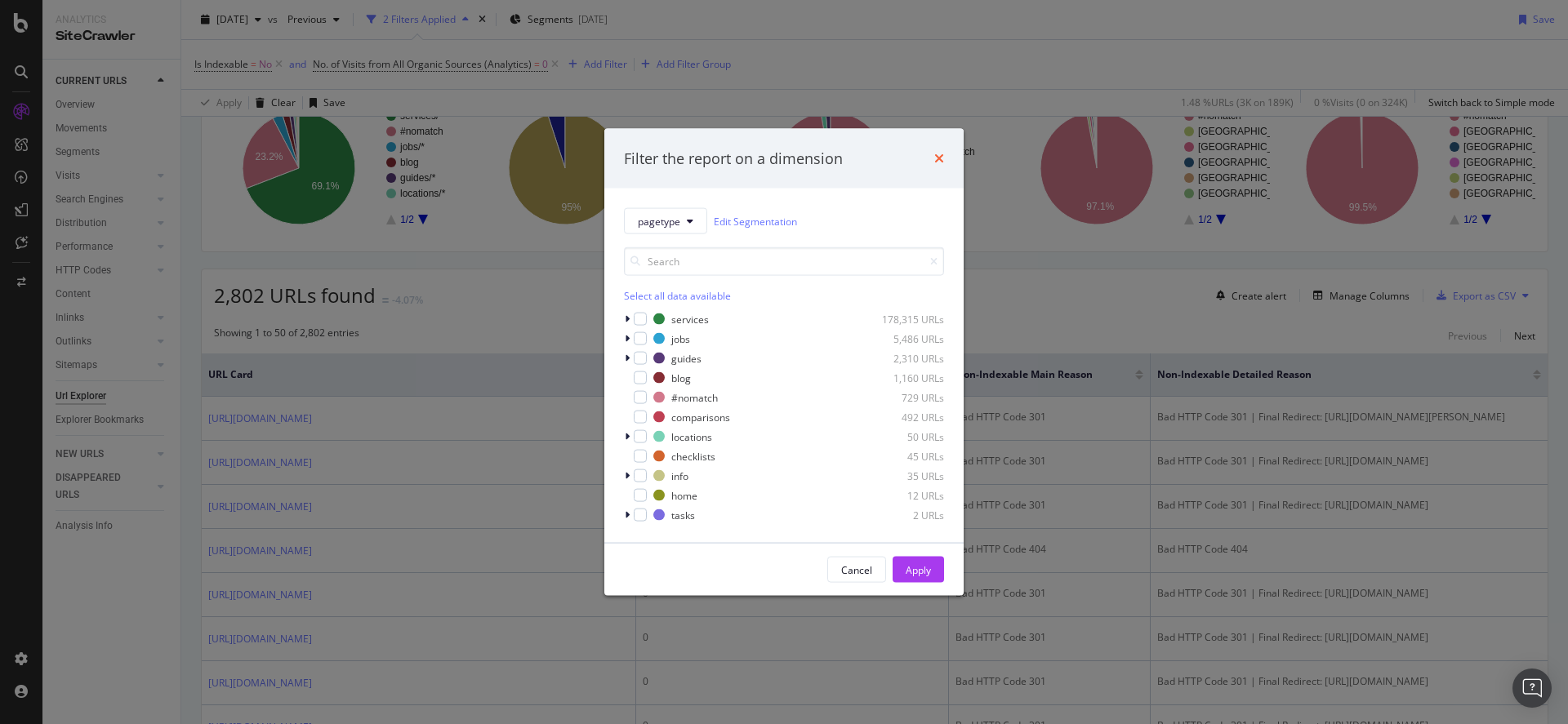
click at [937, 158] on icon "times" at bounding box center [939, 159] width 9 height 13
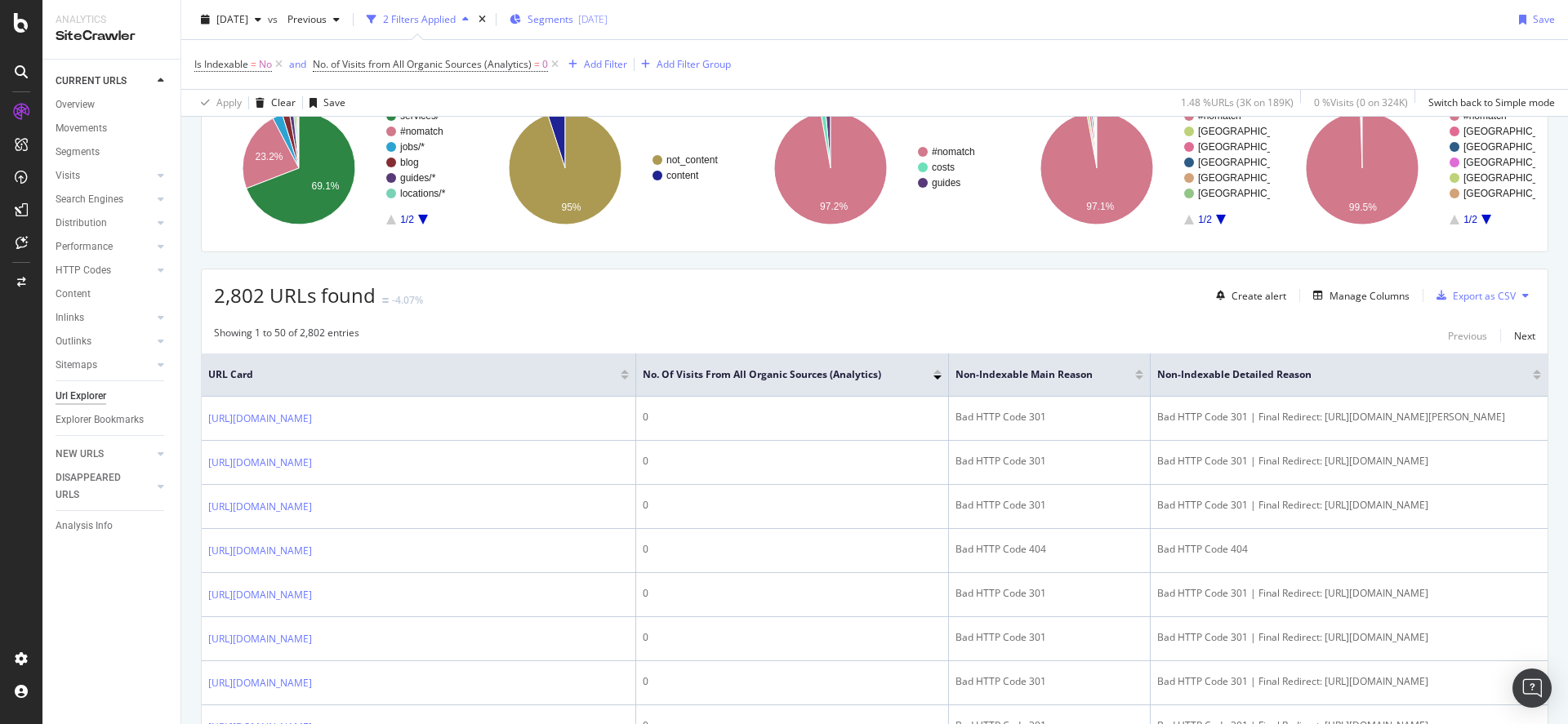
click at [569, 17] on span "Segments" at bounding box center [550, 19] width 46 height 14
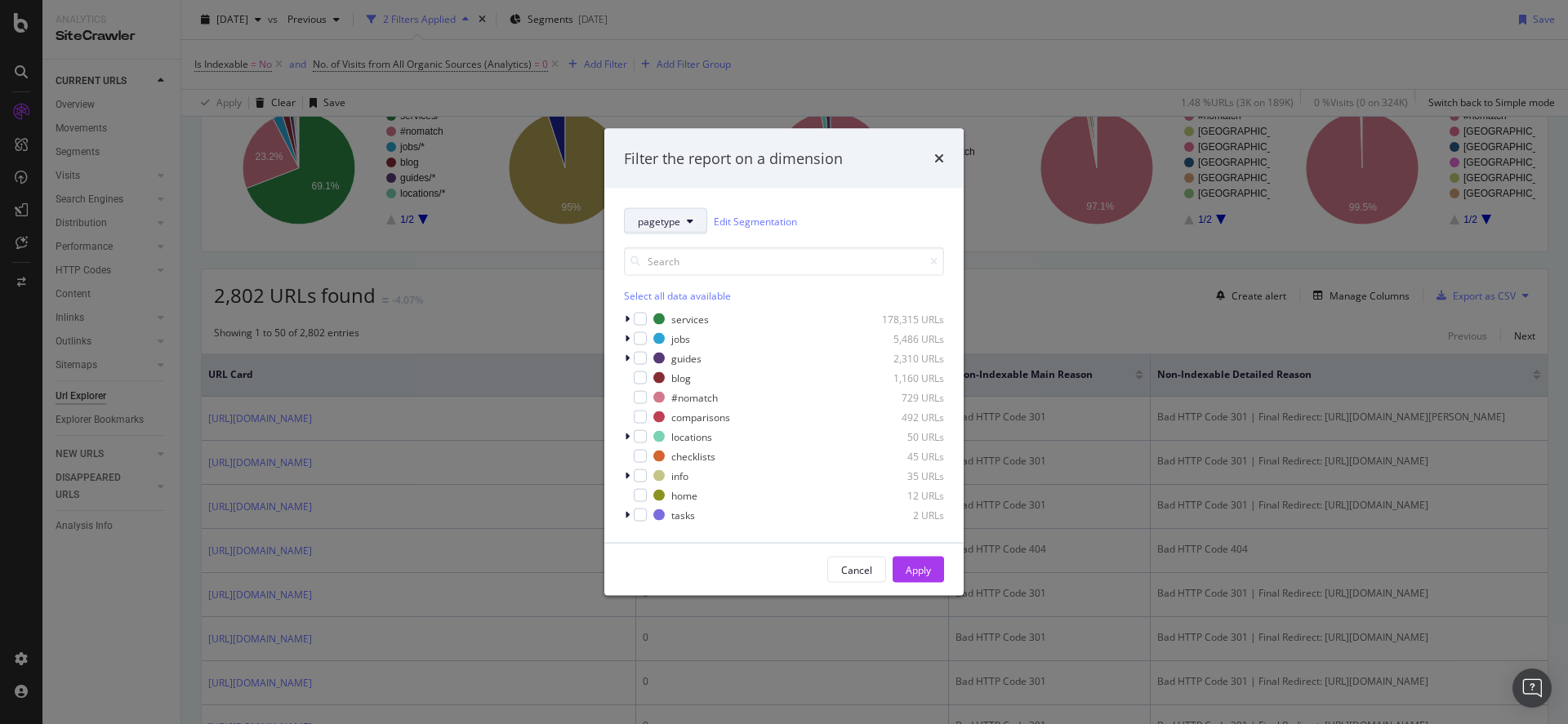
click at [653, 218] on span "pagetype" at bounding box center [659, 220] width 42 height 14
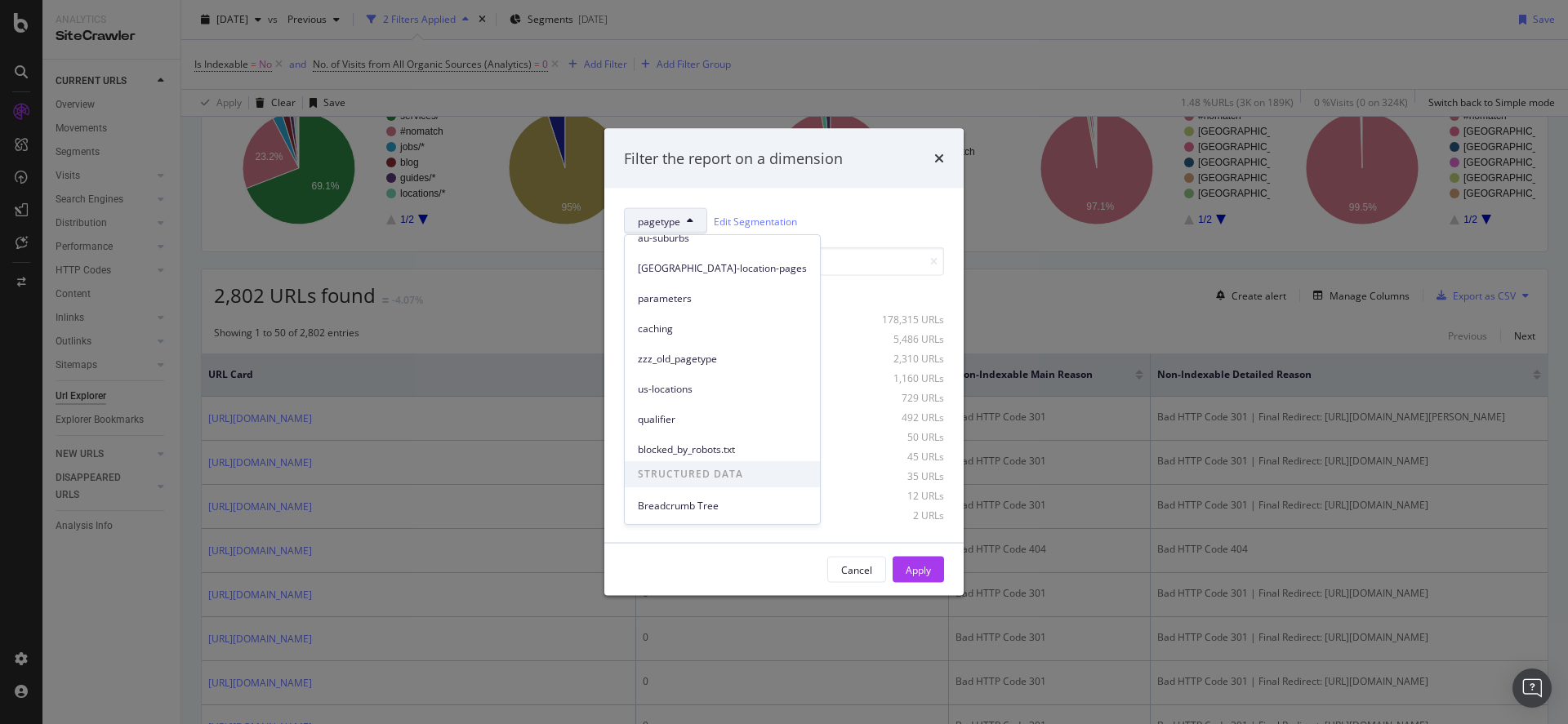
scroll to position [0, 0]
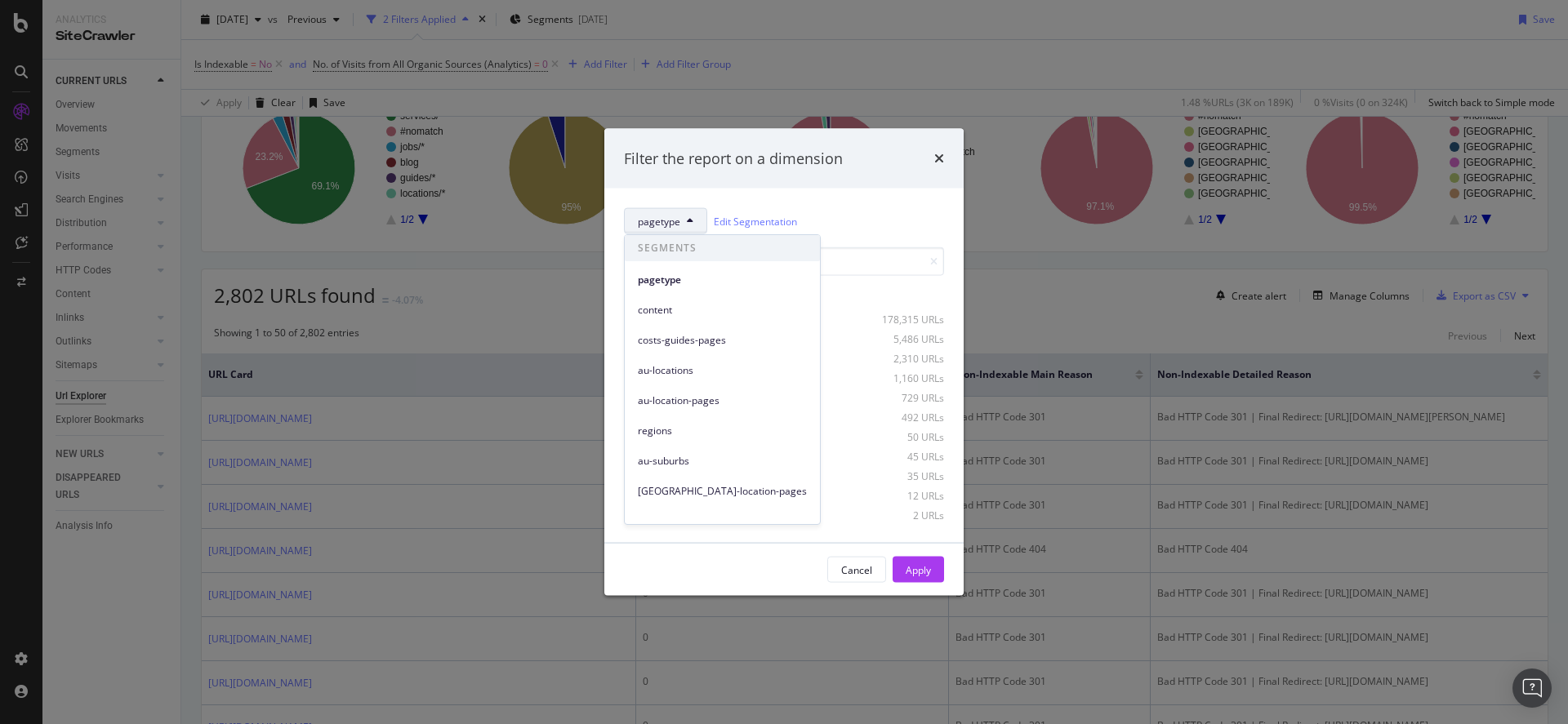
click at [815, 203] on div "pagetype Edit Segmentation Select all data available services 178,315 URLs jobs…" at bounding box center [784, 365] width 360 height 354
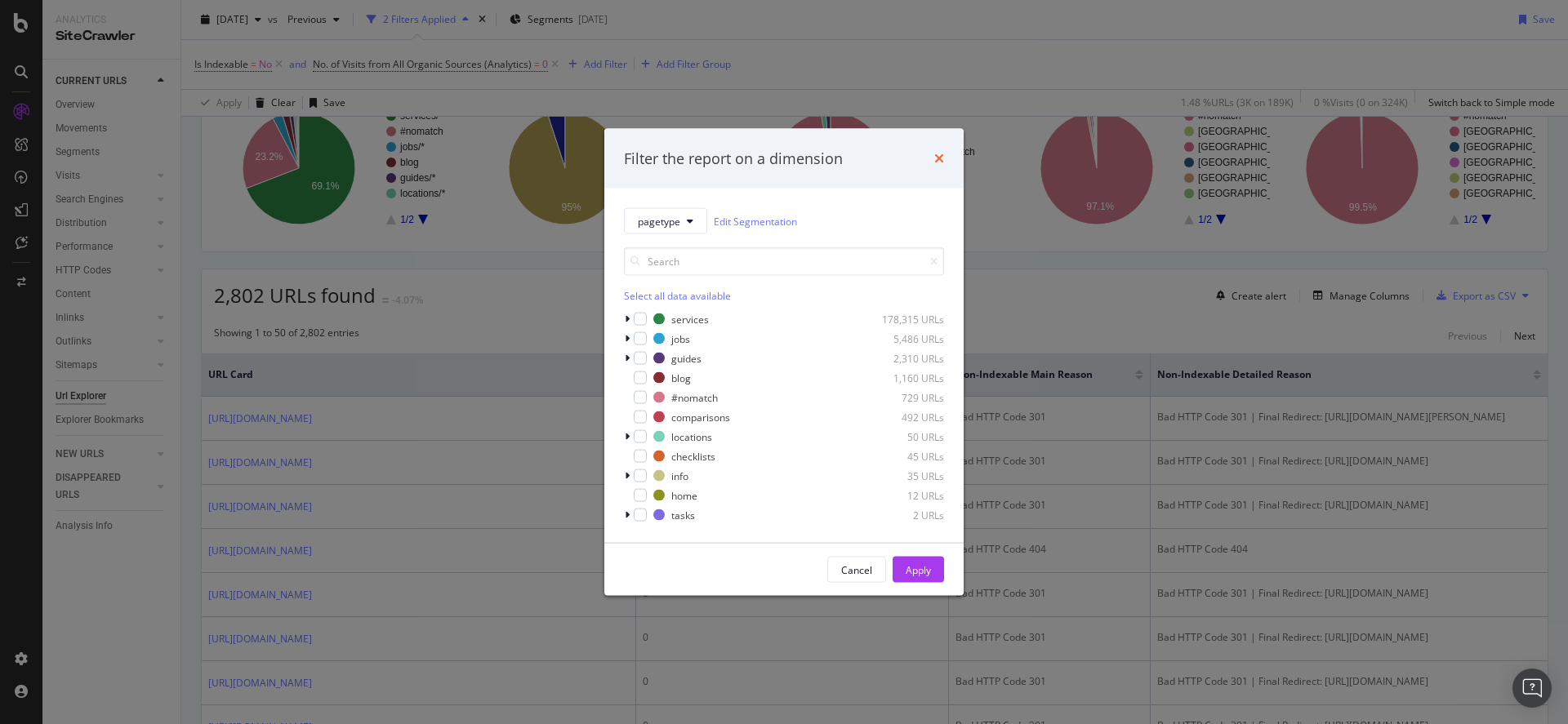
click at [940, 160] on icon "times" at bounding box center [939, 159] width 9 height 13
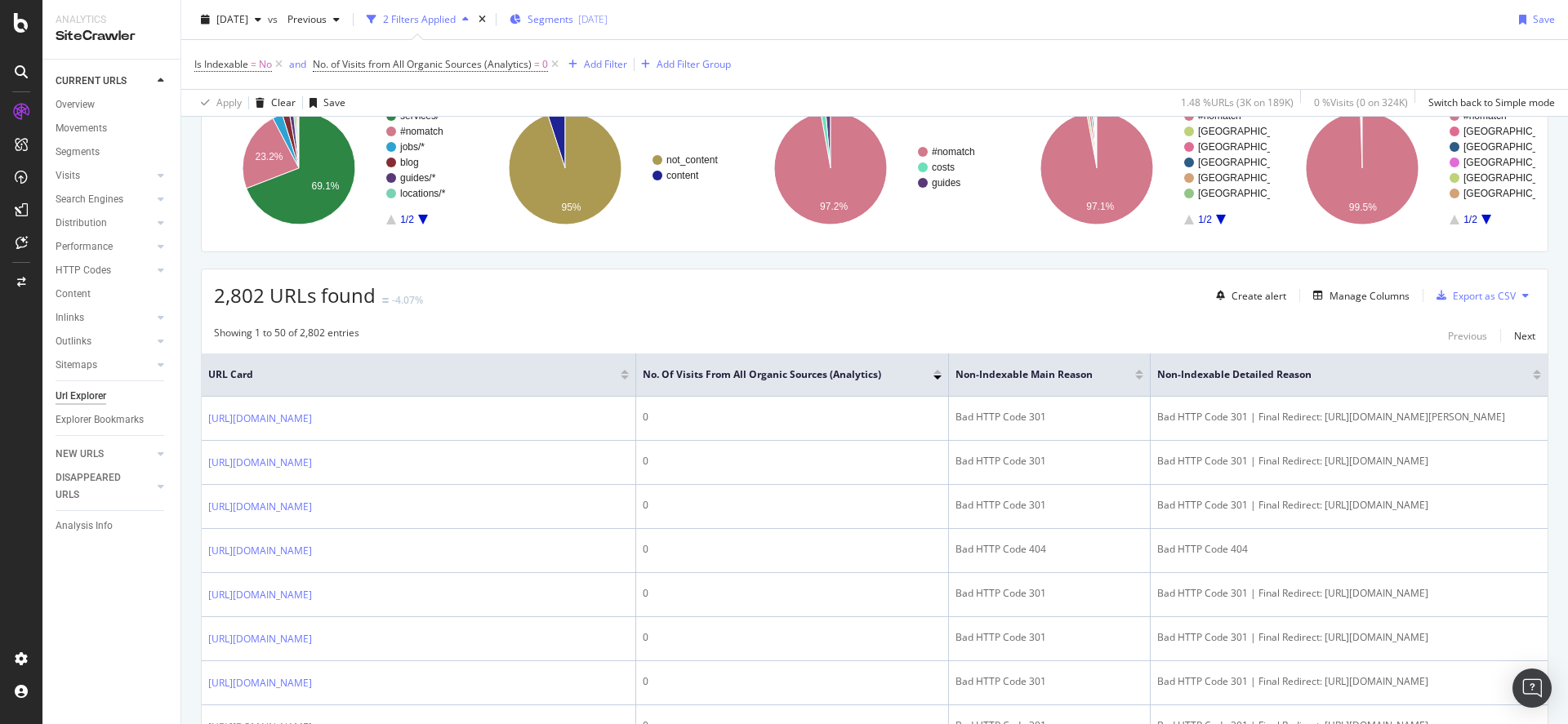
click at [573, 28] on div "Segments [DATE]" at bounding box center [558, 20] width 98 height 24
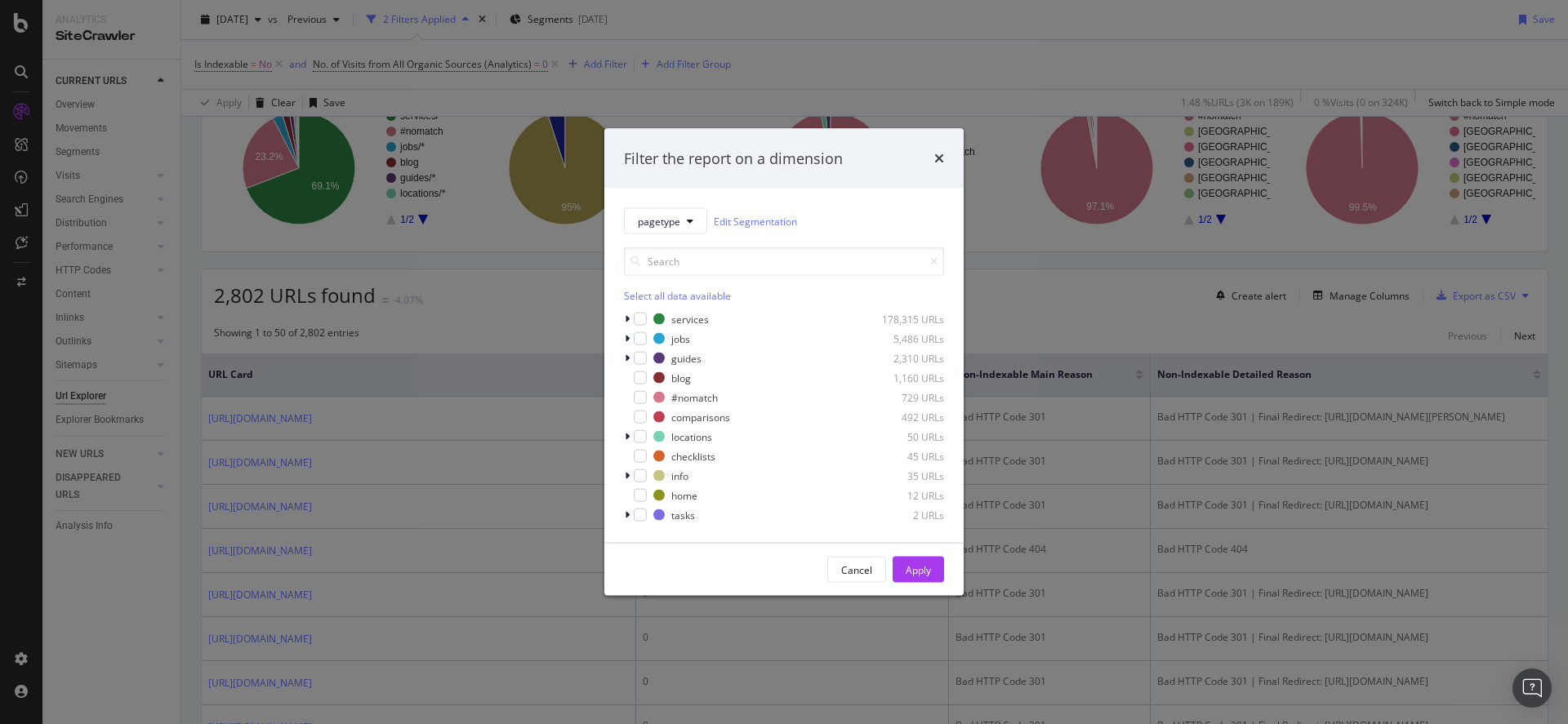
click at [936, 160] on icon "times" at bounding box center [939, 159] width 9 height 13
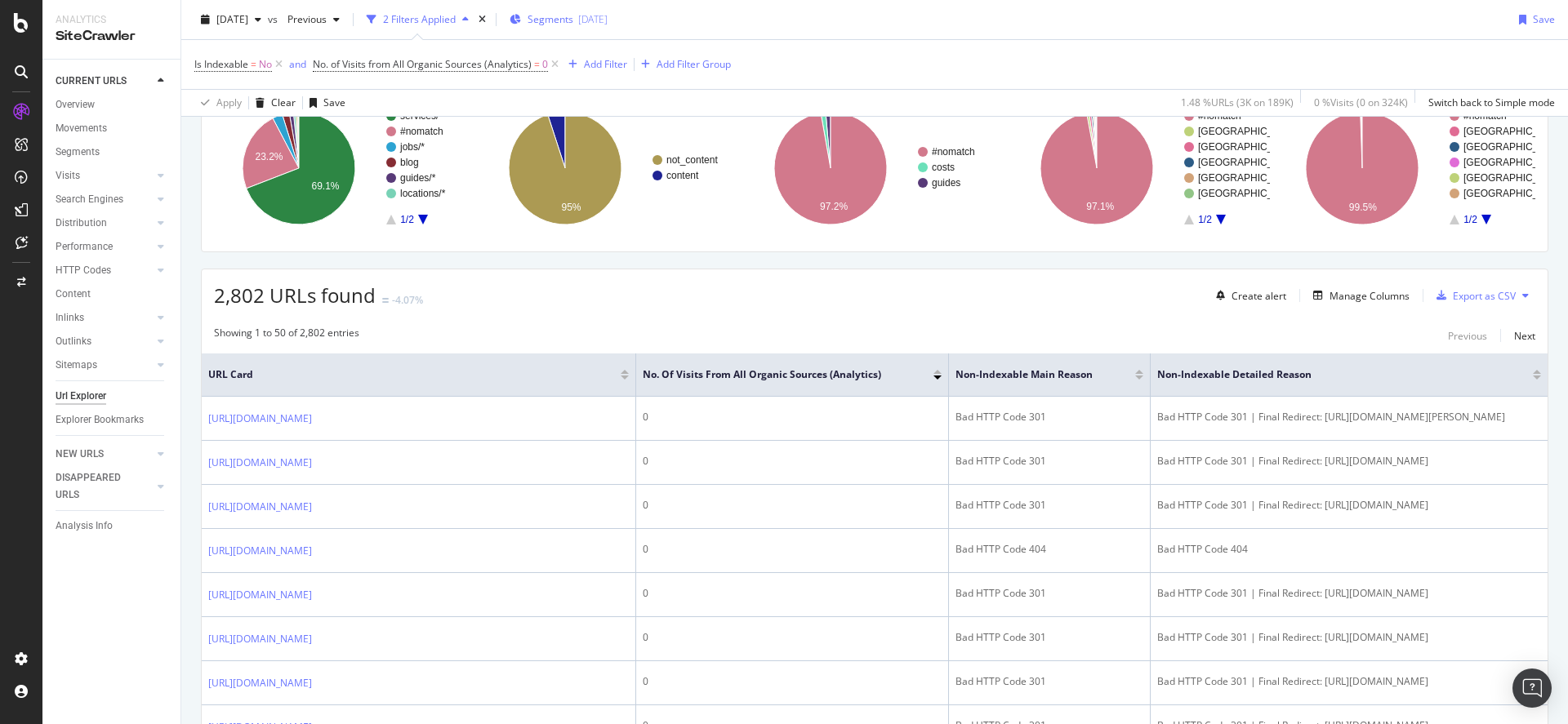
click at [574, 19] on span "Segments" at bounding box center [550, 19] width 46 height 14
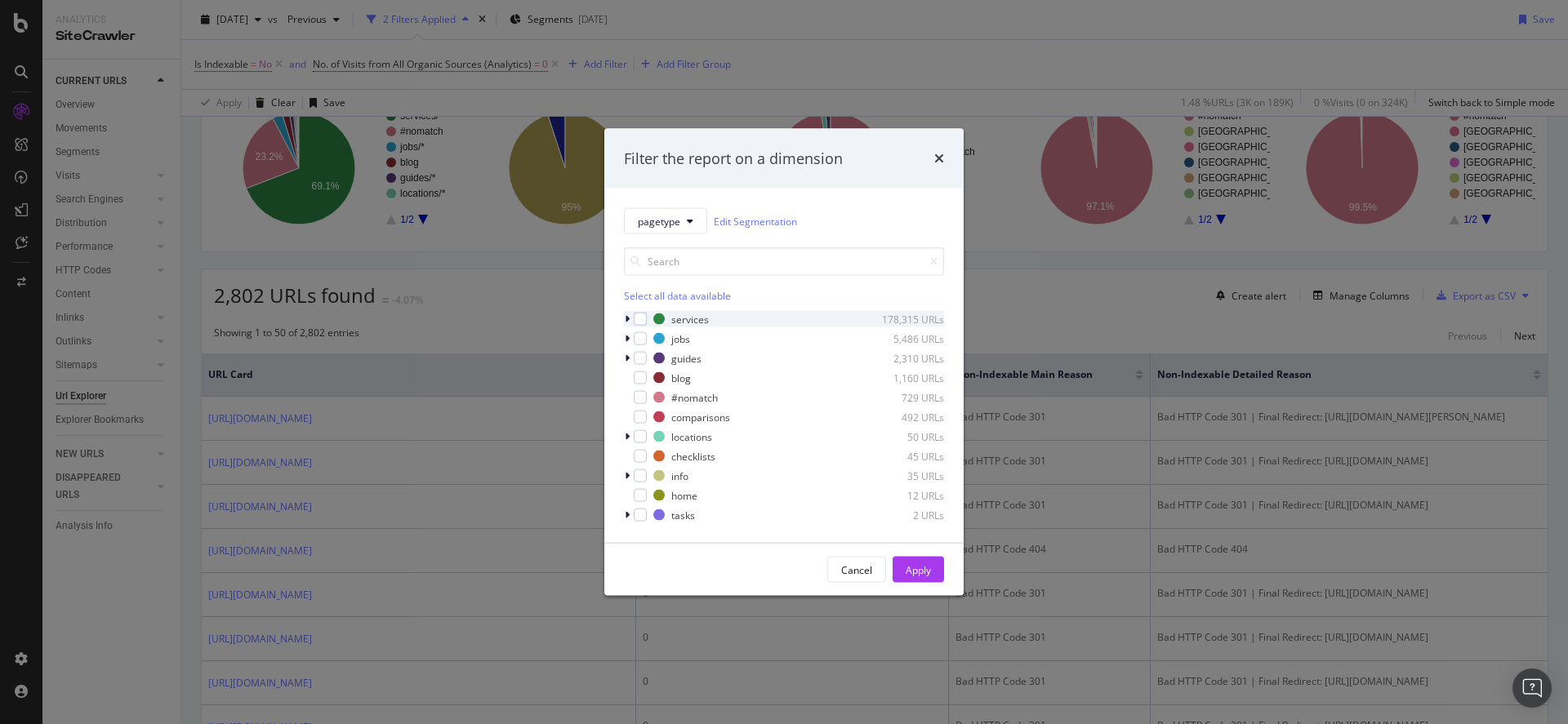
click at [625, 320] on icon "modal" at bounding box center [627, 319] width 5 height 9
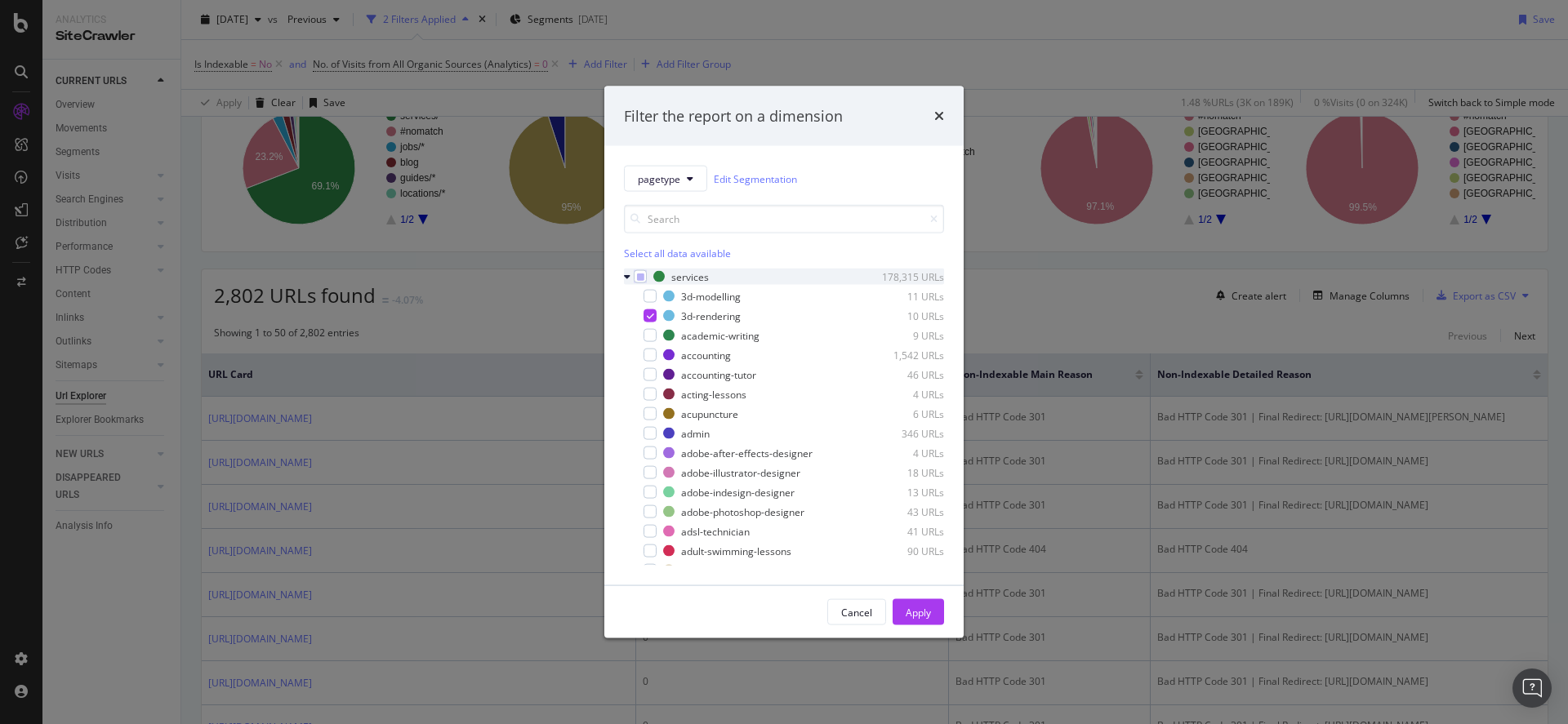
click at [630, 275] on icon "modal" at bounding box center [627, 277] width 7 height 9
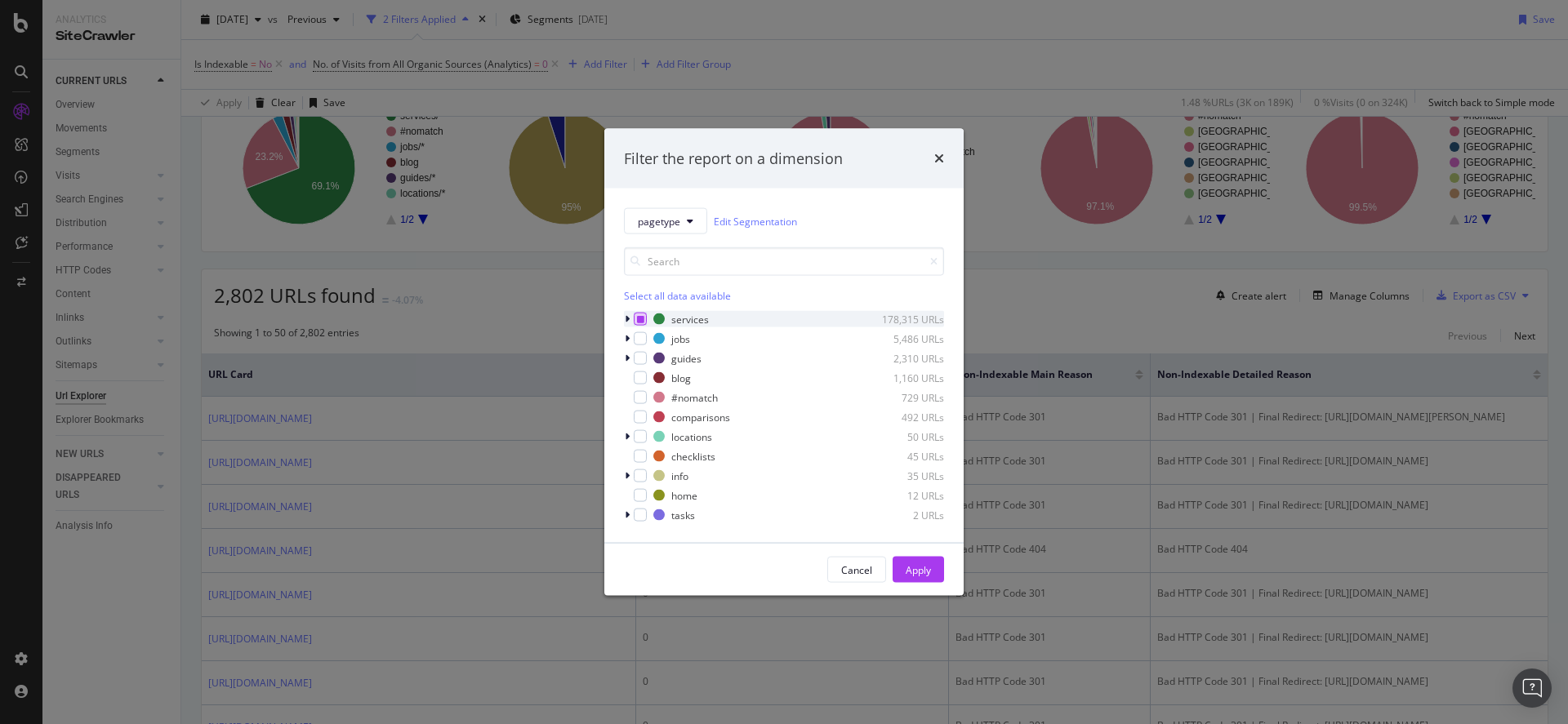
click at [642, 319] on icon "modal" at bounding box center [641, 319] width 7 height 8
click at [626, 319] on icon "modal" at bounding box center [627, 319] width 5 height 9
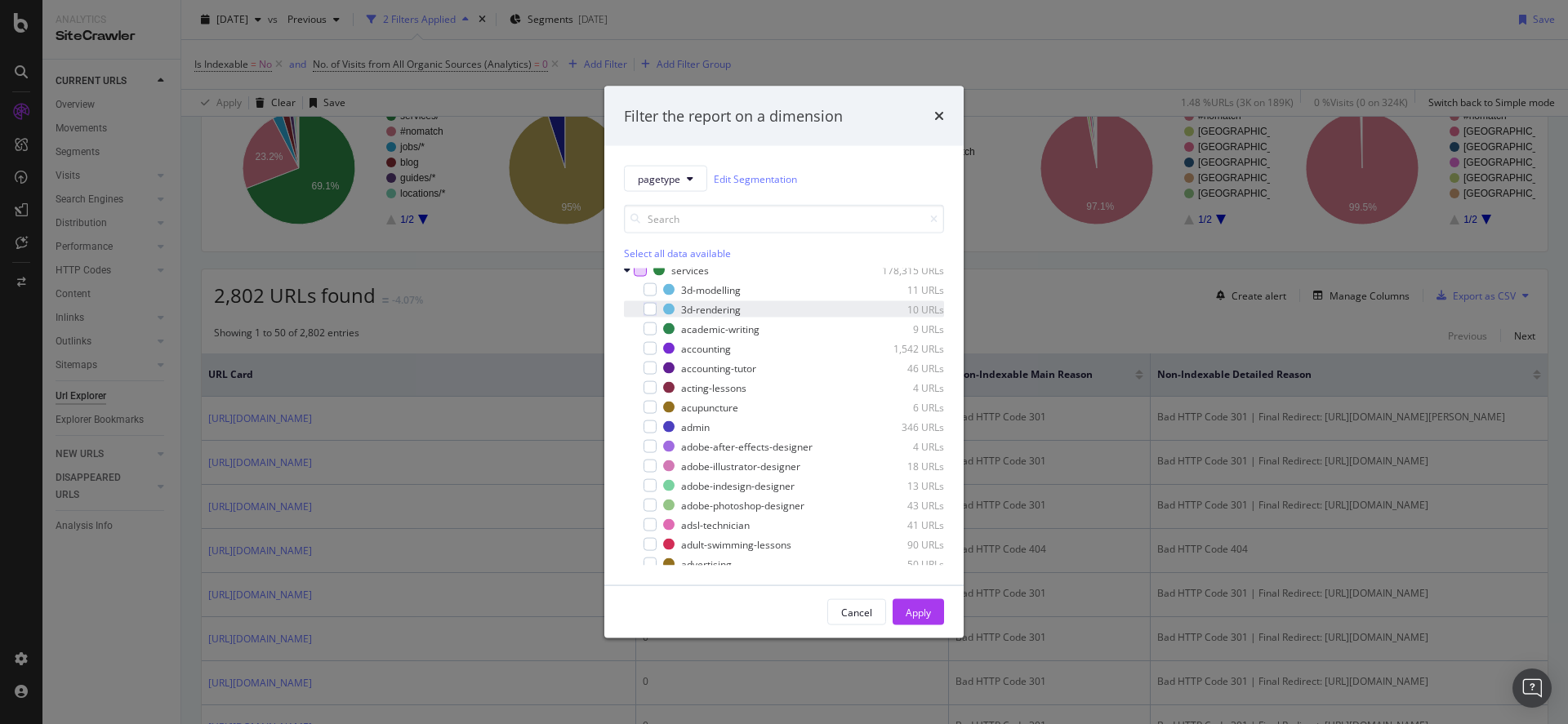
scroll to position [3, 0]
click at [627, 278] on icon "modal" at bounding box center [627, 274] width 7 height 9
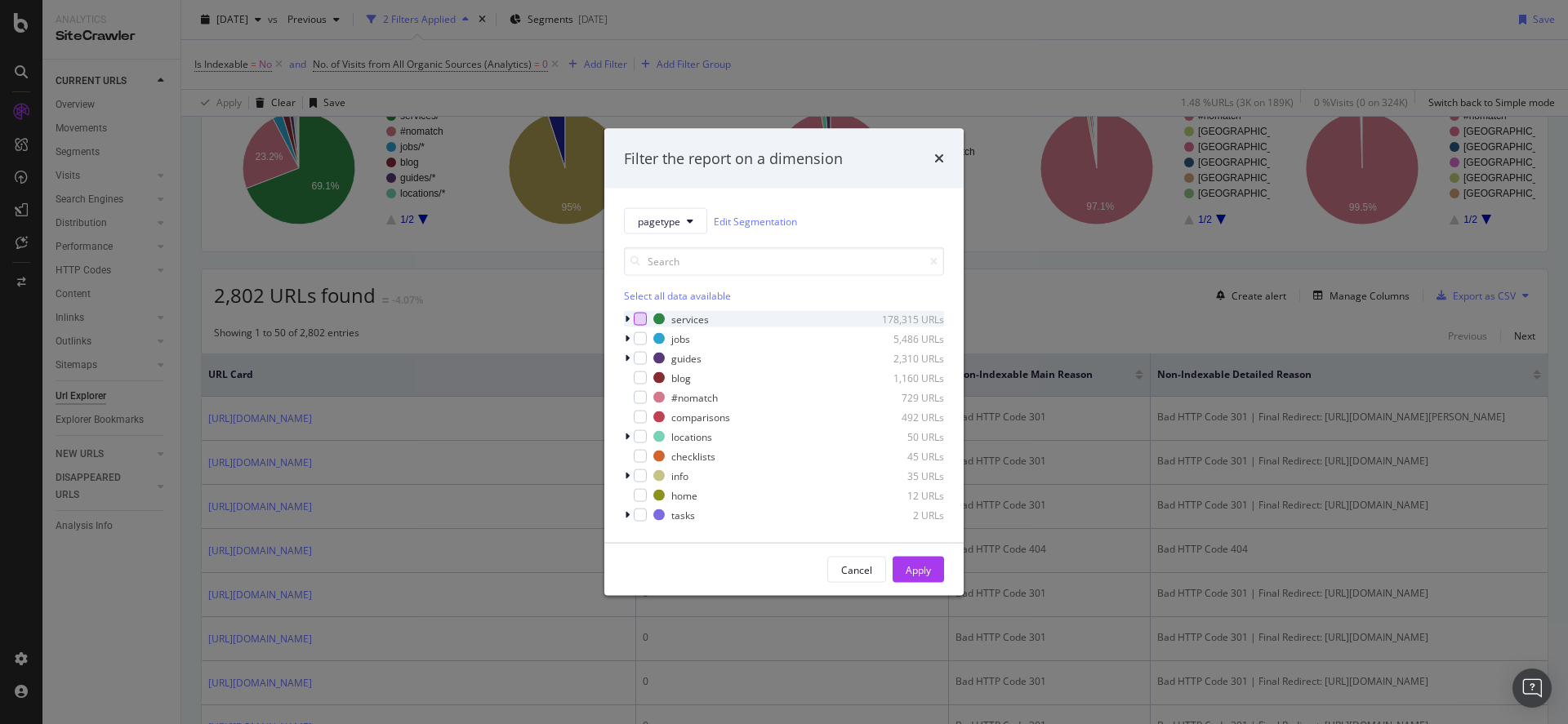
scroll to position [0, 0]
click at [640, 396] on div "modal" at bounding box center [640, 398] width 13 height 13
click at [640, 399] on icon "modal" at bounding box center [641, 397] width 7 height 8
click at [631, 438] on div "modal" at bounding box center [629, 436] width 9 height 16
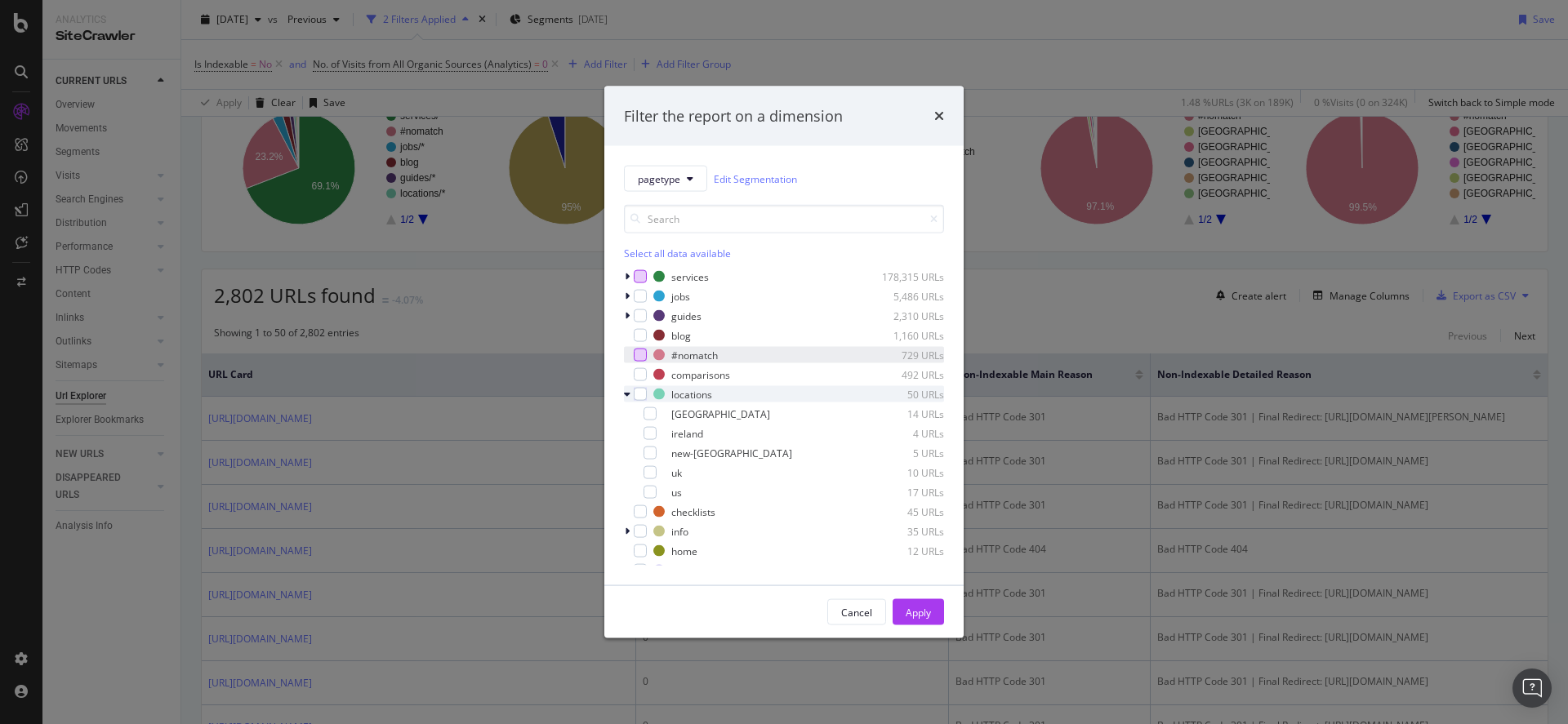
click at [625, 398] on icon "modal" at bounding box center [627, 394] width 7 height 9
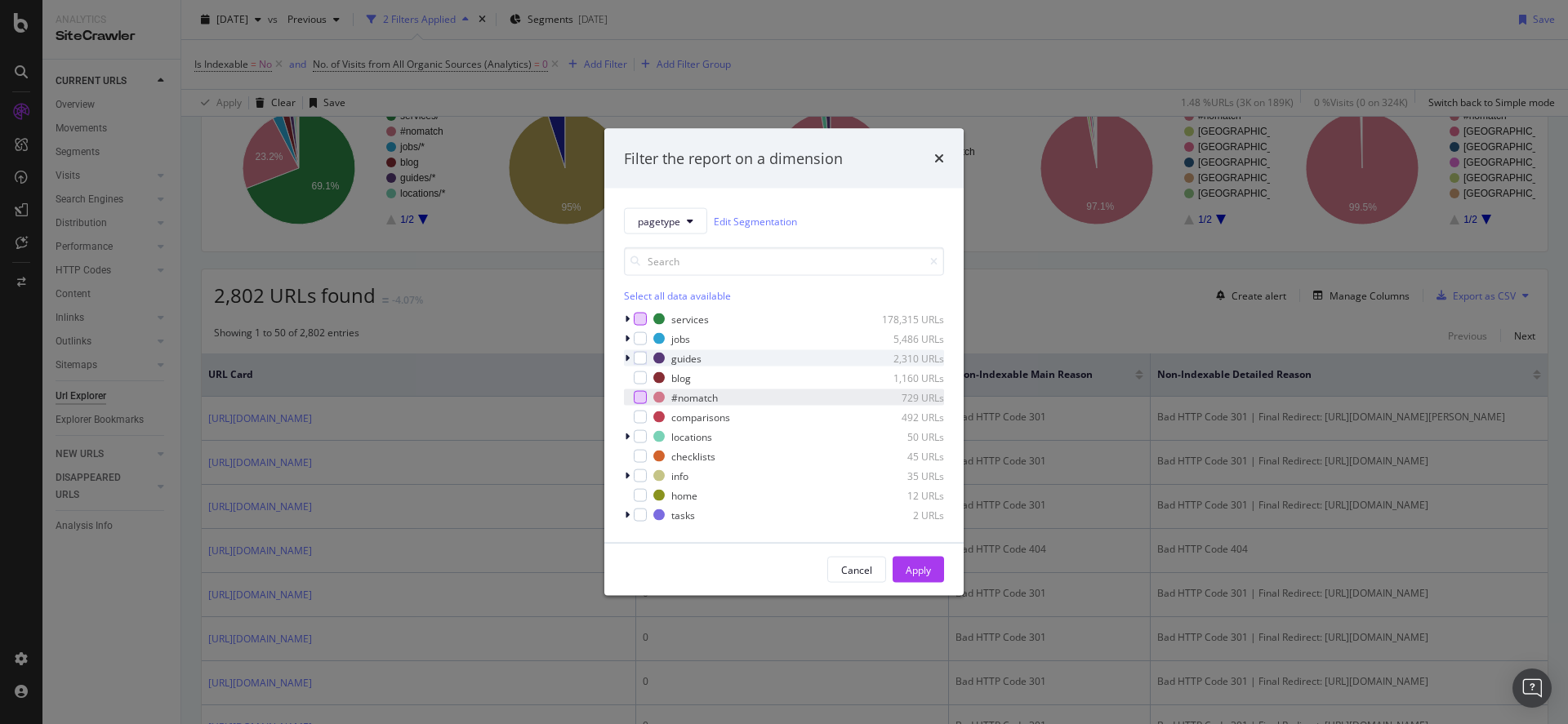
click at [628, 362] on icon "modal" at bounding box center [627, 358] width 5 height 9
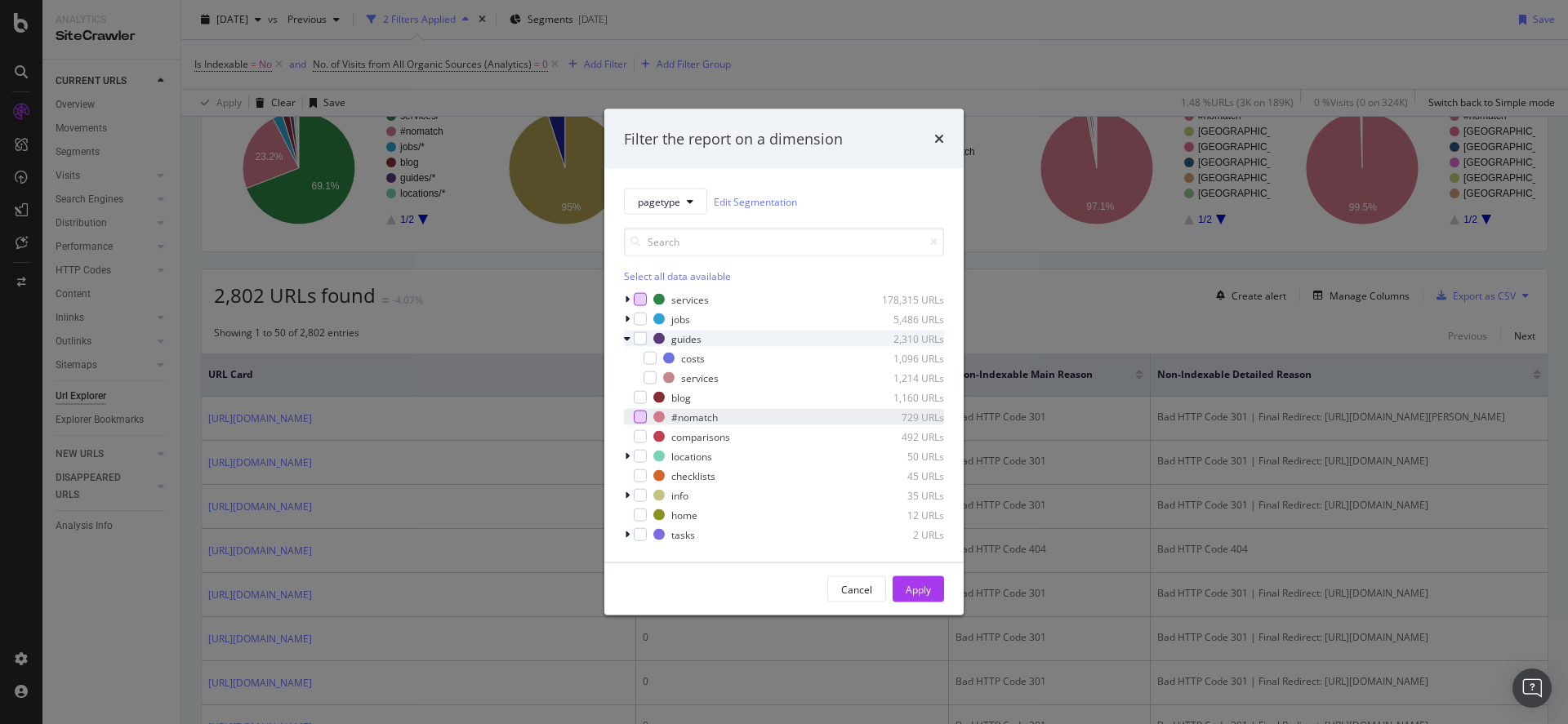
click at [631, 341] on div "modal" at bounding box center [629, 338] width 9 height 16
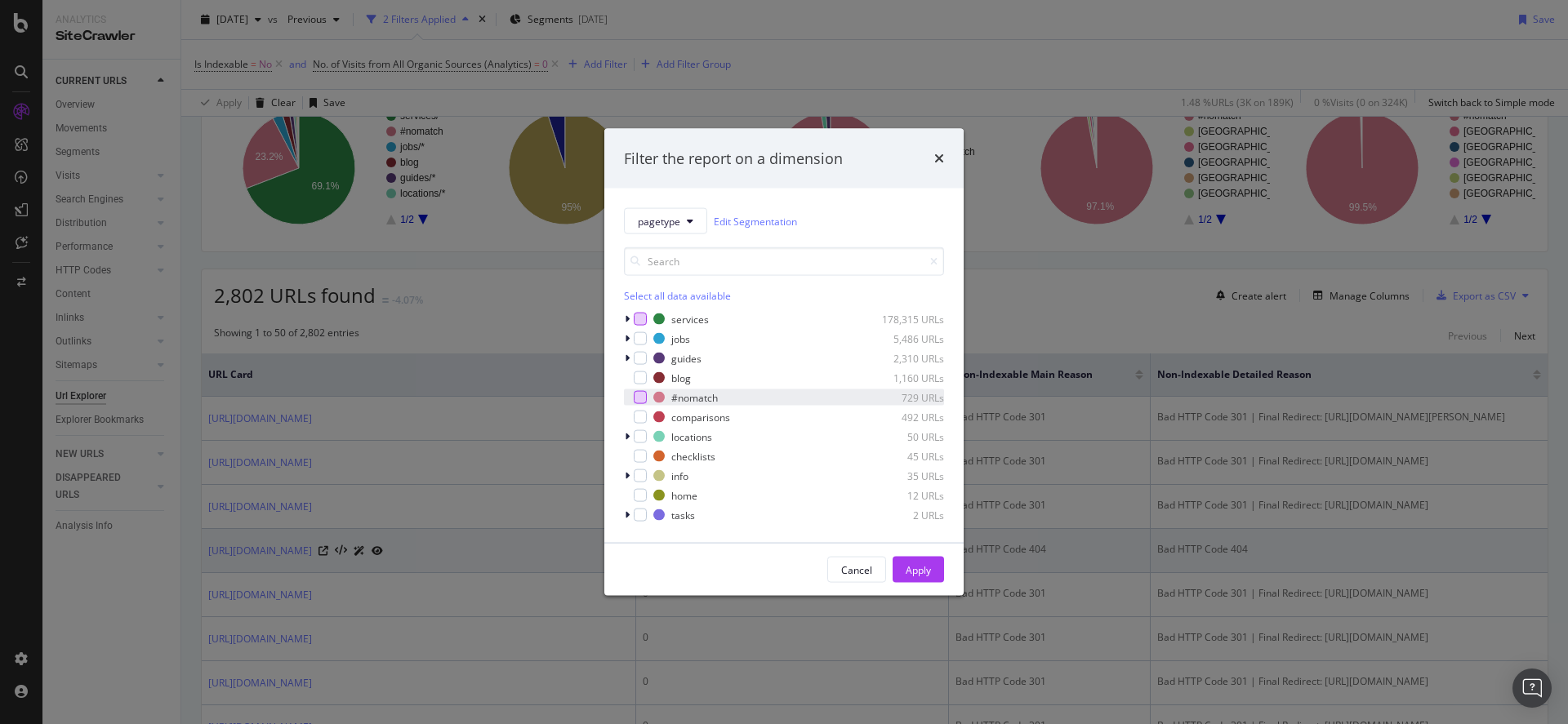
click at [847, 568] on div "Cancel" at bounding box center [856, 569] width 31 height 14
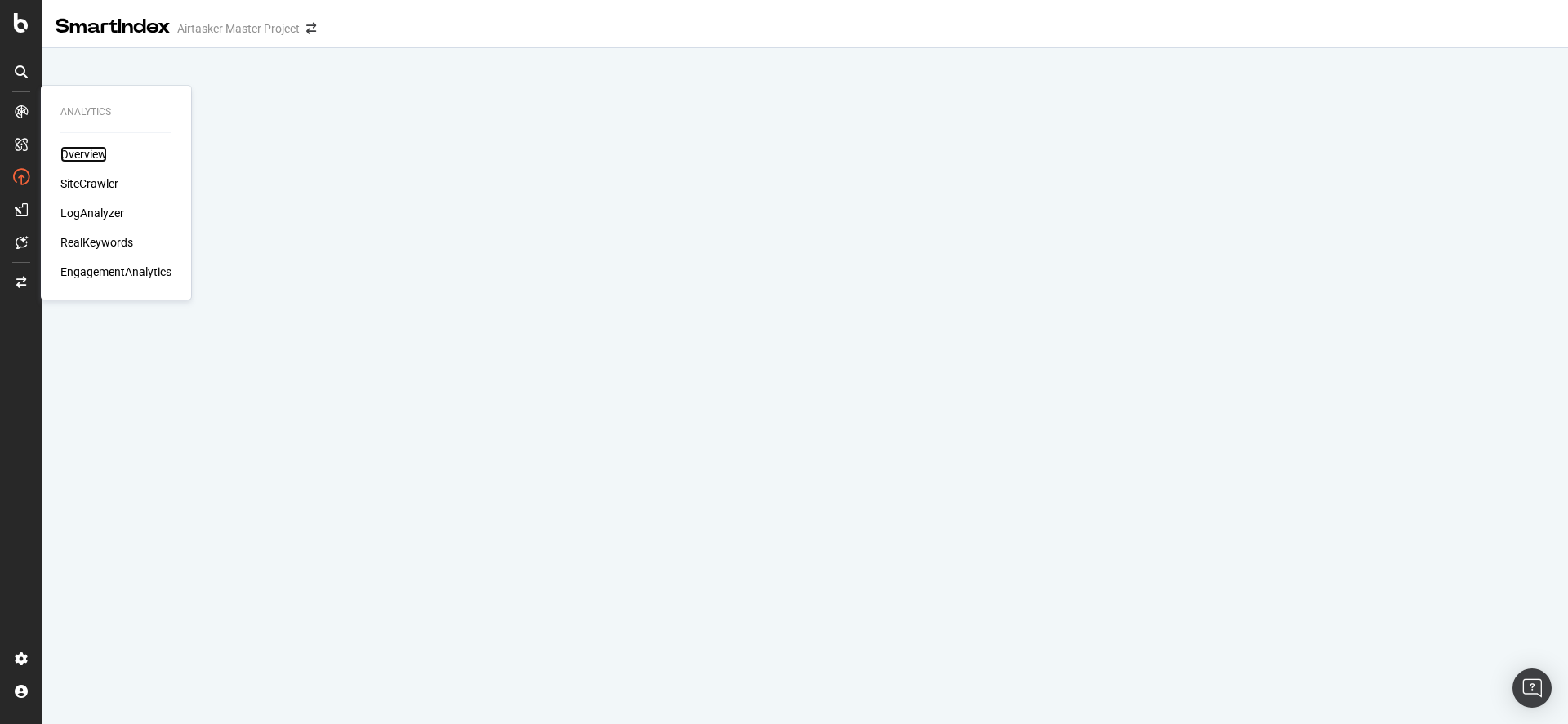
click at [100, 152] on div "Overview" at bounding box center [84, 153] width 47 height 16
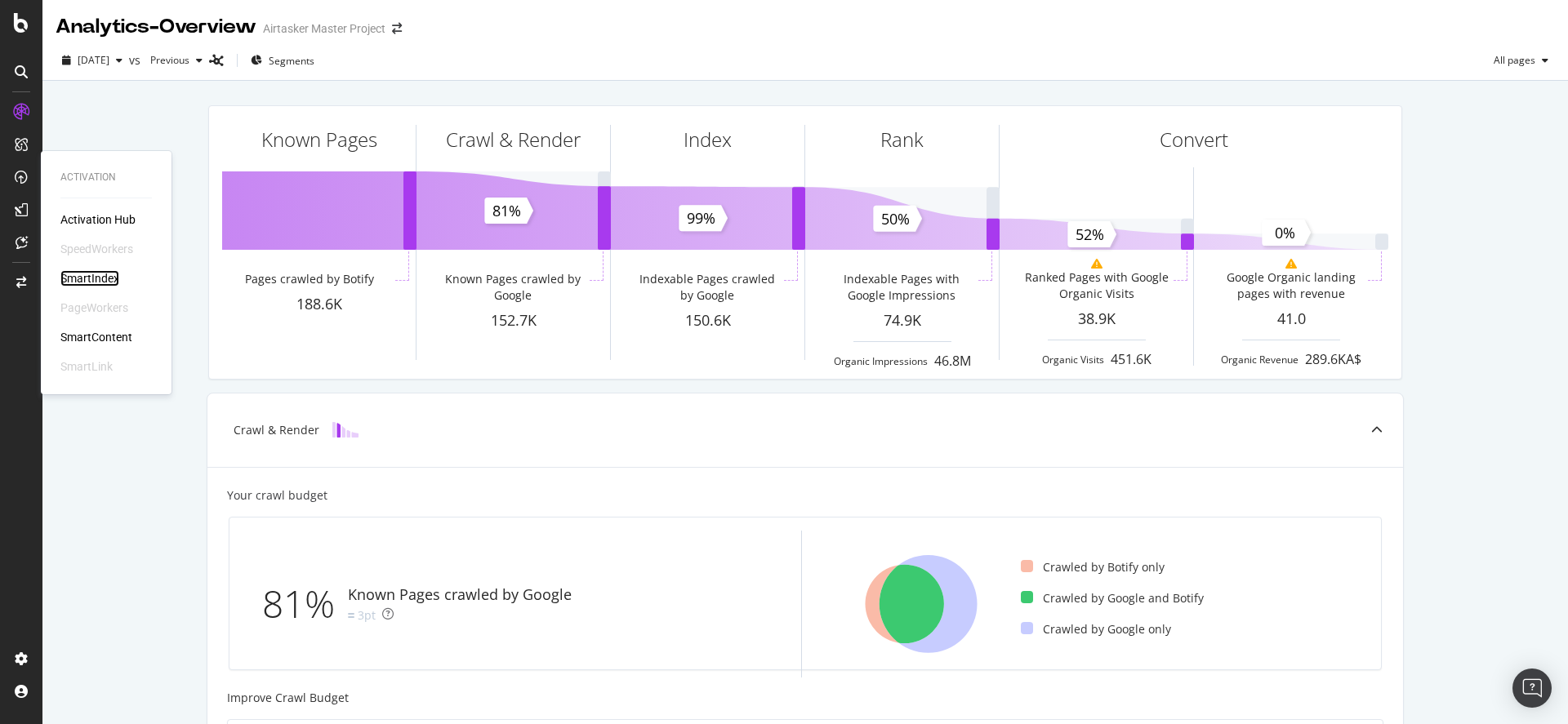
click at [93, 275] on div "SmartIndex" at bounding box center [90, 277] width 59 height 16
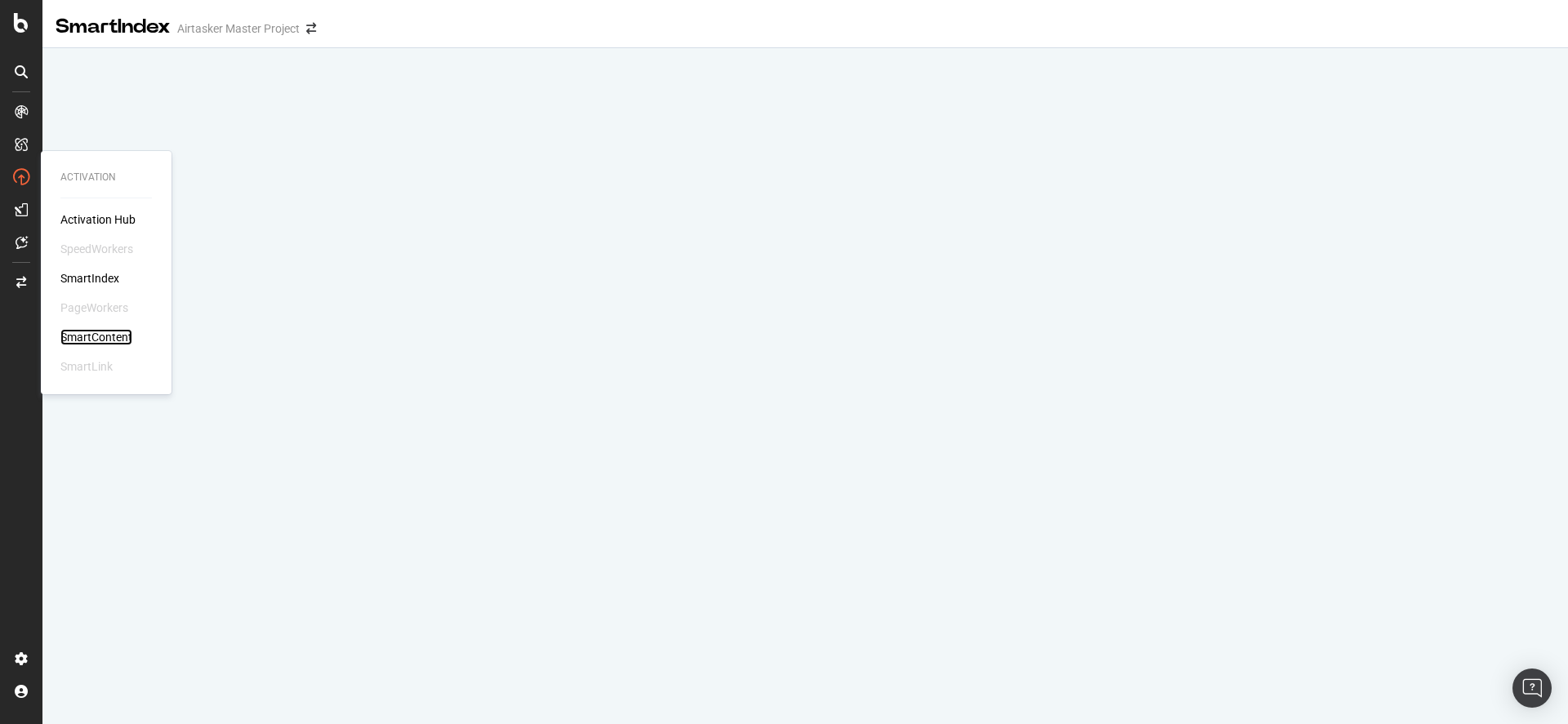
click at [121, 336] on div "SmartContent" at bounding box center [96, 336] width 72 height 16
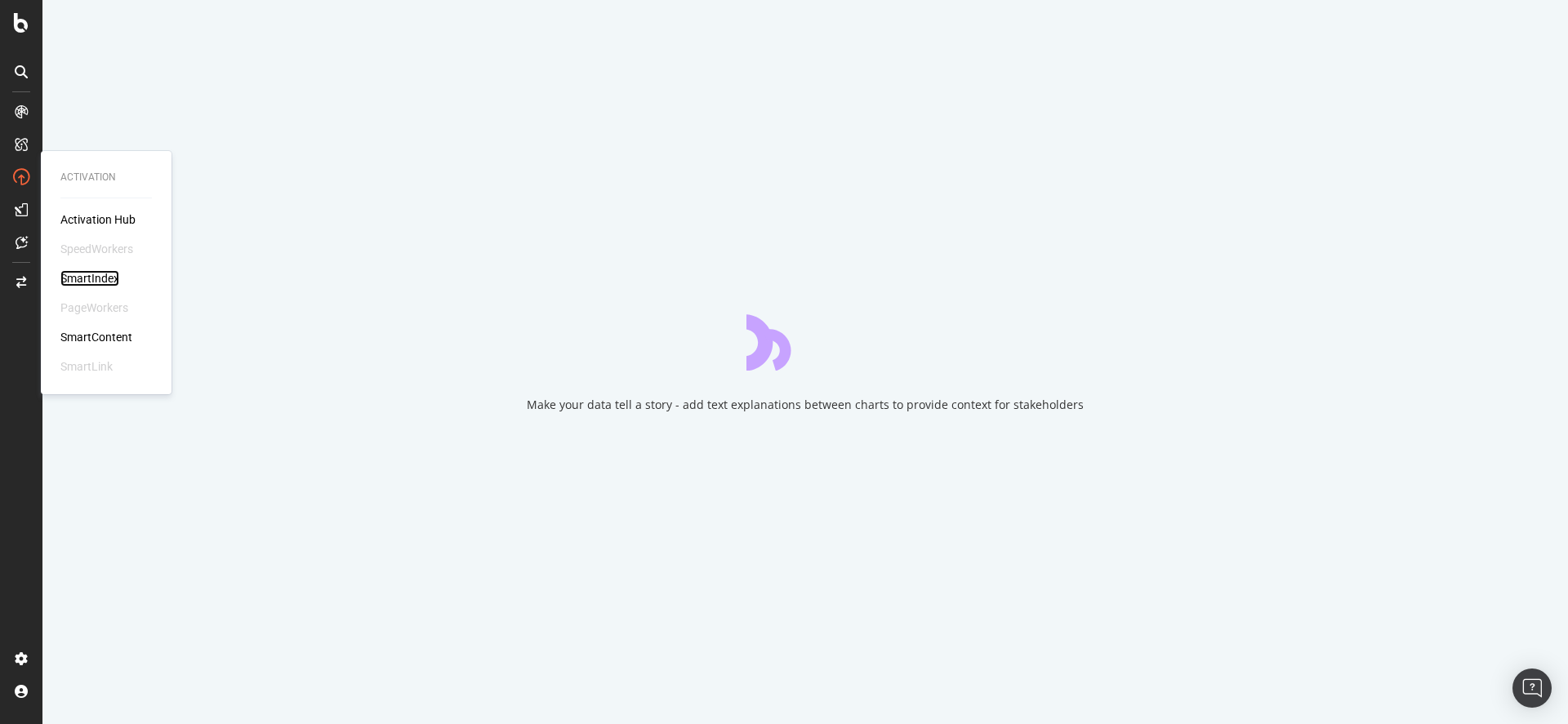
click at [98, 279] on div "SmartIndex" at bounding box center [90, 277] width 59 height 16
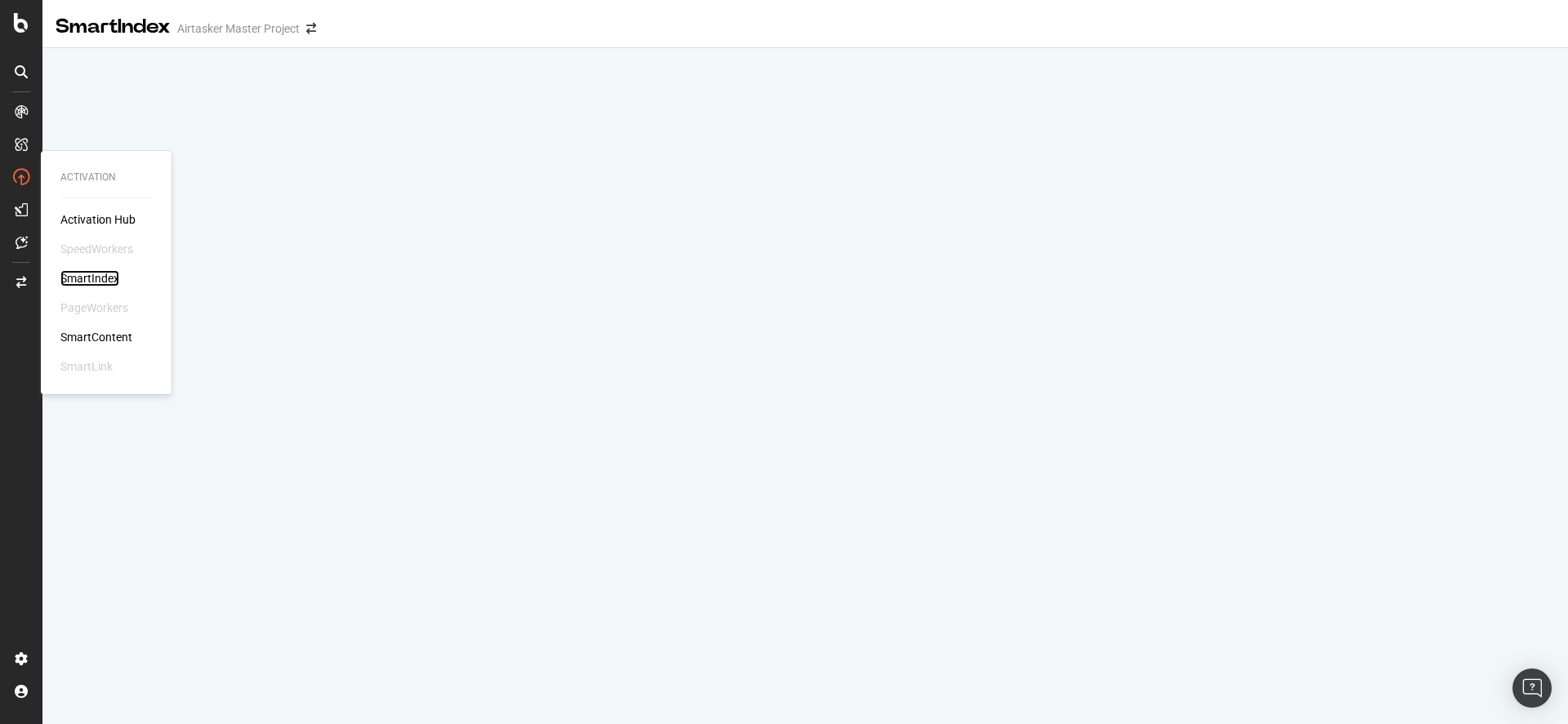
click at [89, 282] on div "SmartIndex" at bounding box center [90, 277] width 59 height 16
